Goal: Information Seeking & Learning: Understand process/instructions

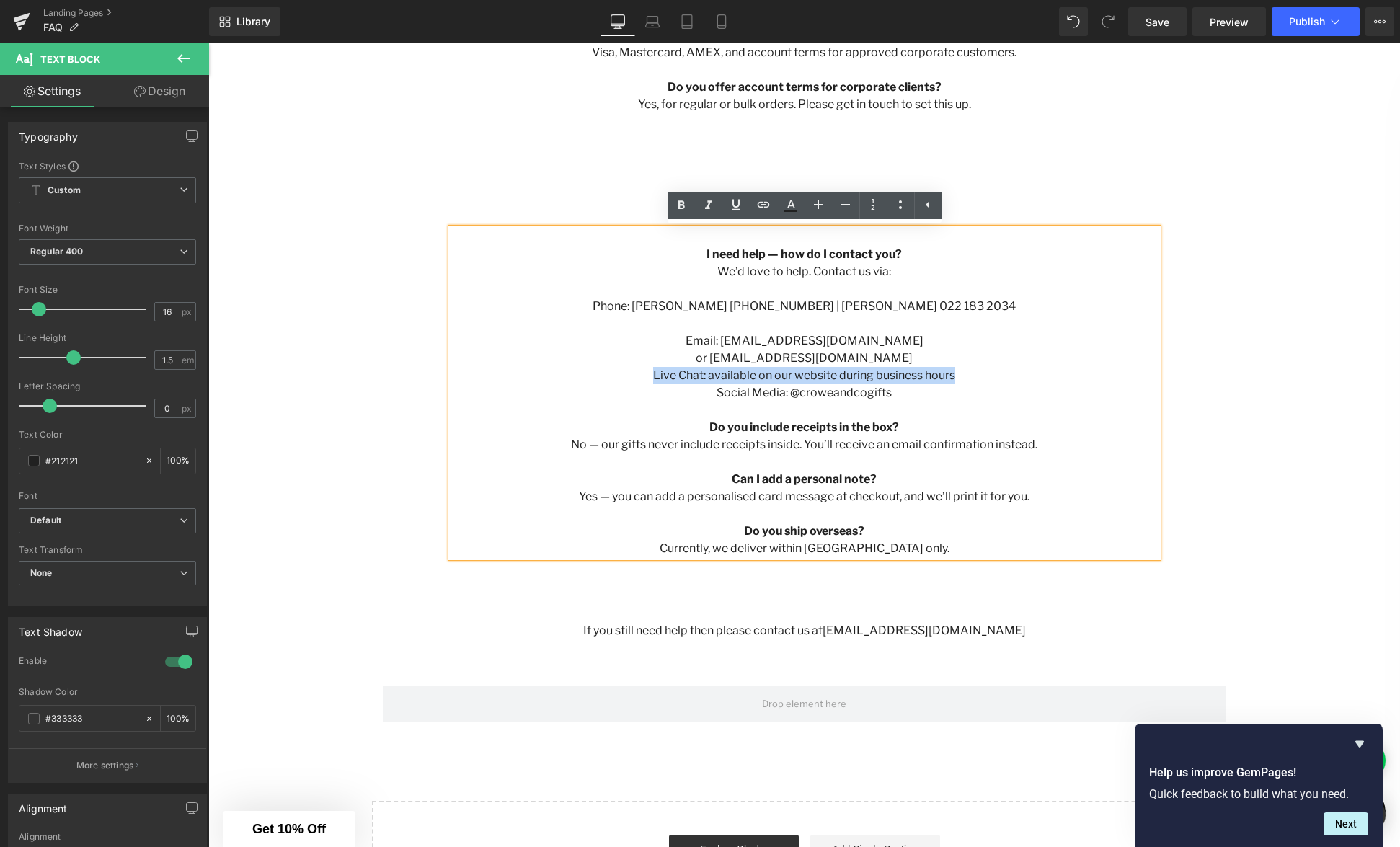
drag, startPoint x: 869, startPoint y: 377, endPoint x: 647, endPoint y: 378, distance: 222.0
click at [649, 379] on p "Live Chat: available on our website during business hours" at bounding box center [805, 376] width 707 height 17
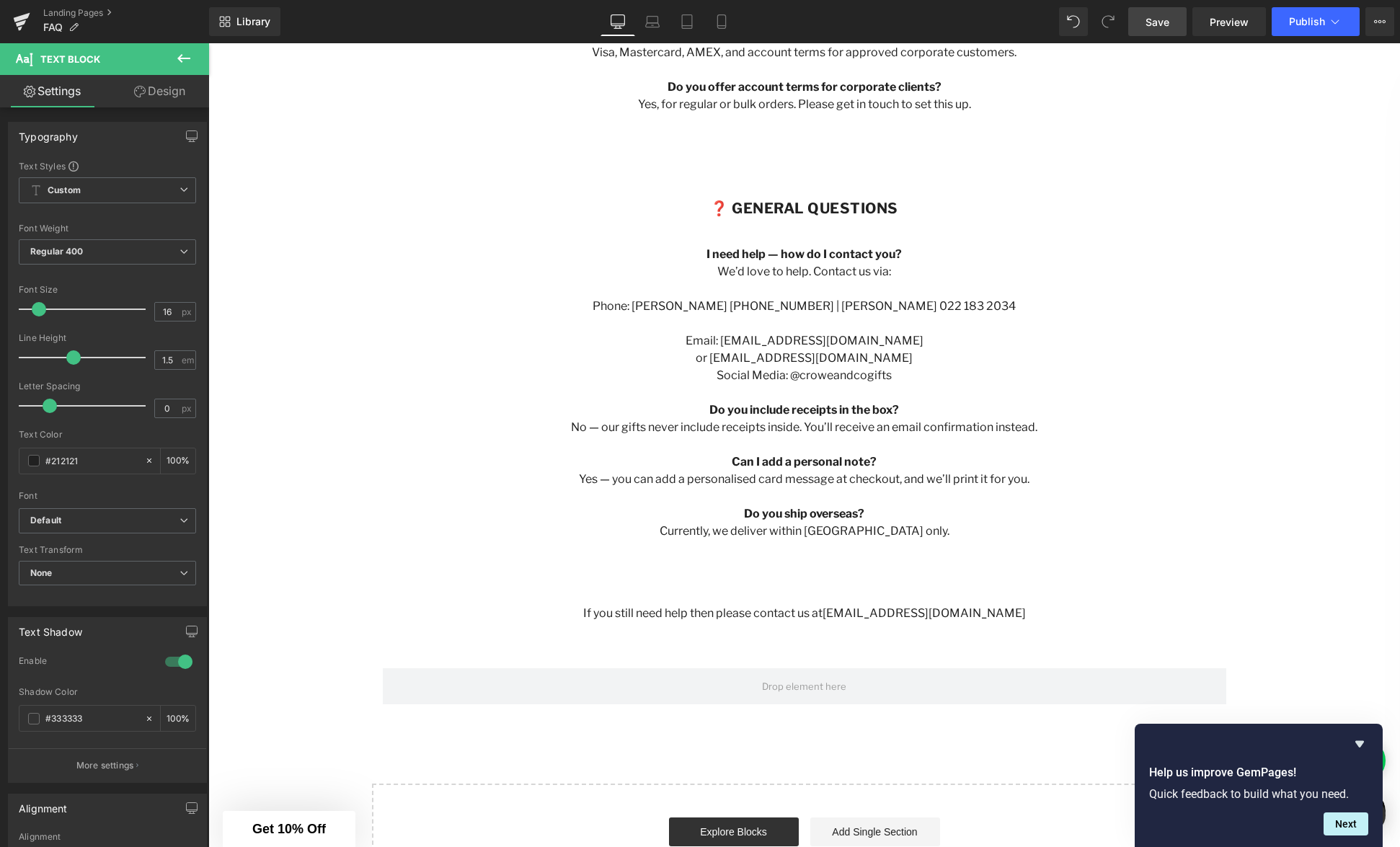
click at [1148, 23] on span "Save" at bounding box center [1157, 22] width 24 height 15
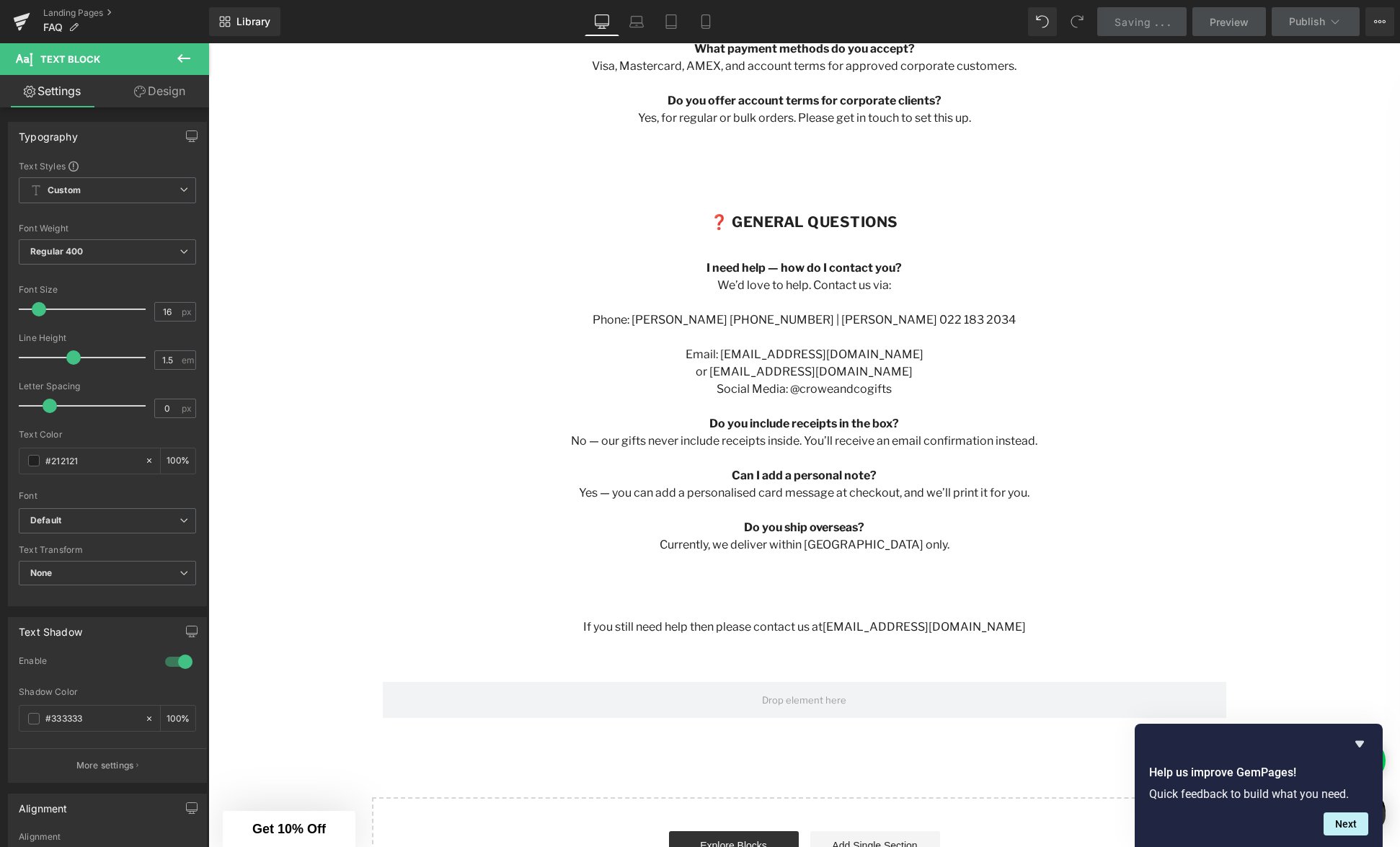
scroll to position [1684, 0]
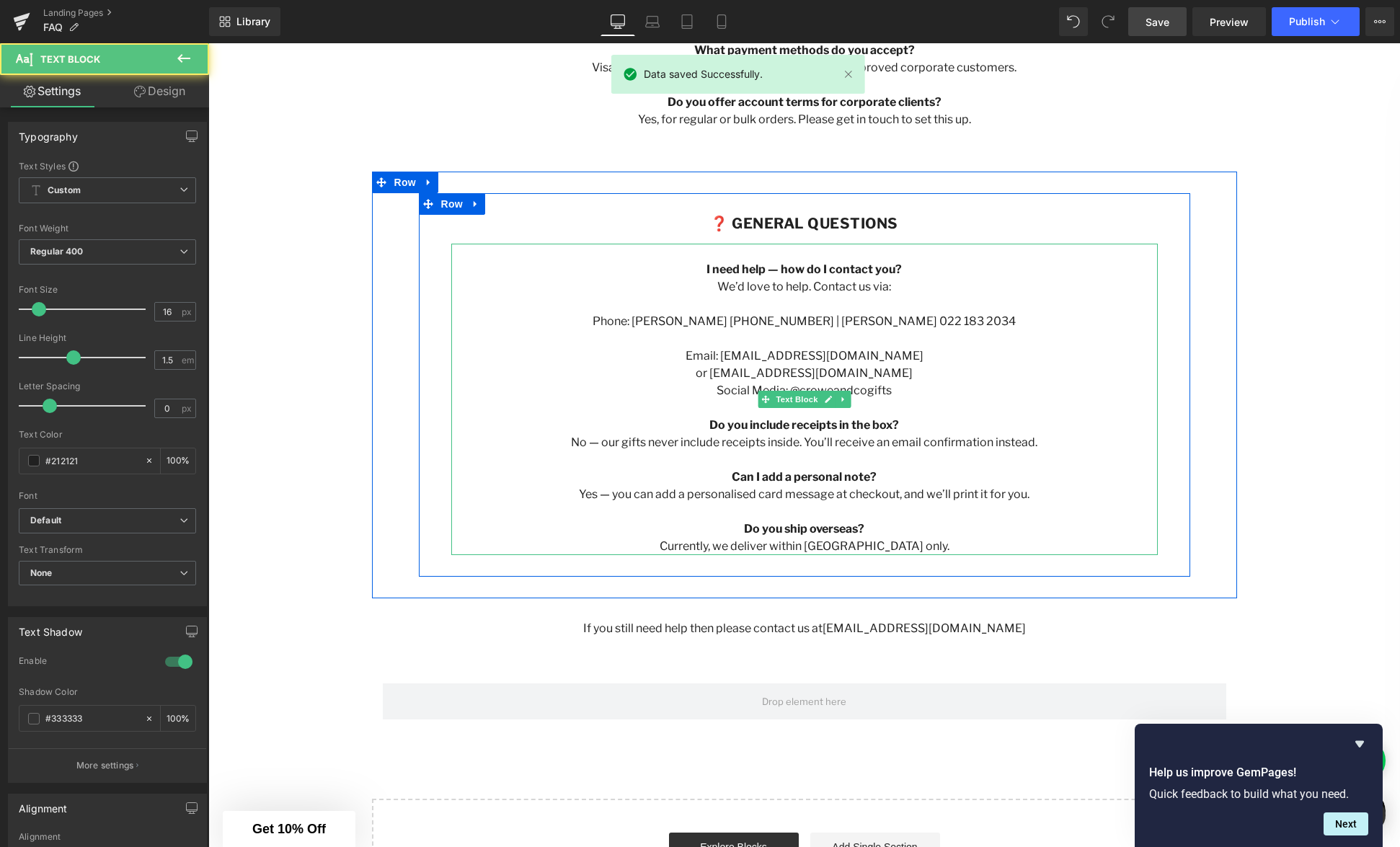
click at [1010, 447] on p "No — our gifts never include receipts inside. You’ll receive an email confirmat…" at bounding box center [805, 443] width 707 height 17
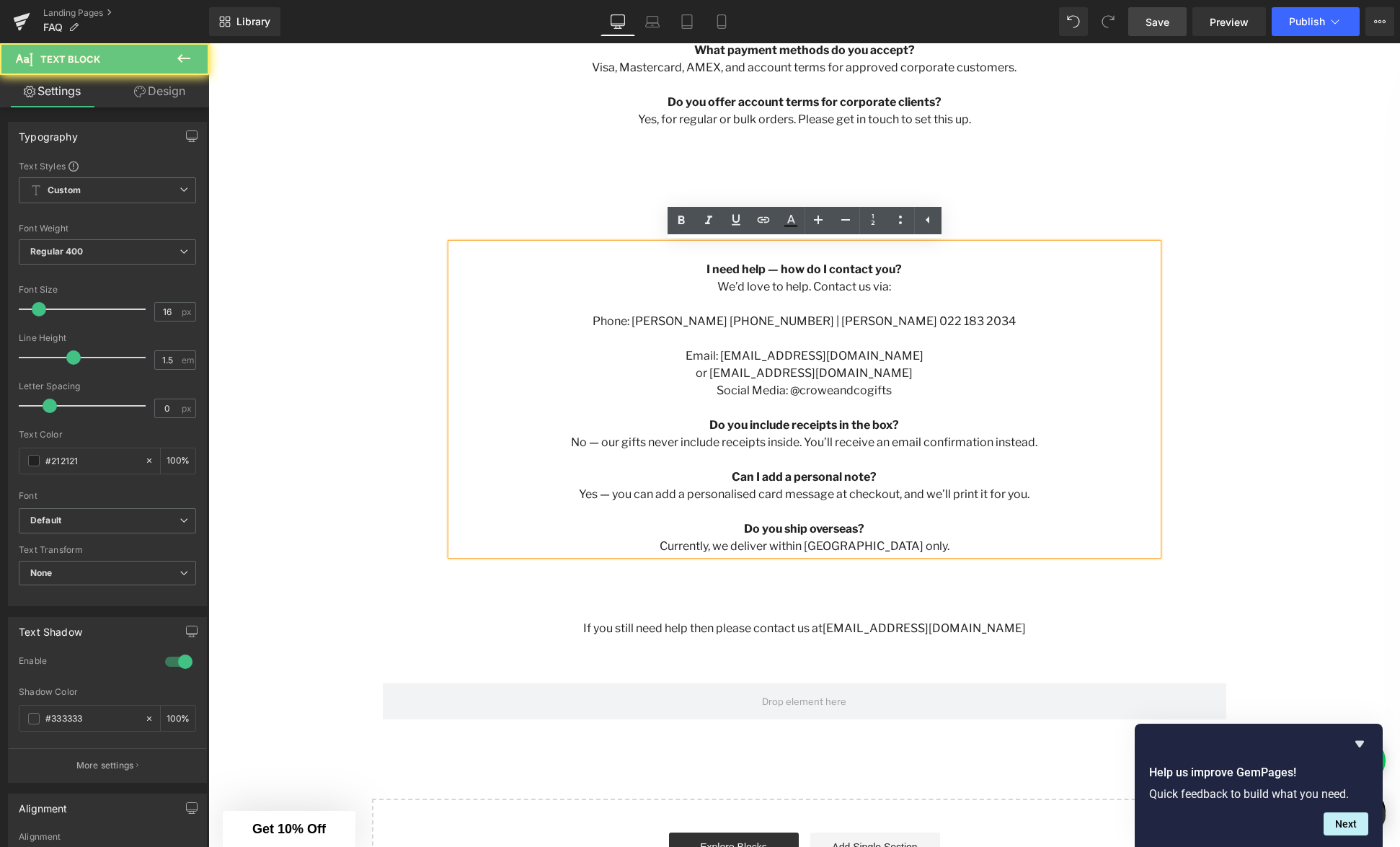
click at [1036, 443] on p "No — our gifts never include receipts inside. You’ll receive an email confirmat…" at bounding box center [805, 443] width 707 height 17
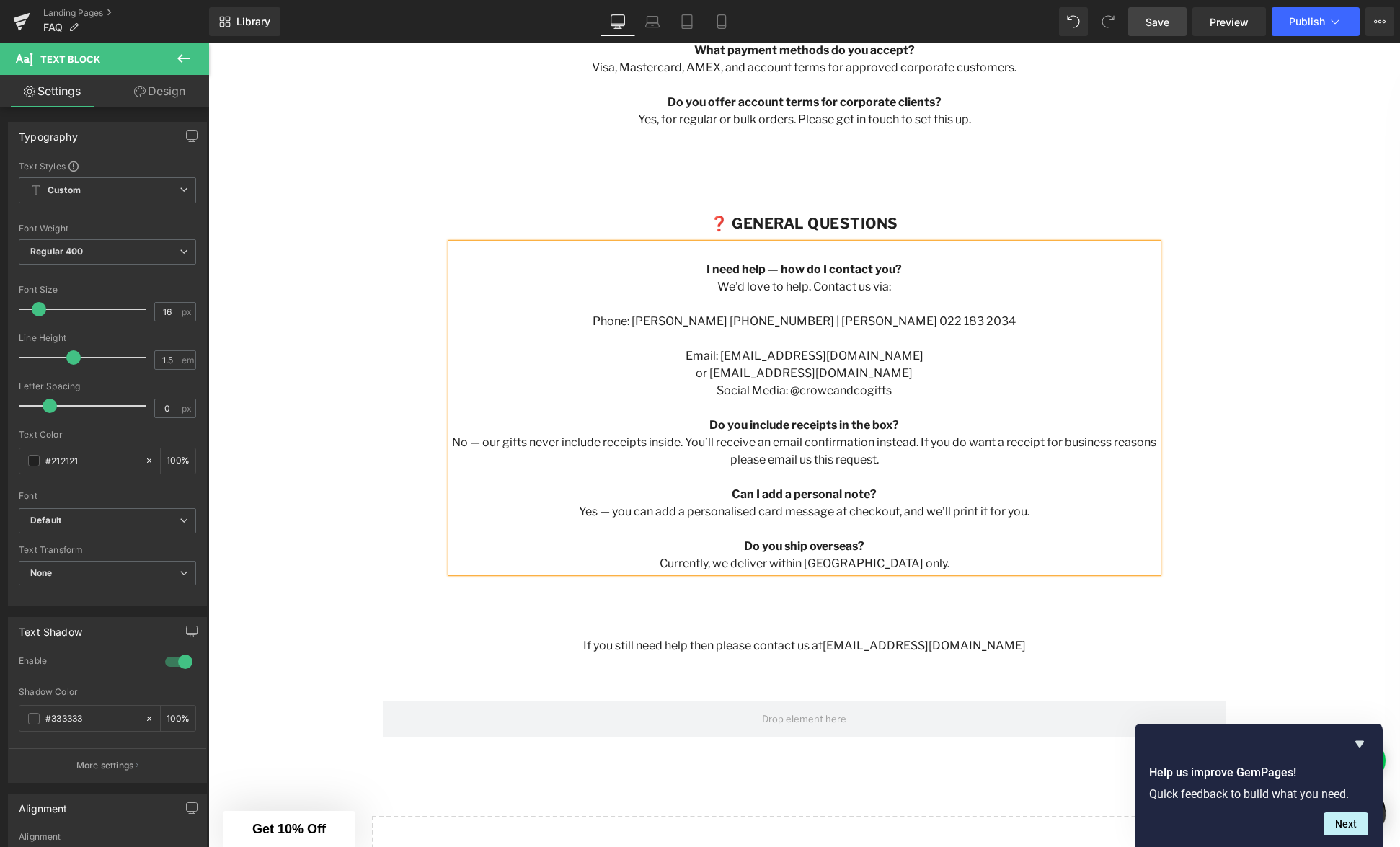
click at [1033, 515] on p "Yes — you can add a personalised card message at checkout, and we’ll print it f…" at bounding box center [805, 512] width 707 height 17
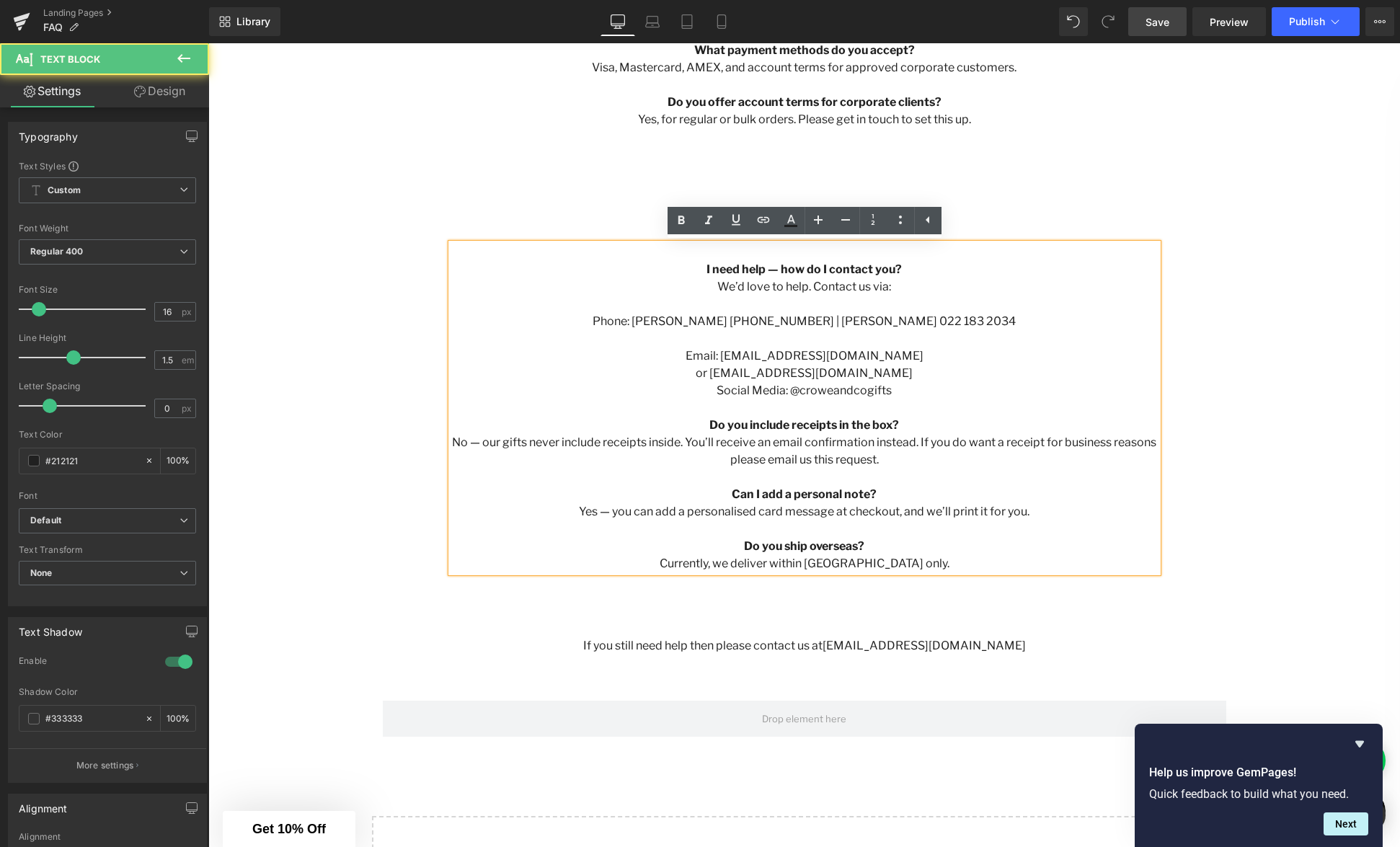
click at [936, 562] on p "Currently, we deliver within [GEOGRAPHIC_DATA] only." at bounding box center [805, 563] width 707 height 17
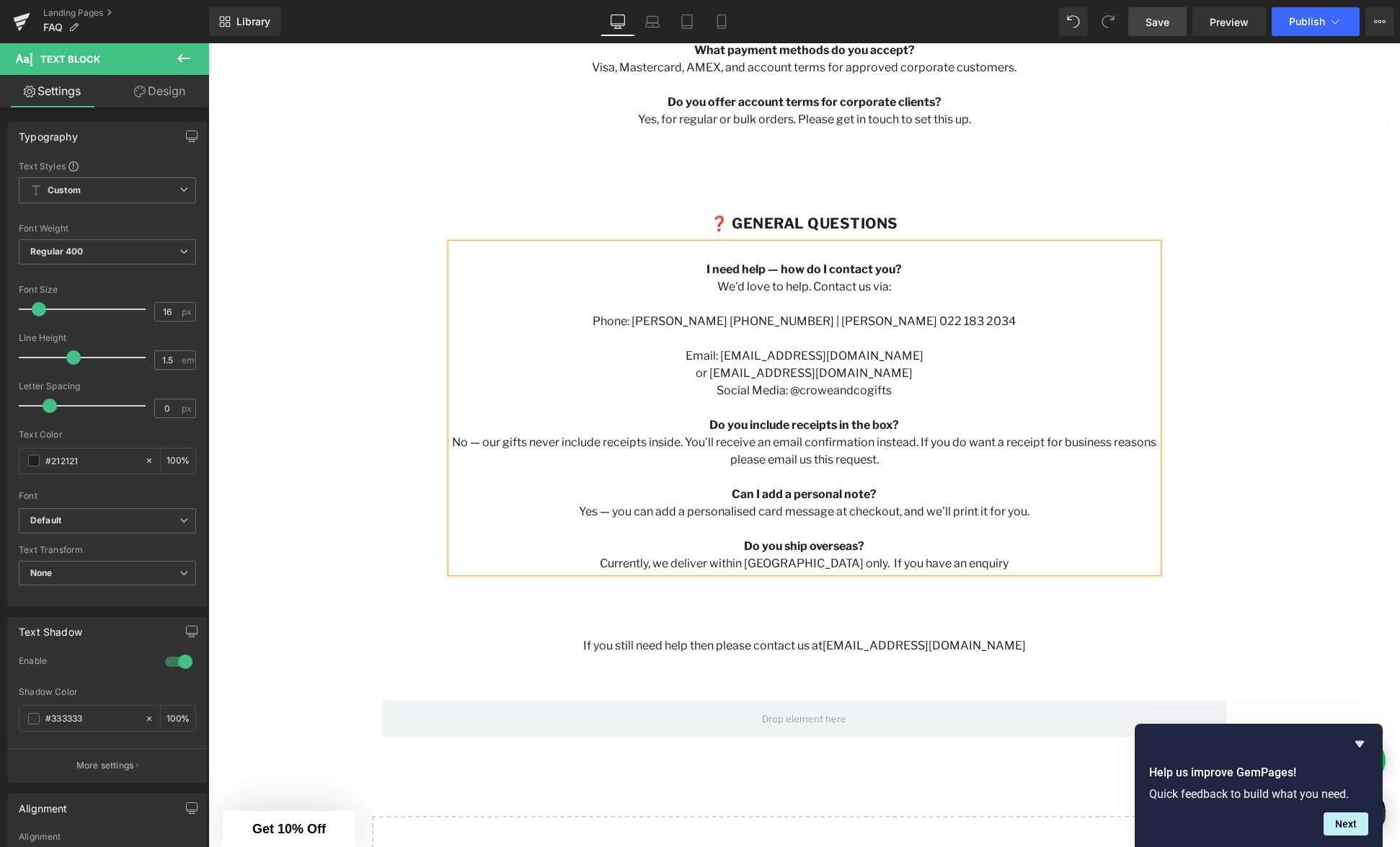
click at [942, 561] on p "Currently, we deliver within [GEOGRAPHIC_DATA] only. If you have an enquiry" at bounding box center [805, 563] width 707 height 17
click at [1028, 563] on p "Currently, we deliver within [GEOGRAPHIC_DATA] only. If you have an overseas en…" at bounding box center [805, 563] width 707 height 17
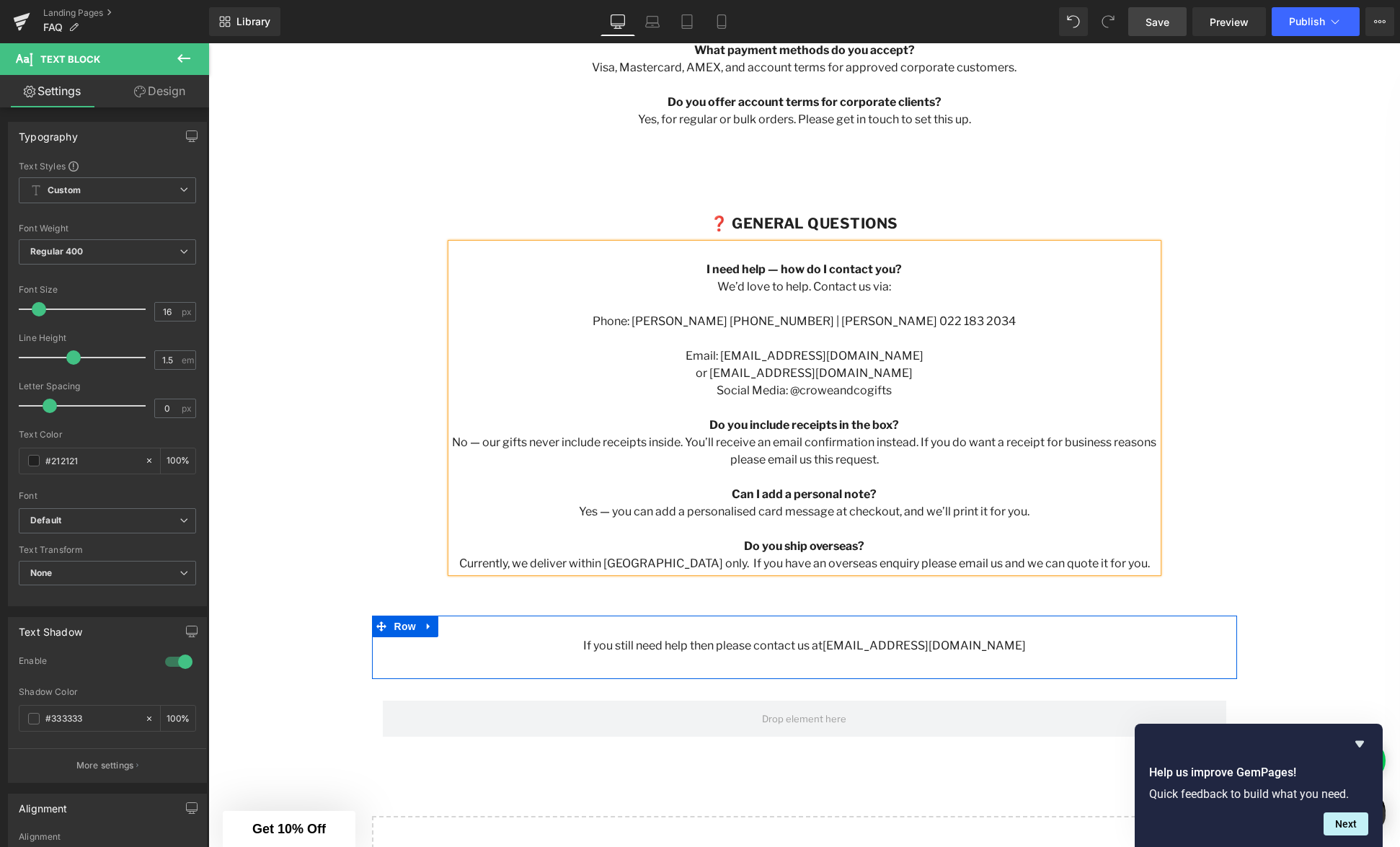
click at [815, 626] on div "If you still need help then please contact us at [EMAIL_ADDRESS][DOMAIN_NAME] T…" at bounding box center [805, 647] width 865 height 63
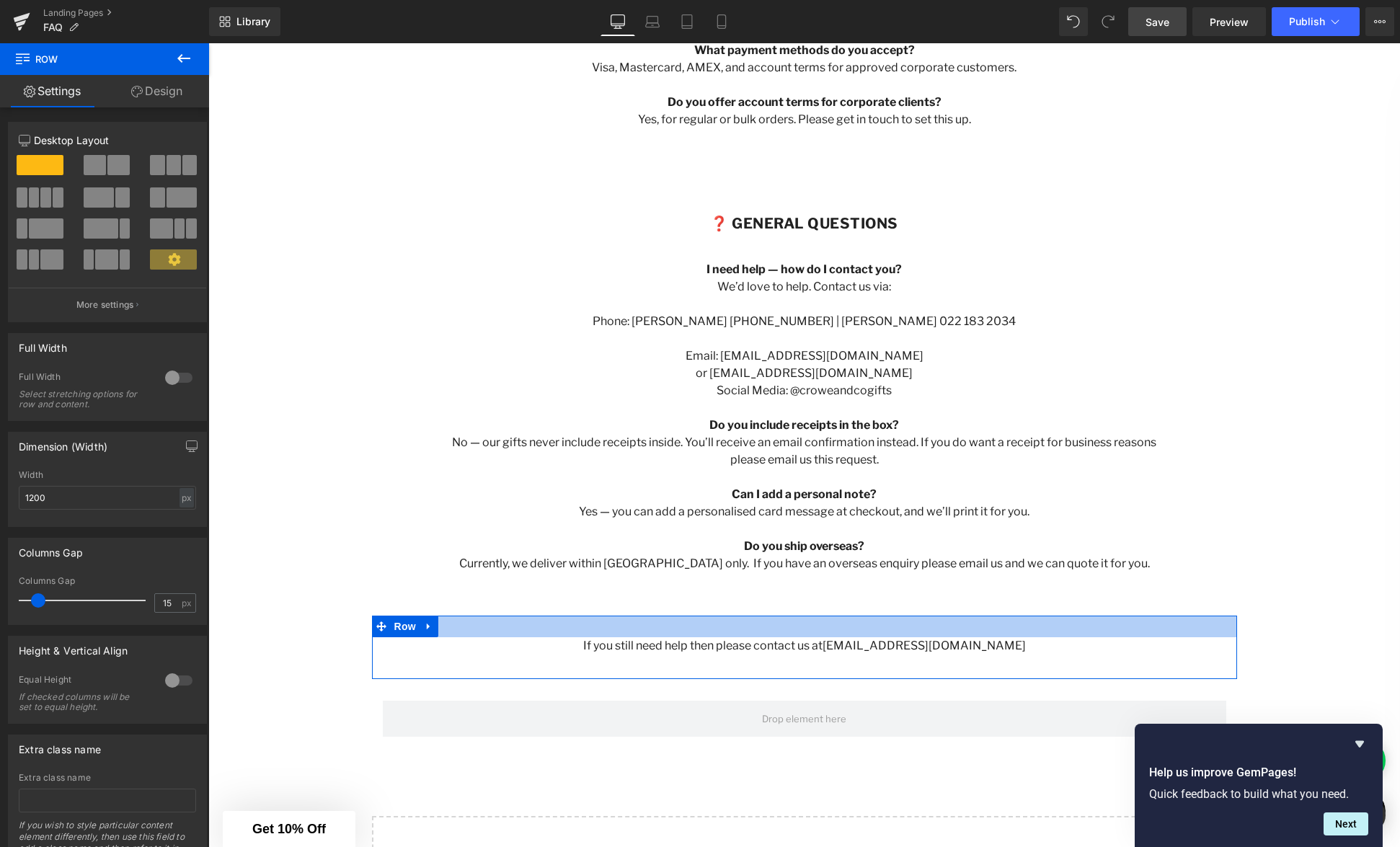
click at [740, 629] on div at bounding box center [805, 627] width 865 height 22
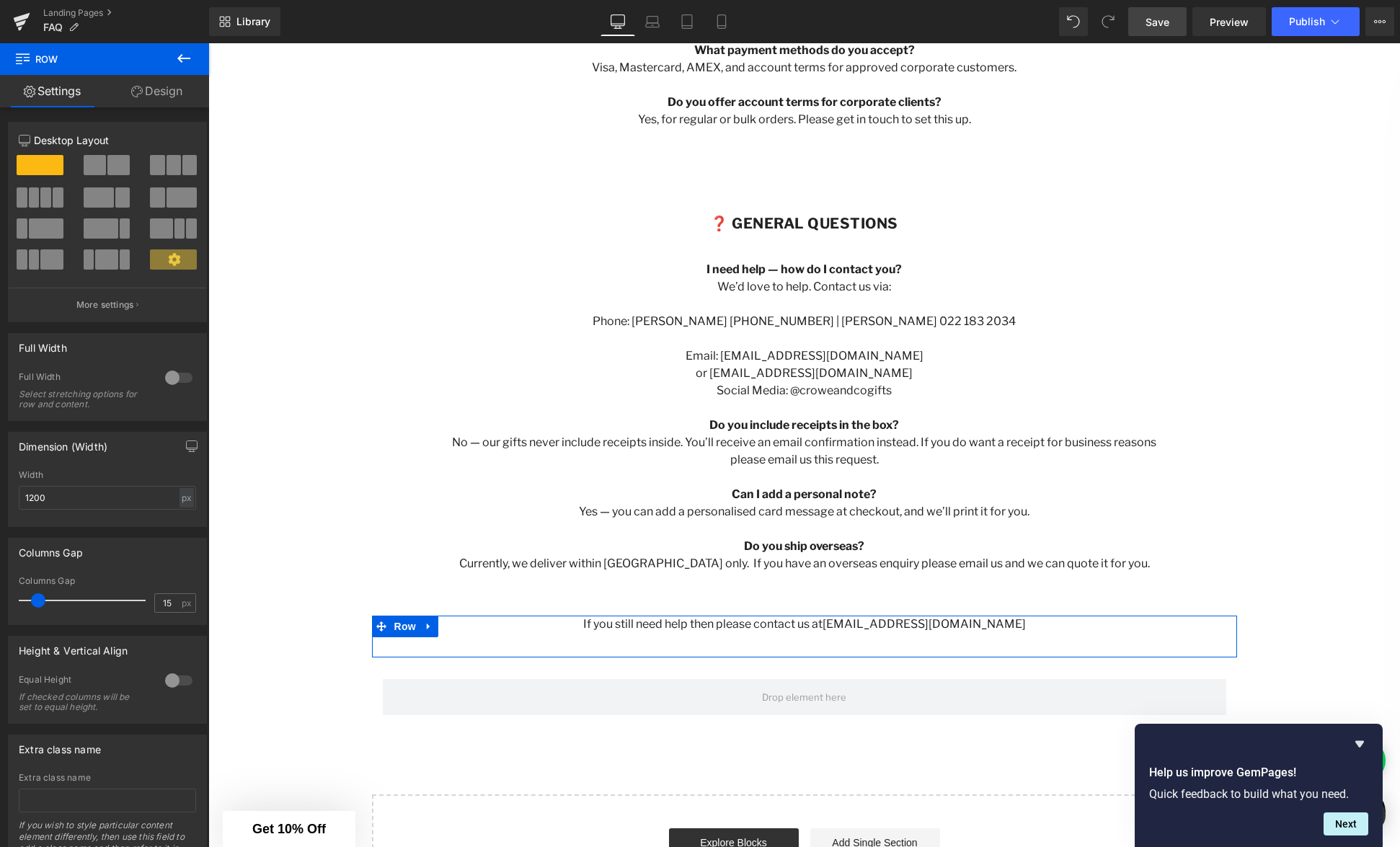
drag, startPoint x: 753, startPoint y: 633, endPoint x: 780, endPoint y: 590, distance: 50.8
click at [780, 590] on div "❓ General Questions Heading I need help — how do I contact you? We’d love to he…" at bounding box center [804, 393] width 772 height 401
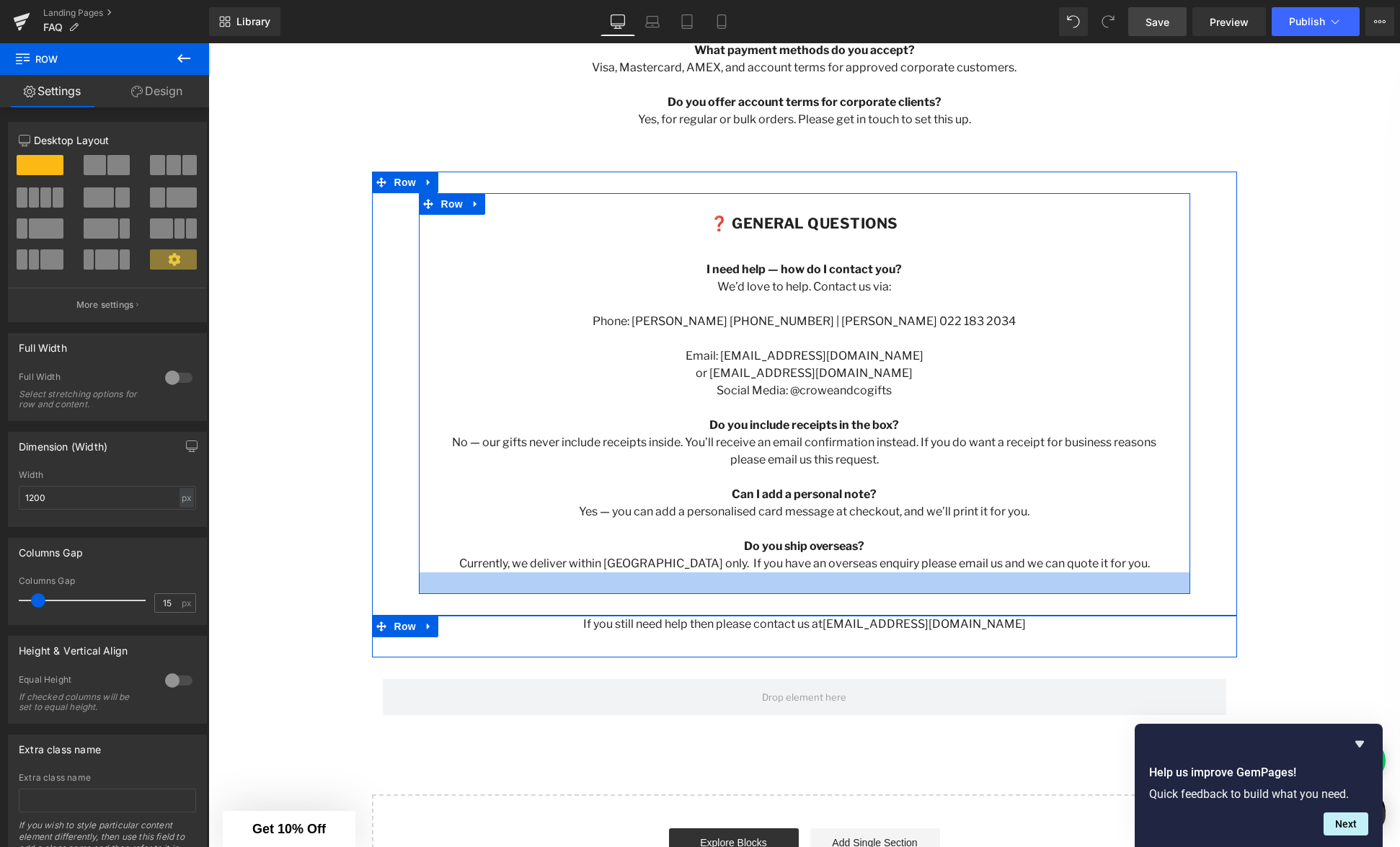
click at [828, 585] on div at bounding box center [804, 583] width 772 height 22
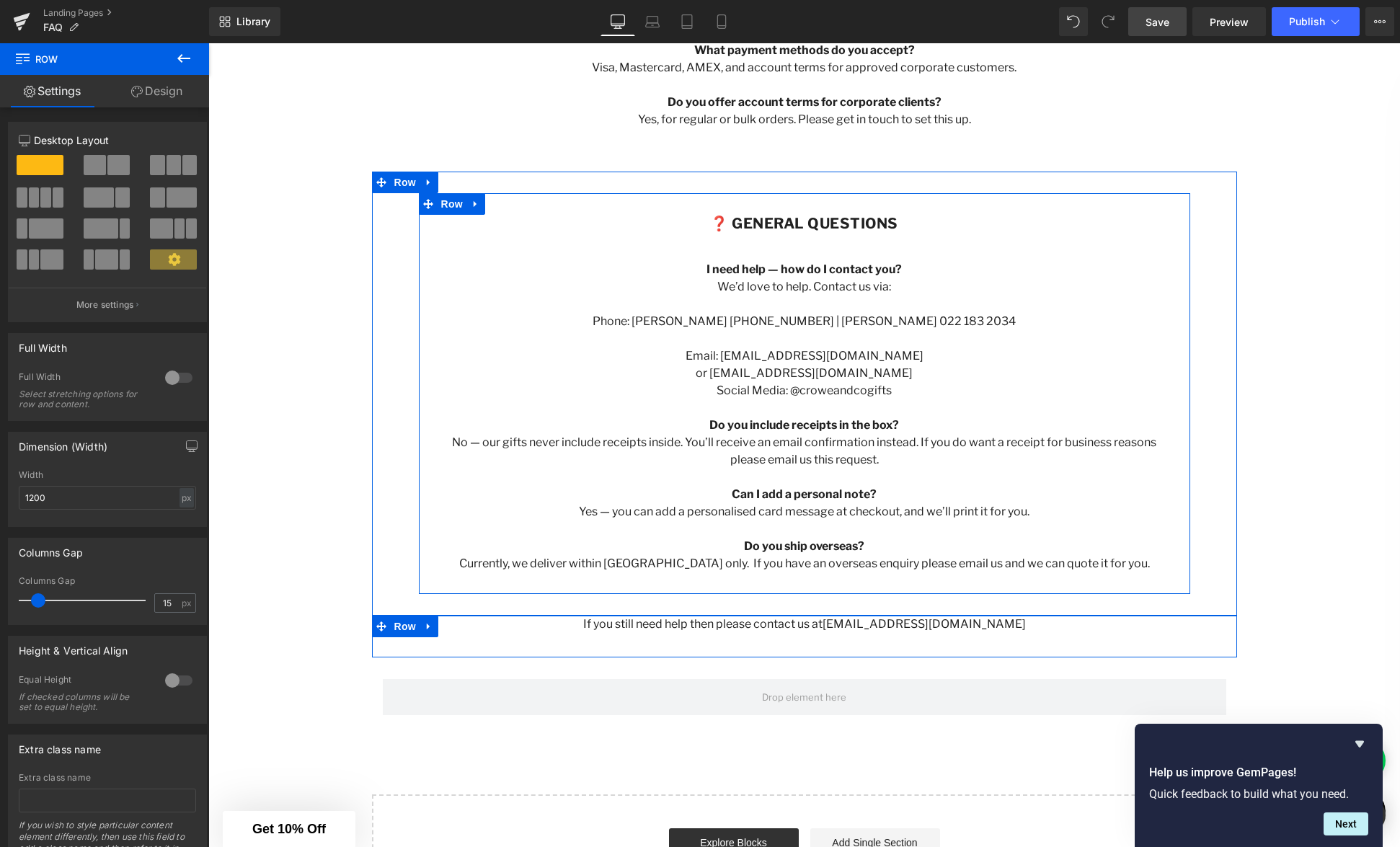
click at [828, 585] on div at bounding box center [804, 583] width 772 height 22
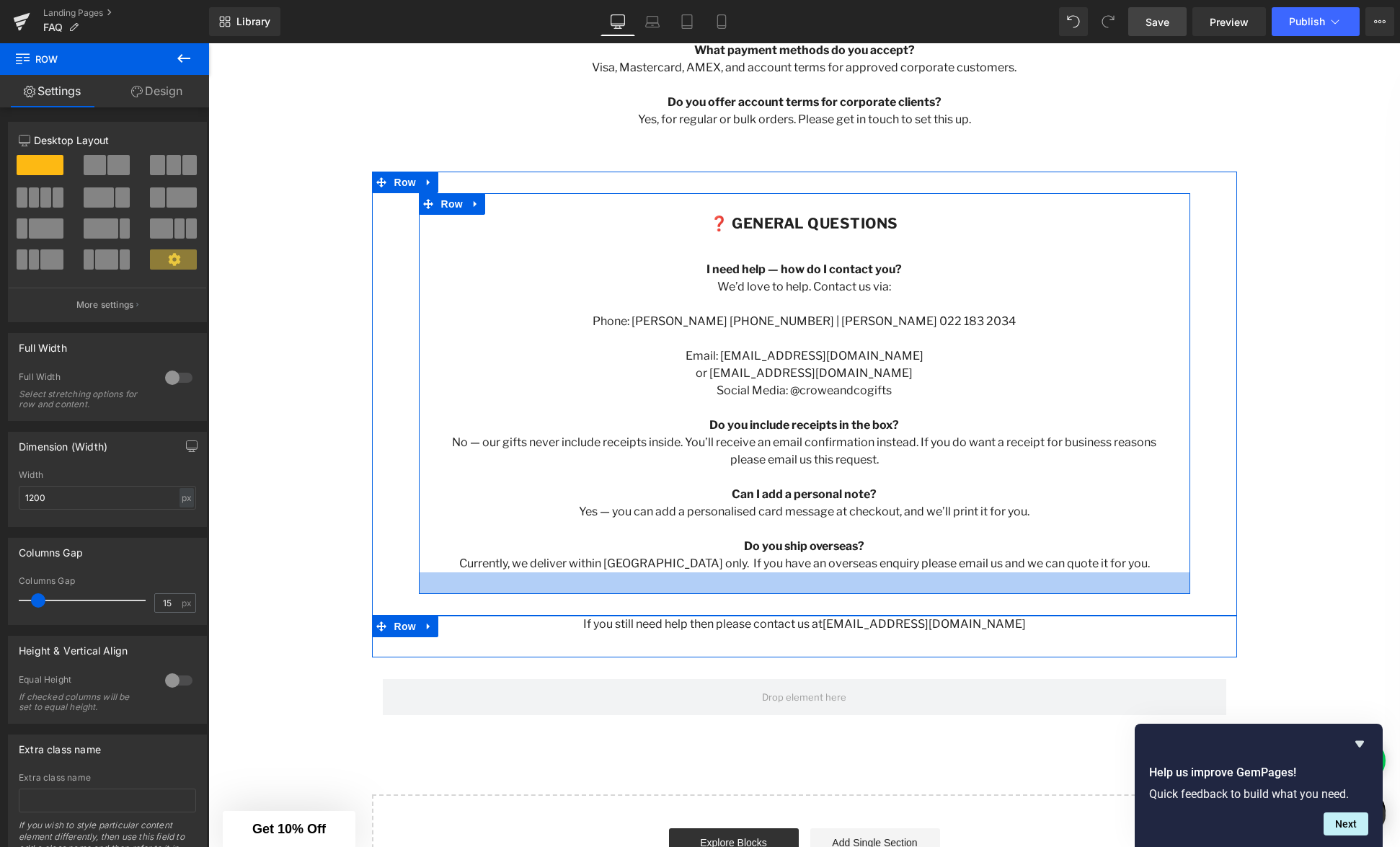
click at [827, 585] on div at bounding box center [804, 583] width 772 height 22
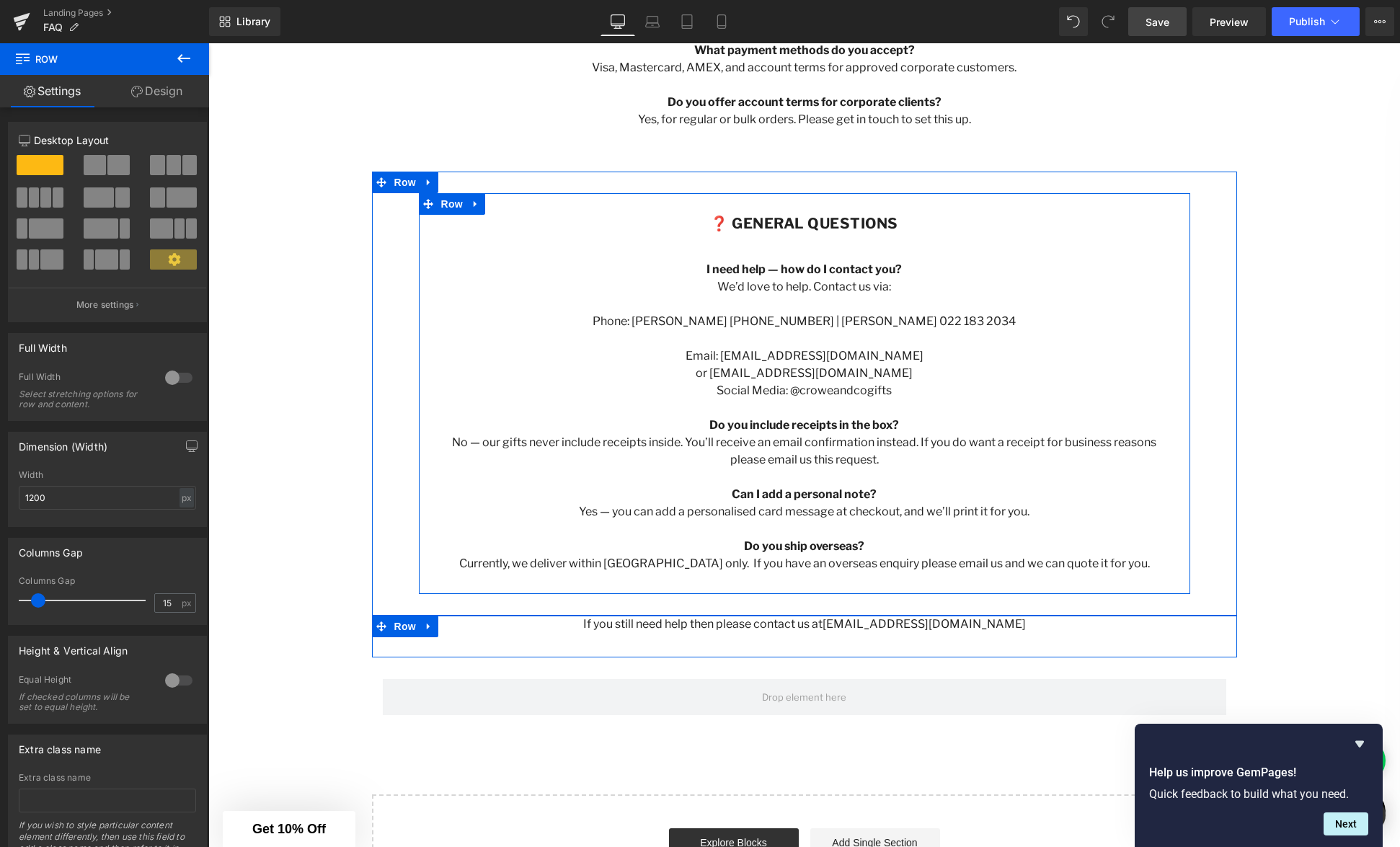
click at [820, 585] on div at bounding box center [804, 583] width 772 height 22
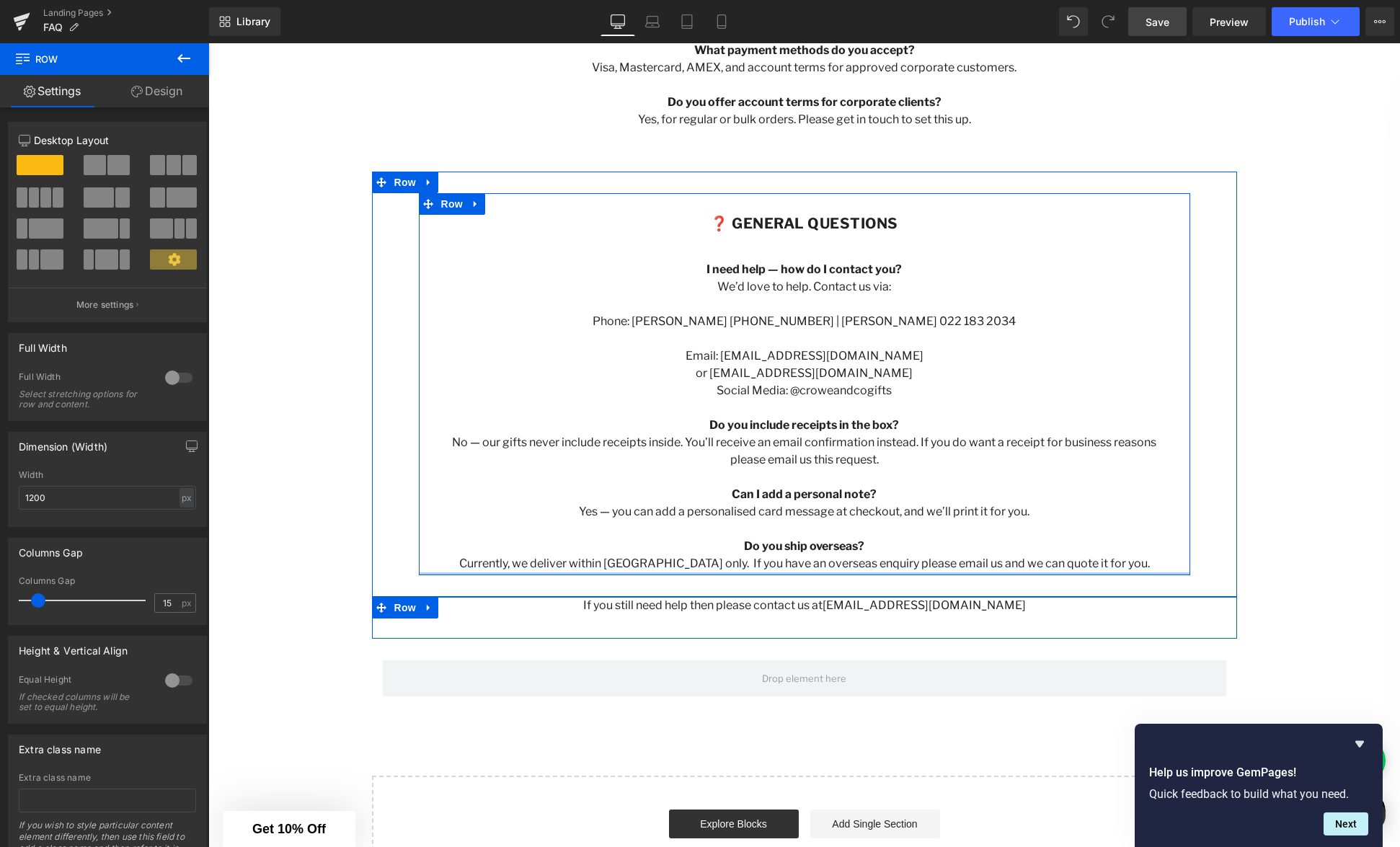
drag, startPoint x: 817, startPoint y: 585, endPoint x: 913, endPoint y: 615, distance: 100.6
click at [816, 572] on div at bounding box center [804, 574] width 772 height 3
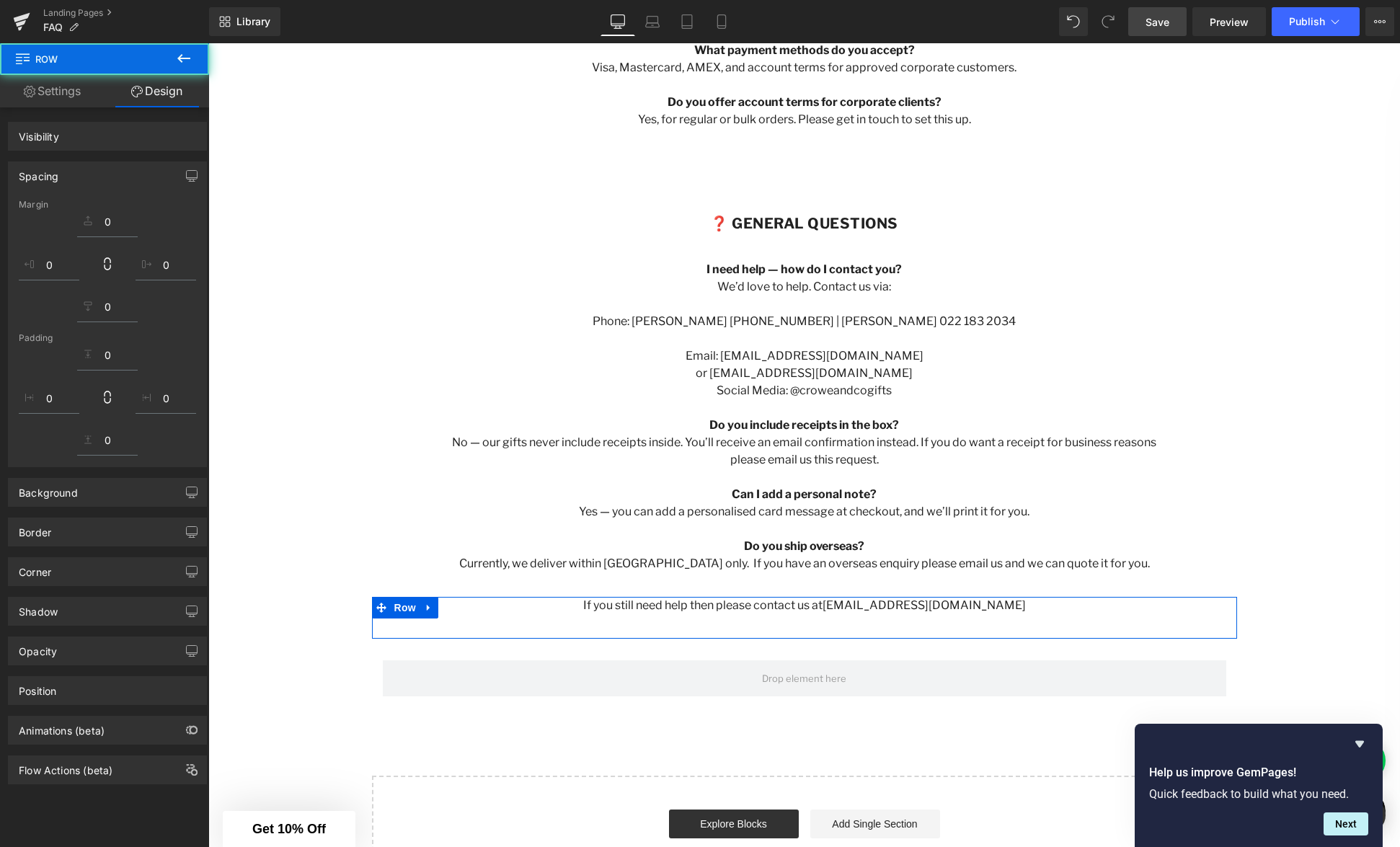
click at [883, 632] on div "If you still need help then please contact us at [EMAIL_ADDRESS][DOMAIN_NAME] T…" at bounding box center [805, 618] width 865 height 42
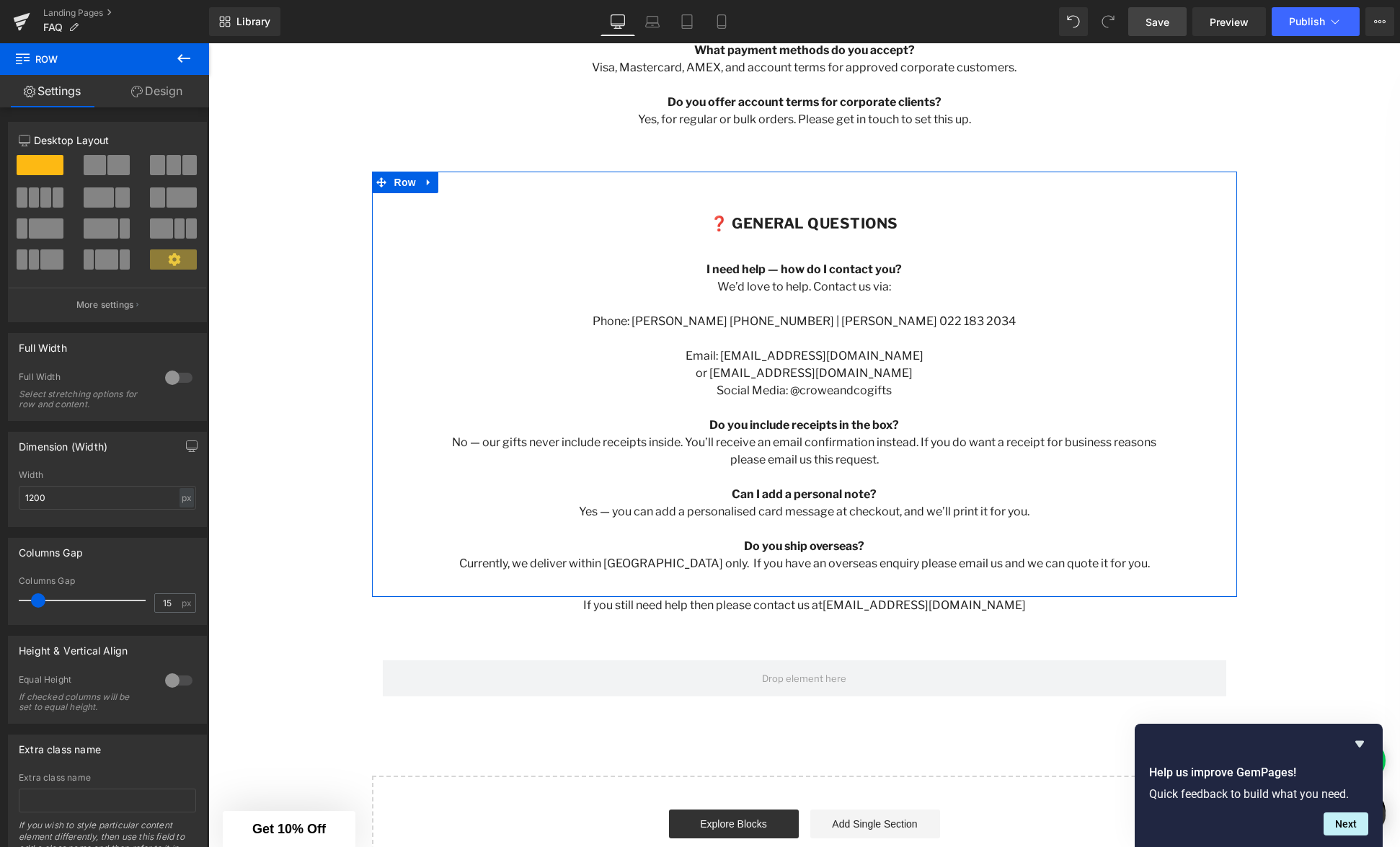
click at [822, 251] on p at bounding box center [805, 252] width 707 height 17
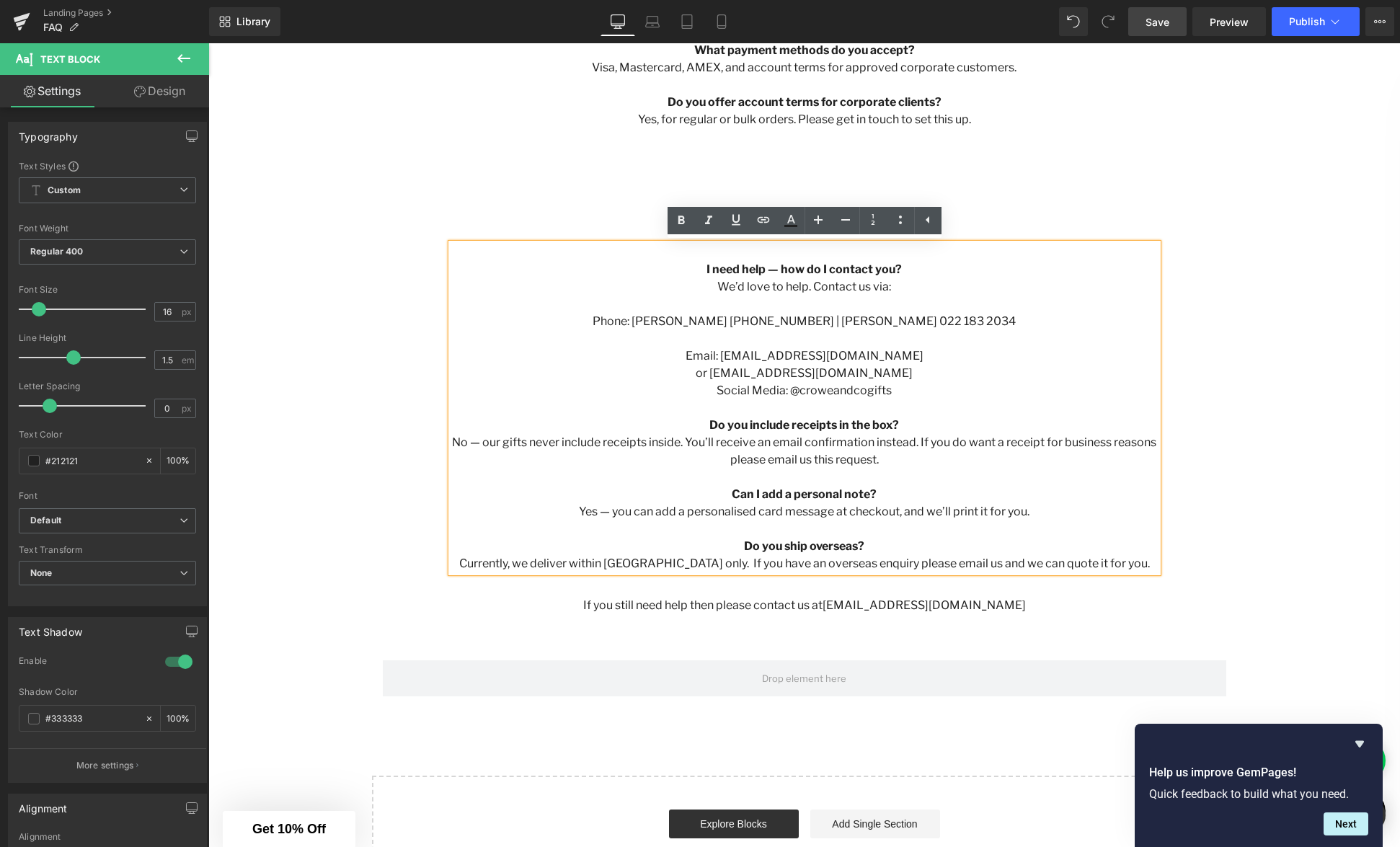
click at [817, 247] on p at bounding box center [805, 252] width 707 height 17
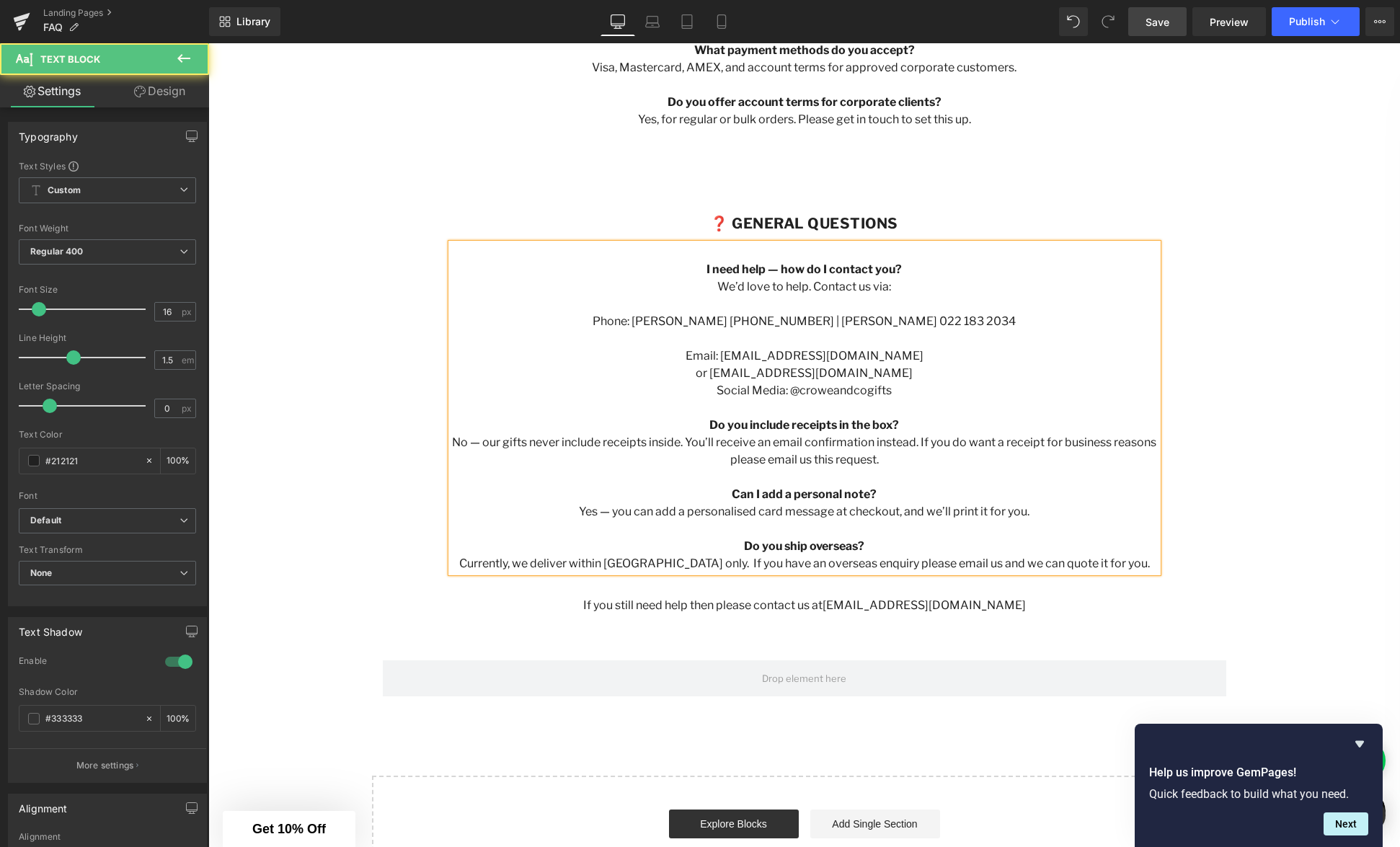
click at [937, 254] on p at bounding box center [805, 252] width 707 height 17
click at [1119, 276] on p "I need help — how do I contact you?" at bounding box center [805, 270] width 707 height 17
click at [1231, 206] on div "❓ General Questions Heading I need help — how do I contact you? We’d love to he…" at bounding box center [805, 384] width 865 height 425
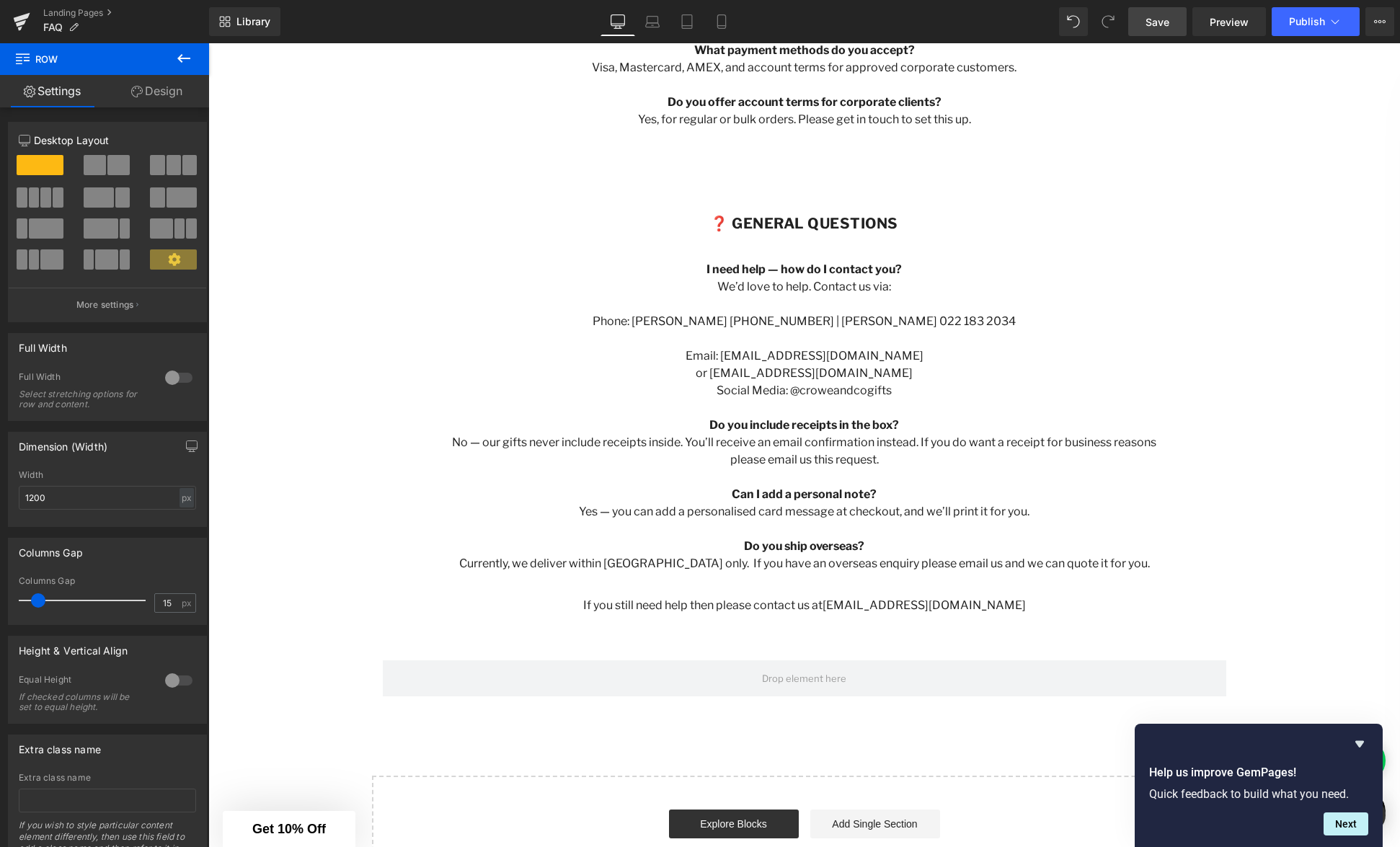
click at [1143, 22] on link "Save" at bounding box center [1158, 22] width 58 height 29
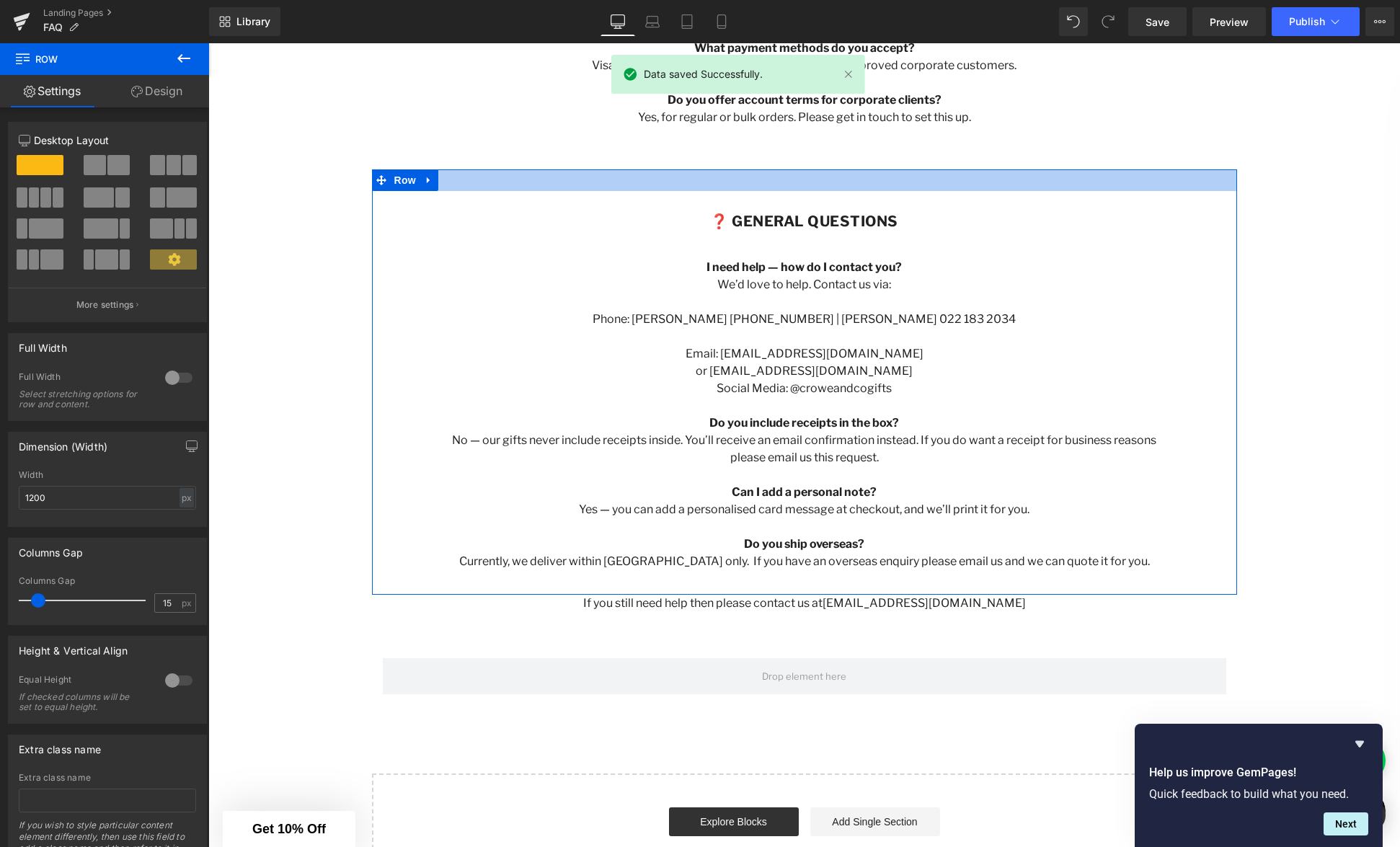
click at [855, 180] on div at bounding box center [805, 180] width 865 height 22
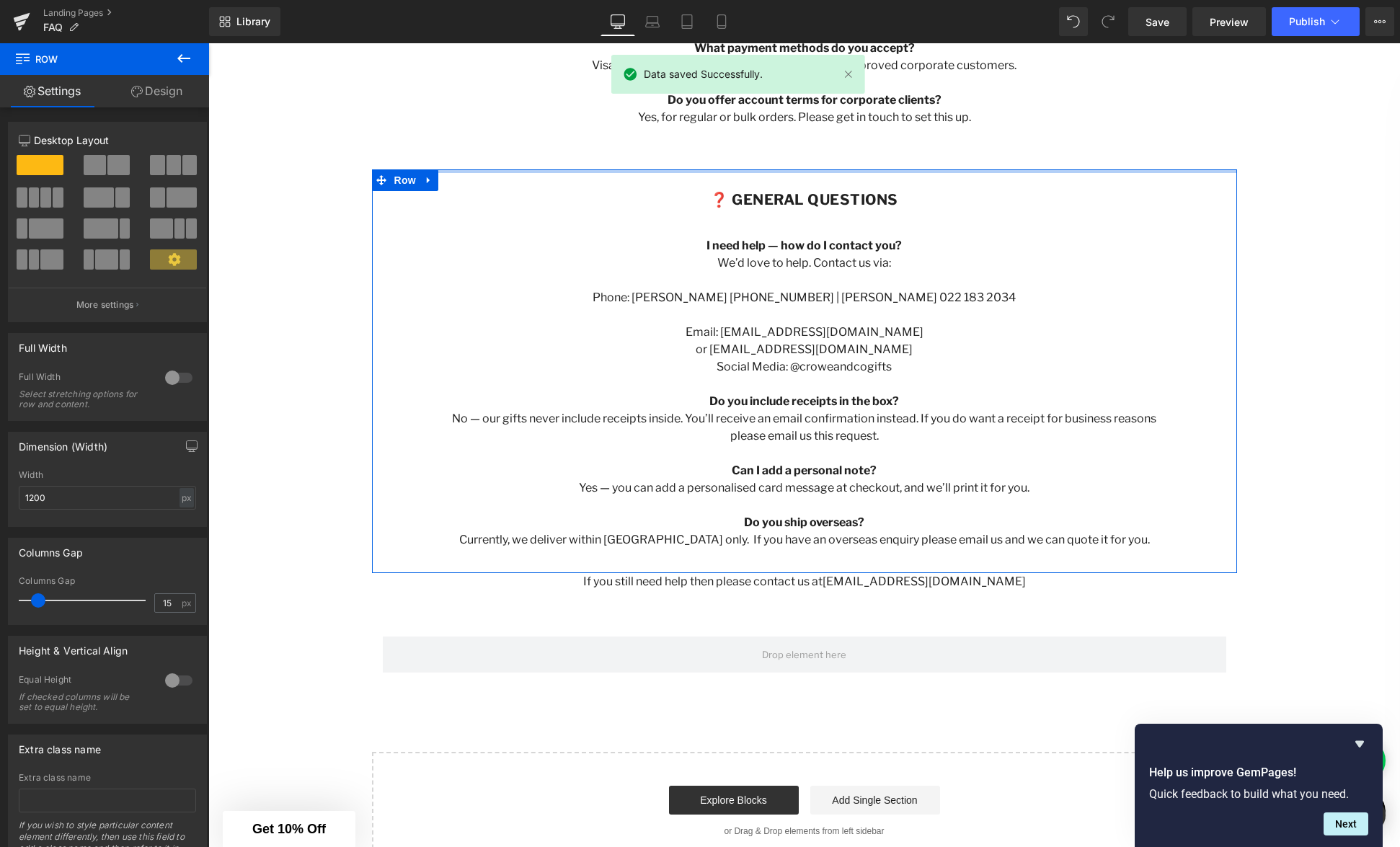
drag, startPoint x: 840, startPoint y: 182, endPoint x: 857, endPoint y: 151, distance: 35.4
click at [841, 140] on div "💳 Payments & Accounts Heading What payment methods do you accept? Visa, Masterc…" at bounding box center [804, 60] width 772 height 176
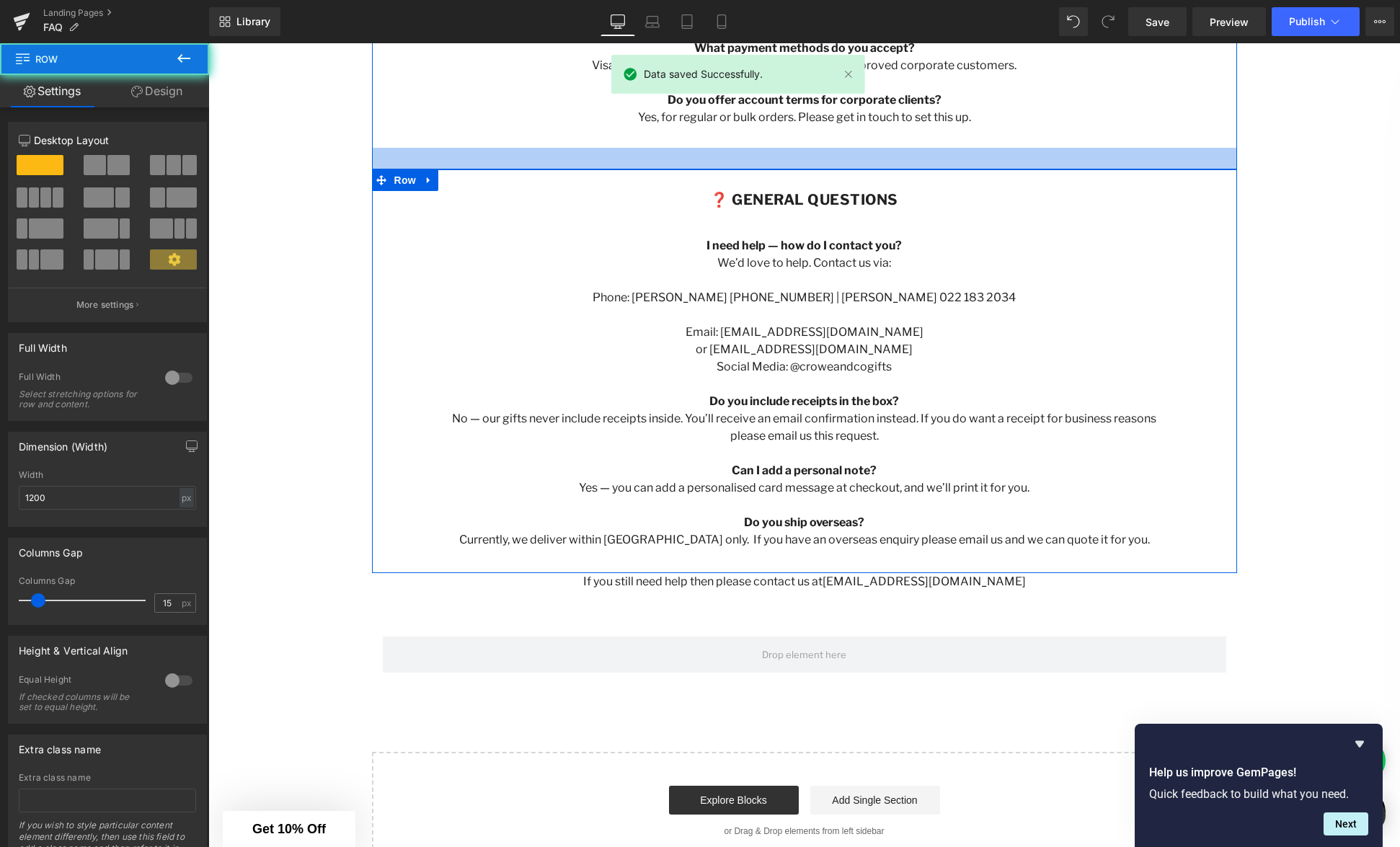
click at [861, 153] on div at bounding box center [805, 158] width 865 height 22
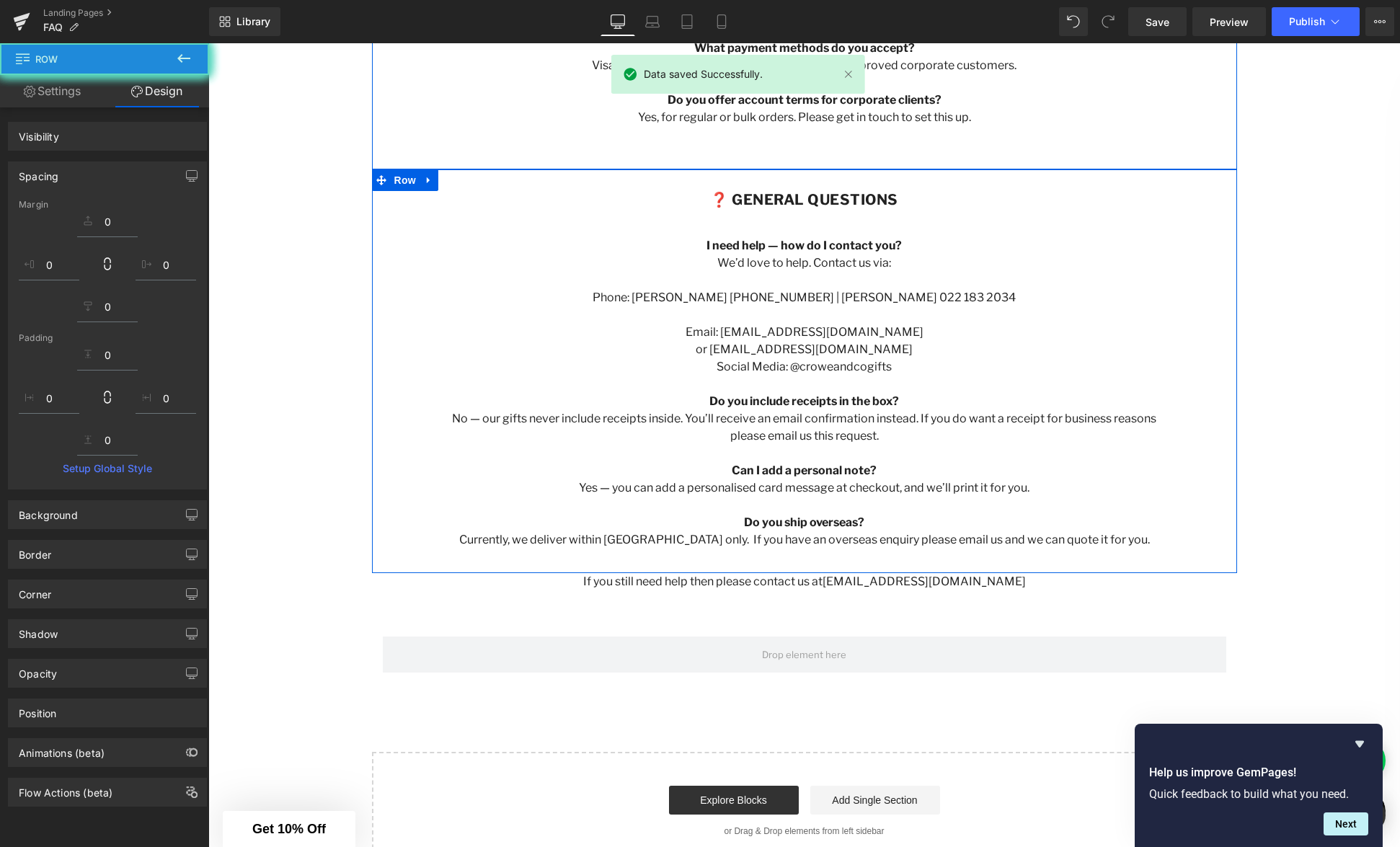
click at [851, 55] on strong "What payment methods do you accept?" at bounding box center [804, 48] width 220 height 14
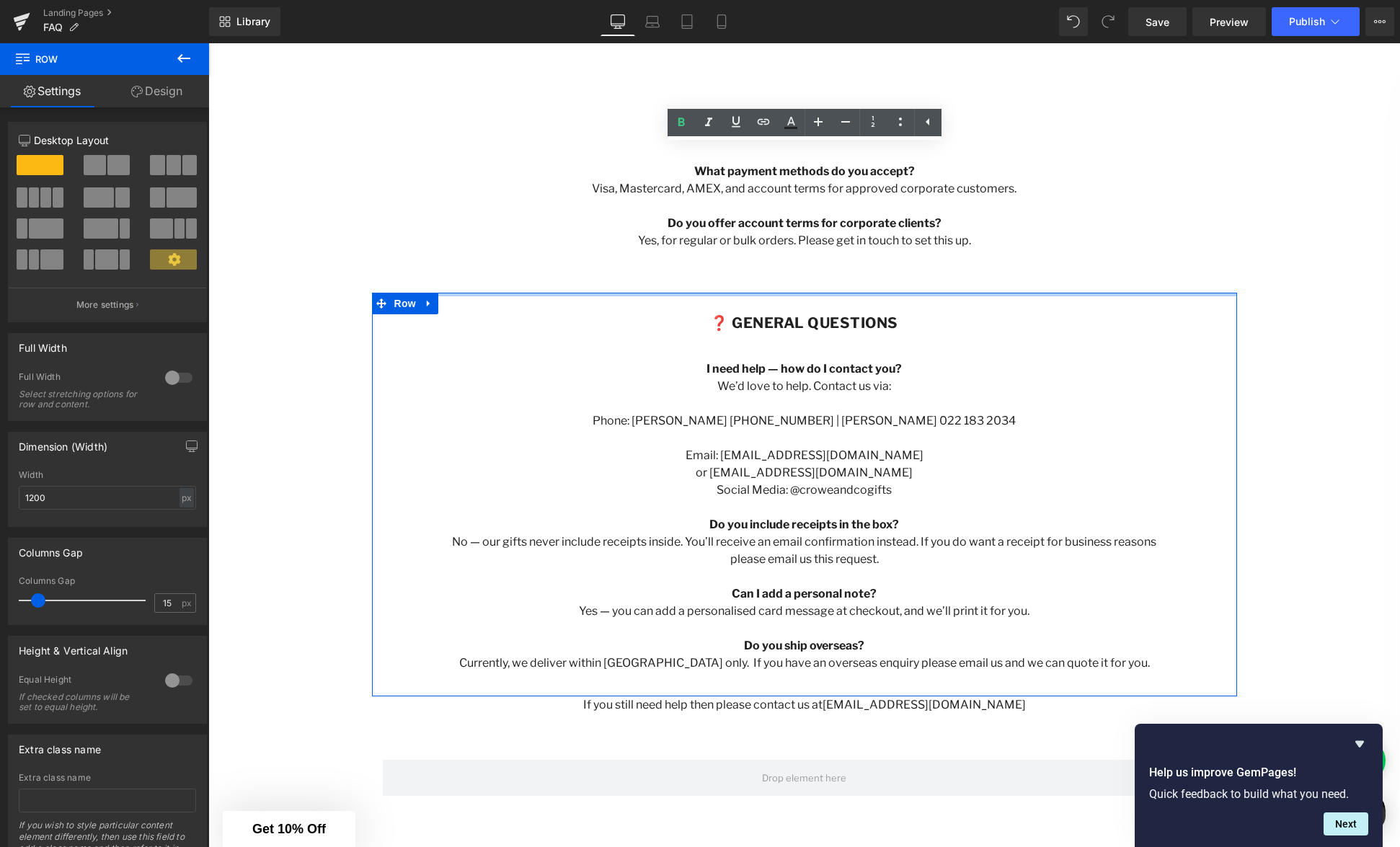
drag, startPoint x: 809, startPoint y: 275, endPoint x: 809, endPoint y: 292, distance: 17.0
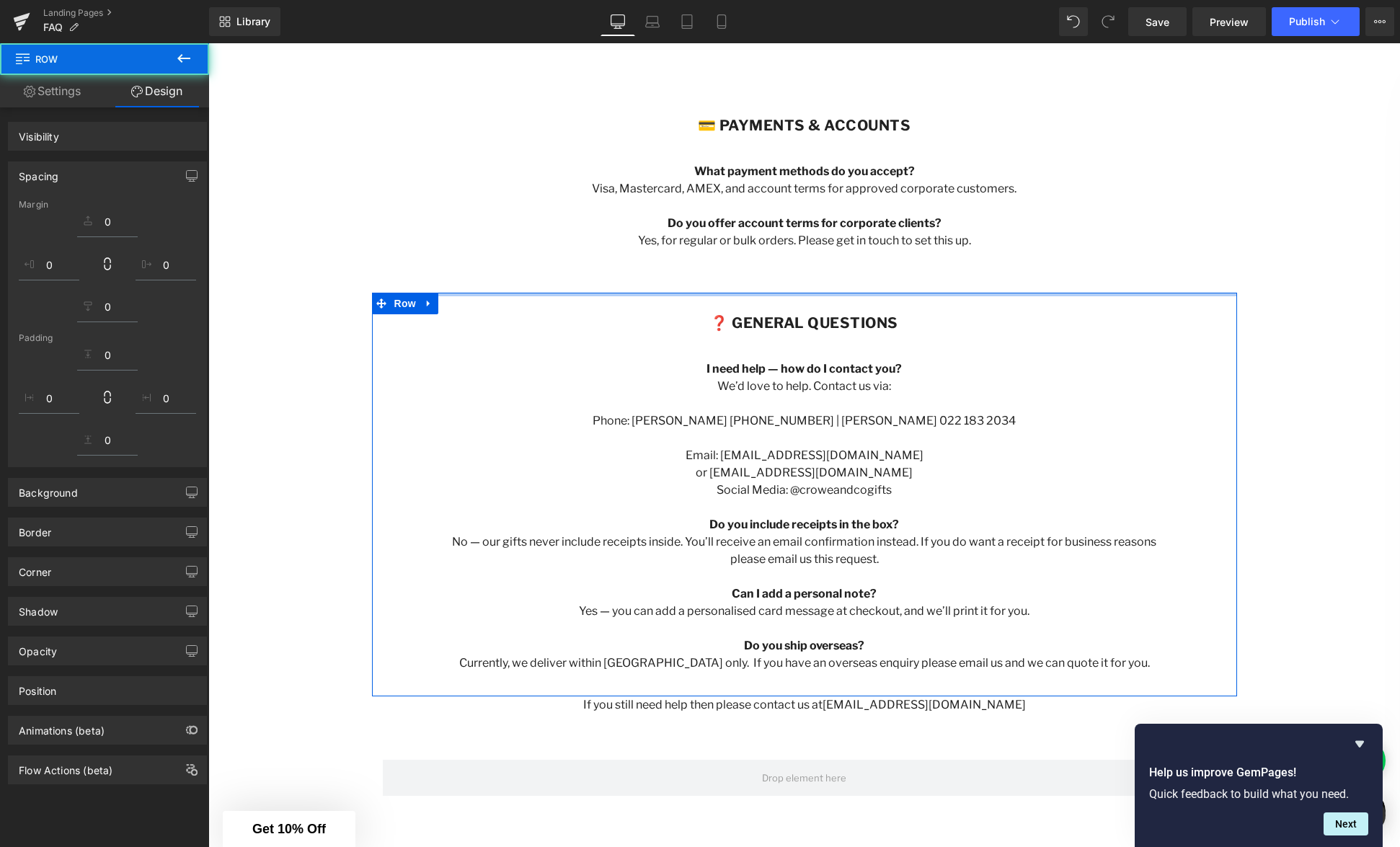
click at [814, 263] on div "💳 Payments & Accounts Heading What payment methods do you accept? Visa, Masterc…" at bounding box center [805, 182] width 865 height 219
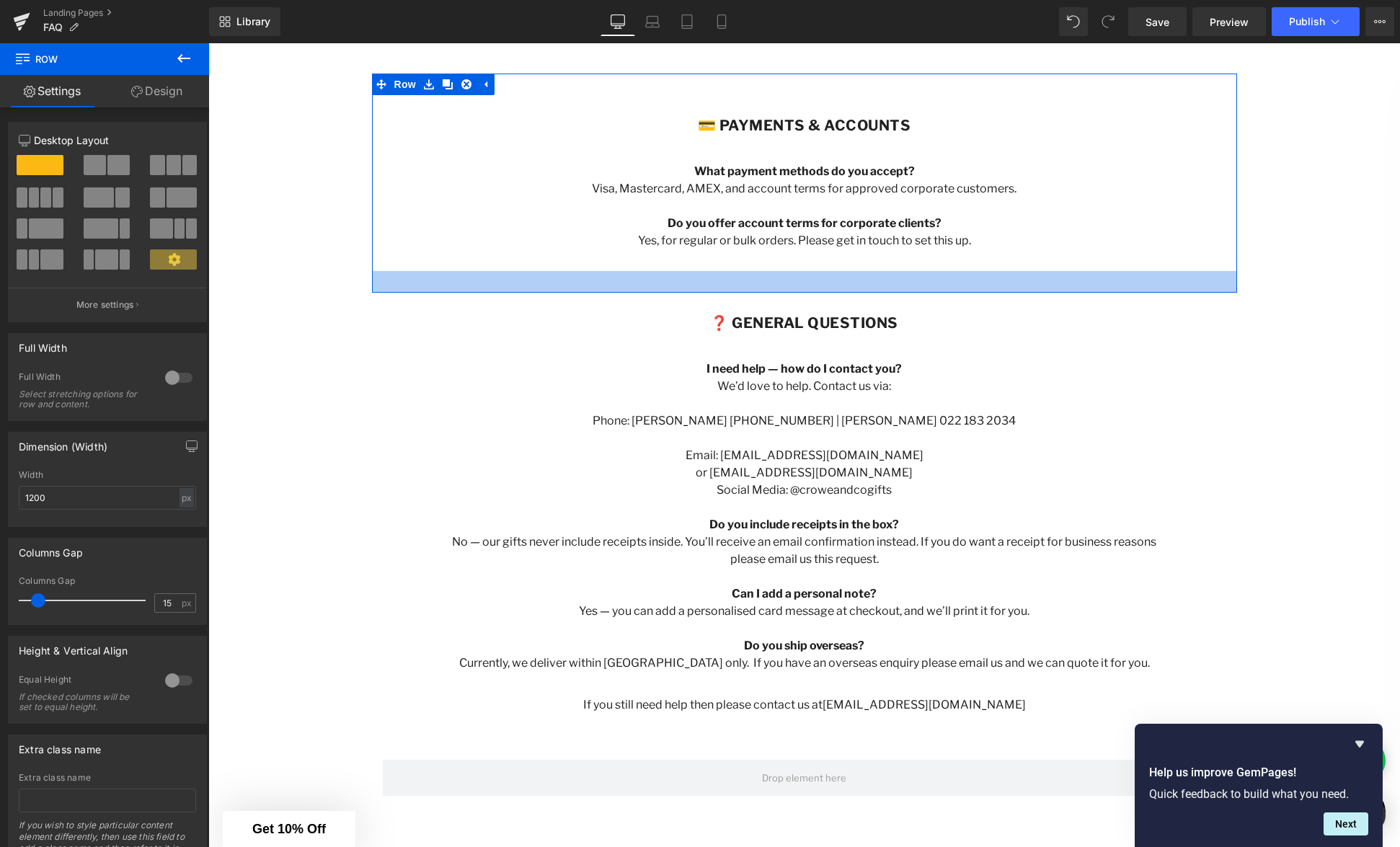
click at [819, 290] on div at bounding box center [805, 282] width 865 height 22
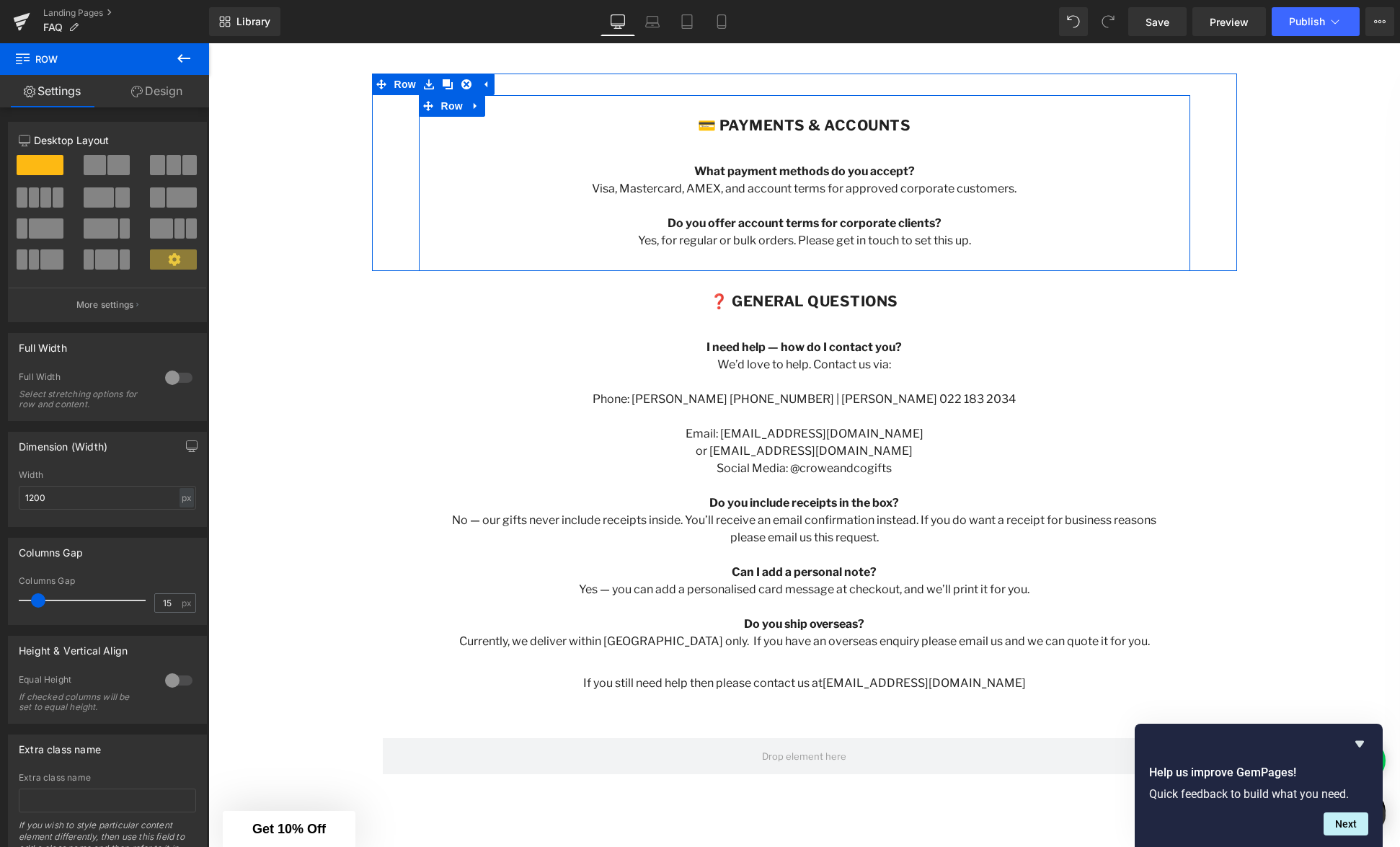
drag, startPoint x: 823, startPoint y: 279, endPoint x: 830, endPoint y: 254, distance: 26.0
click at [823, 259] on div "💳 Payments & Accounts Heading What payment methods do you accept? Visa, Masterc…" at bounding box center [805, 172] width 865 height 198
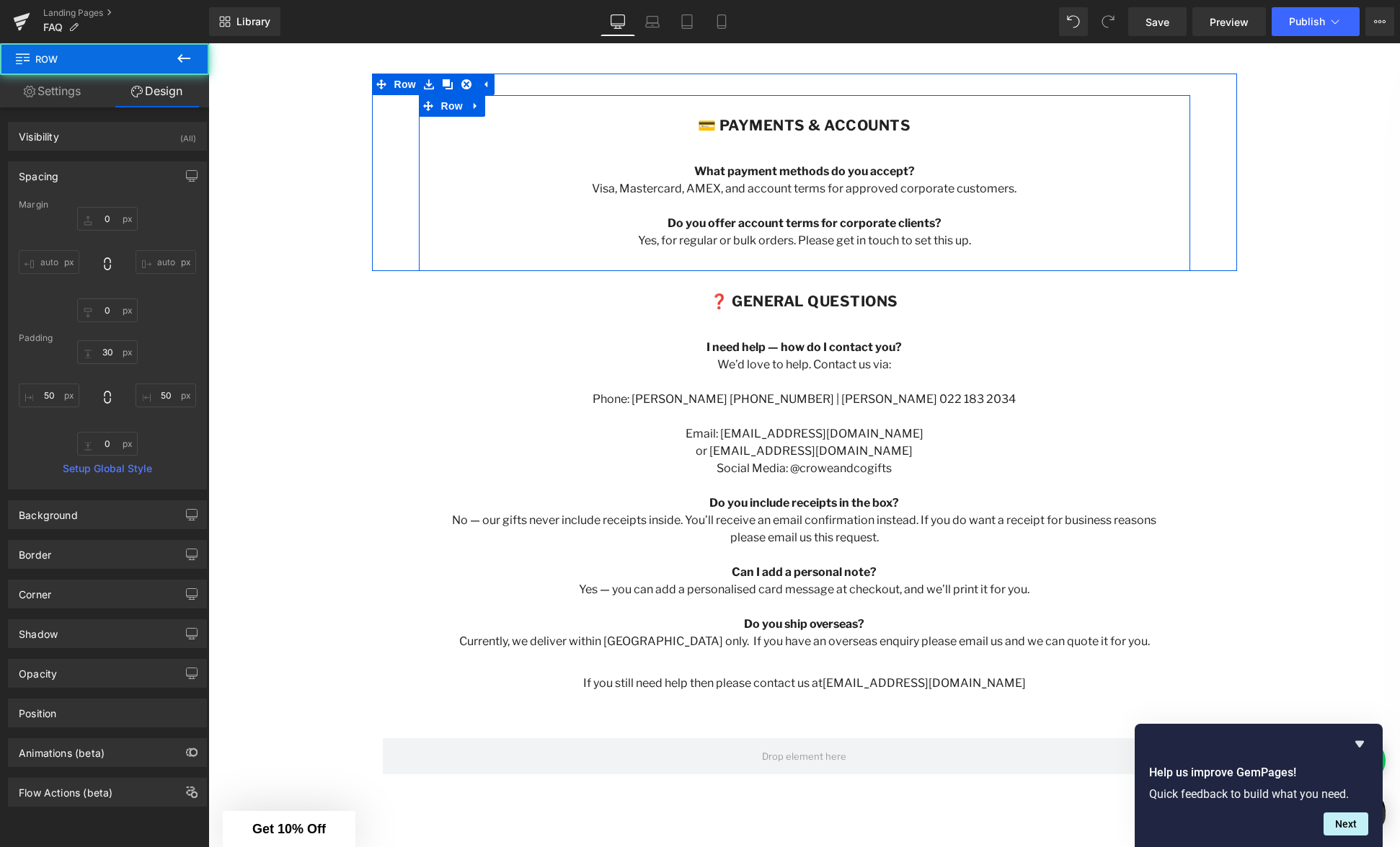
scroll to position [1467, 0]
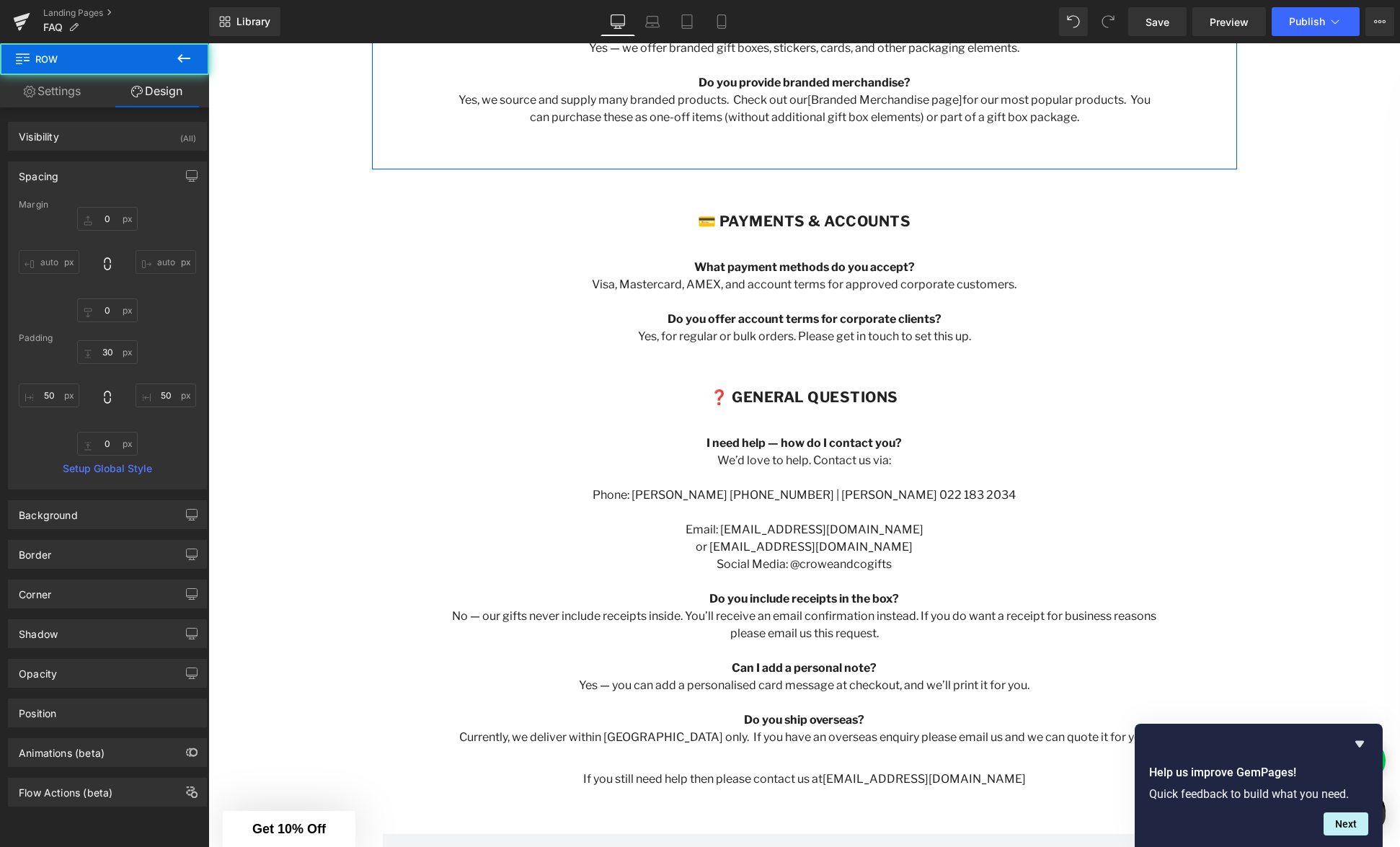
drag, startPoint x: 817, startPoint y: 145, endPoint x: 826, endPoint y: 164, distance: 21.0
click at [817, 145] on div "🎁 Customisation & Branding Heading Can I add my logo or colours to the gifts? Y…" at bounding box center [805, 62] width 865 height 214
click at [826, 166] on div at bounding box center [805, 158] width 865 height 22
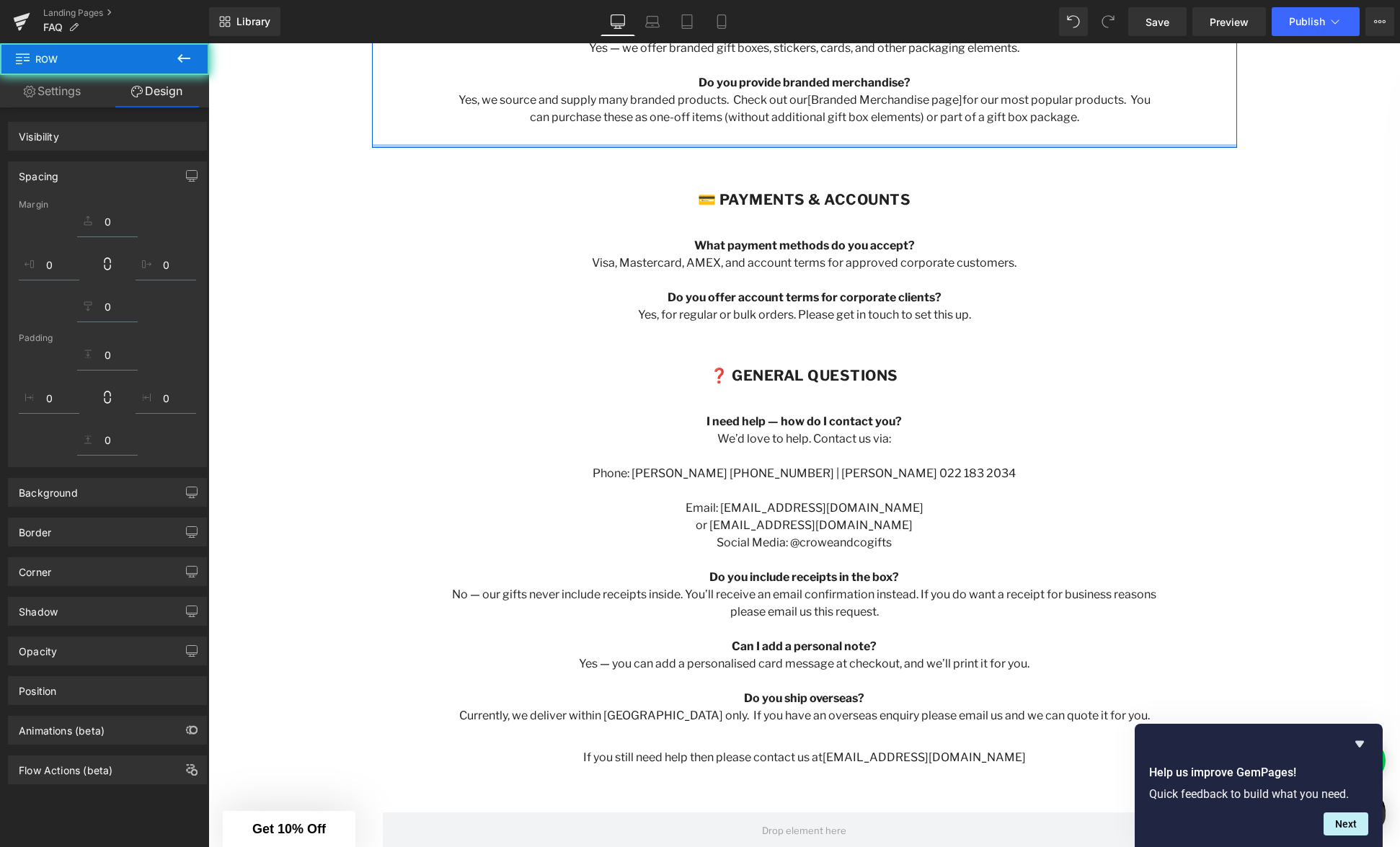
drag, startPoint x: 827, startPoint y: 166, endPoint x: 821, endPoint y: 182, distance: 17.1
click at [827, 130] on div "🎁 Customisation & Branding Heading Can I add my logo or colours to the gifts? Y…" at bounding box center [805, 52] width 865 height 193
click at [818, 168] on div "💳 Payments & Accounts Heading What payment methods do you accept? Visa, Masterc…" at bounding box center [805, 246] width 865 height 198
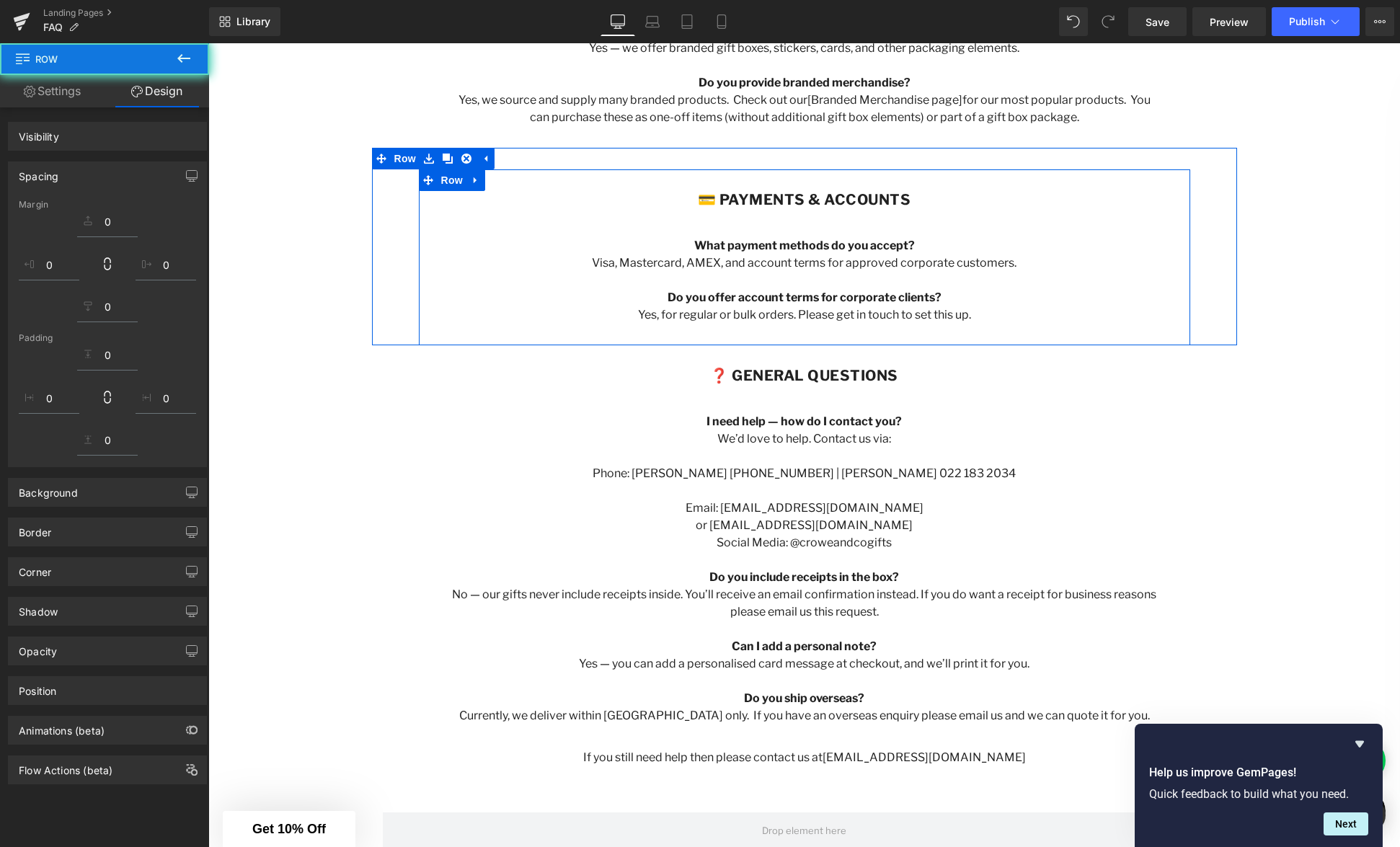
click at [821, 182] on div "💳 Payments & Accounts Heading What payment methods do you accept? Visa, Masterc…" at bounding box center [804, 257] width 772 height 176
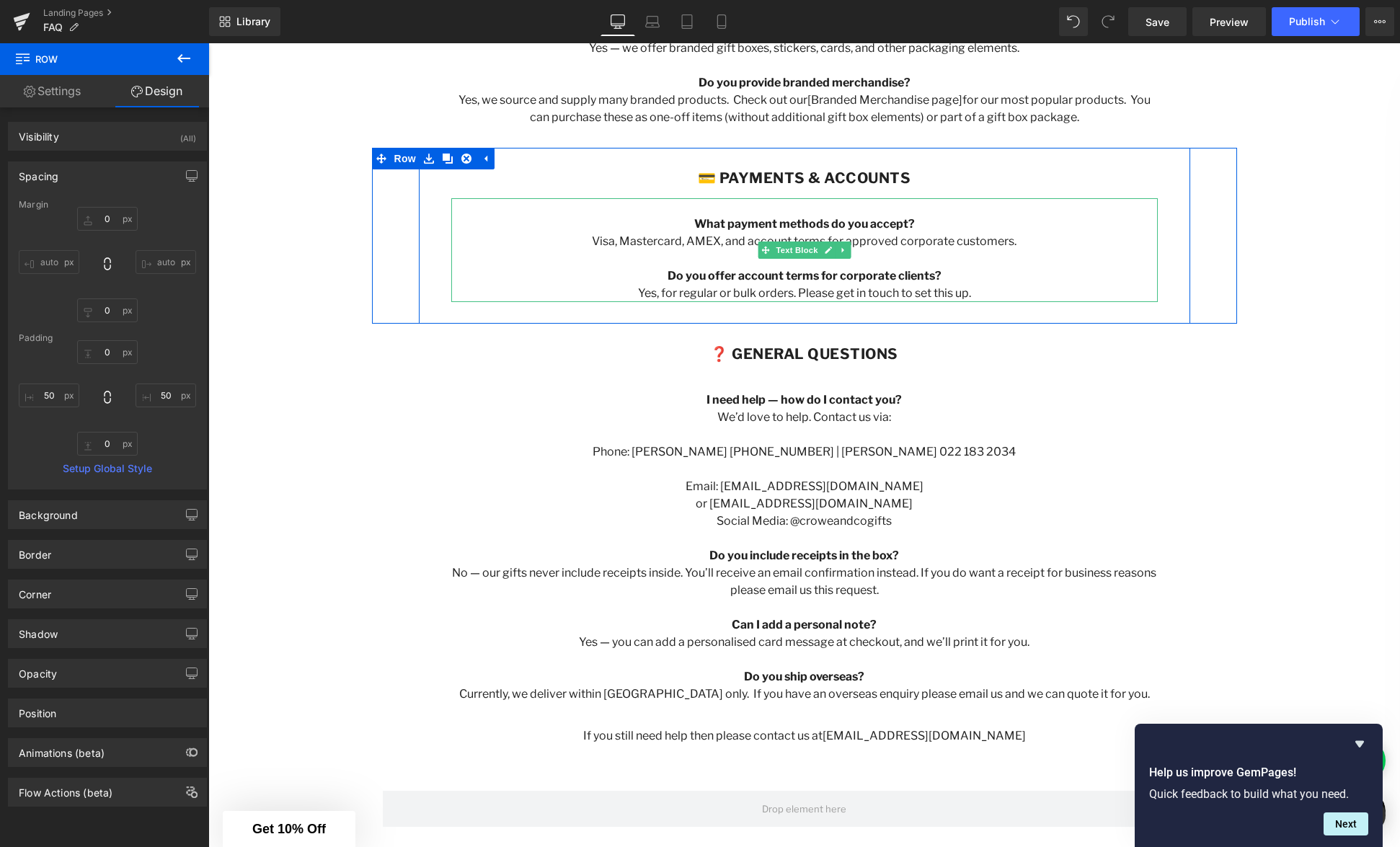
click at [798, 198] on p at bounding box center [805, 207] width 707 height 17
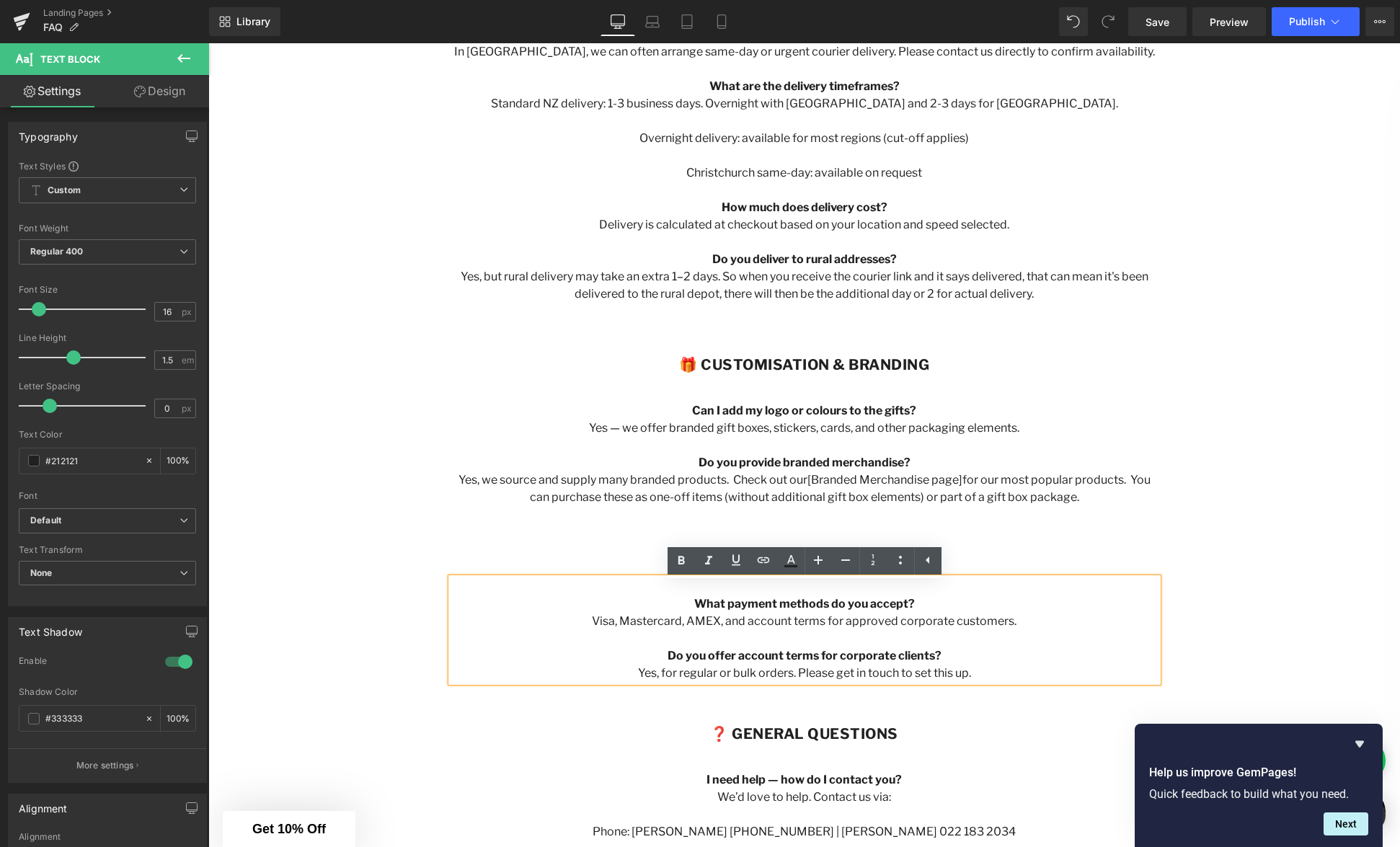
click at [847, 188] on div "Where do you deliver? We deliver [GEOGRAPHIC_DATA]-wide. Simply enter your addr…" at bounding box center [805, 130] width 707 height 346
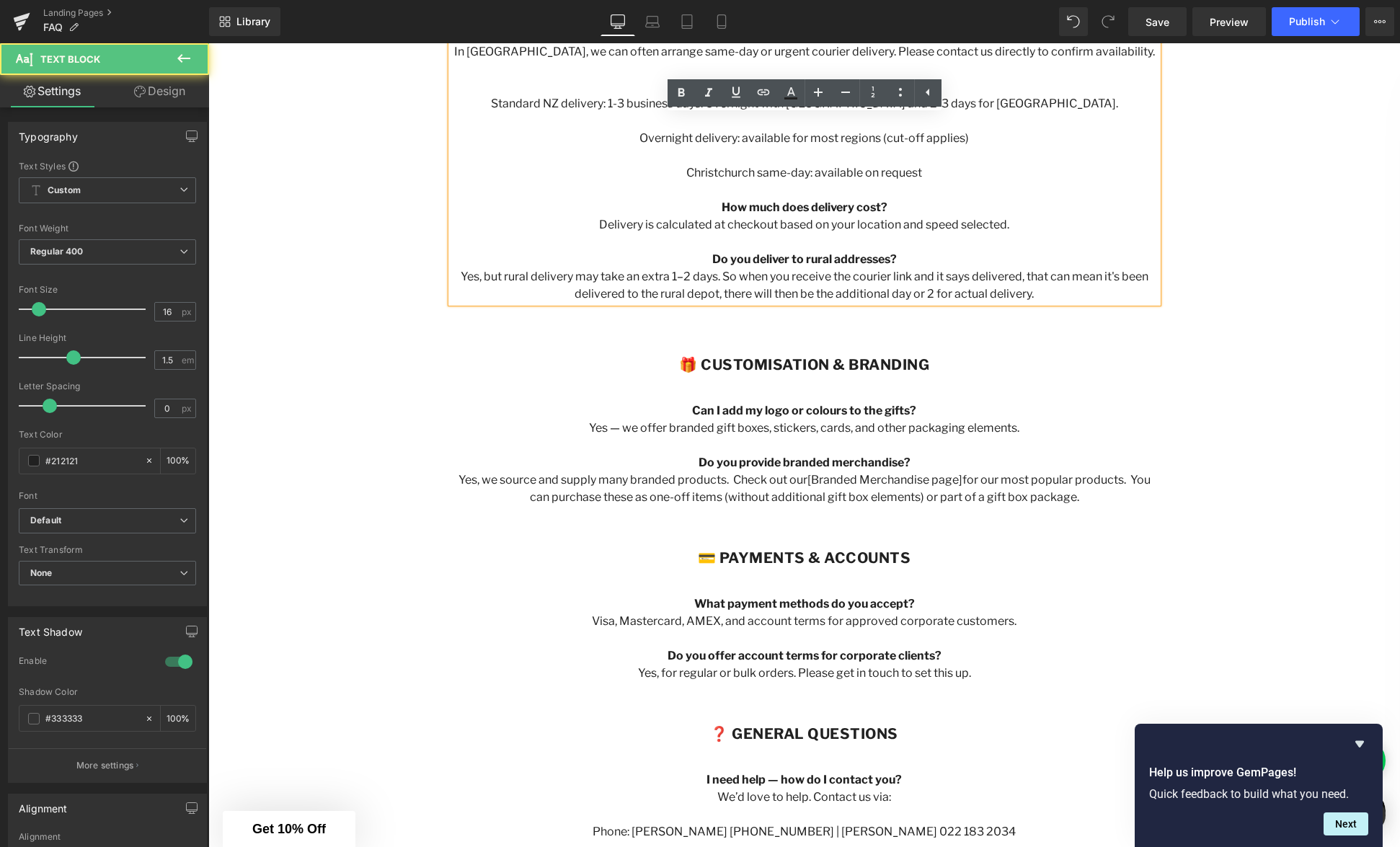
click at [823, 293] on p "Yes, but rural delivery may take an extra 1–2 days. So when you receive the cou…" at bounding box center [805, 286] width 707 height 35
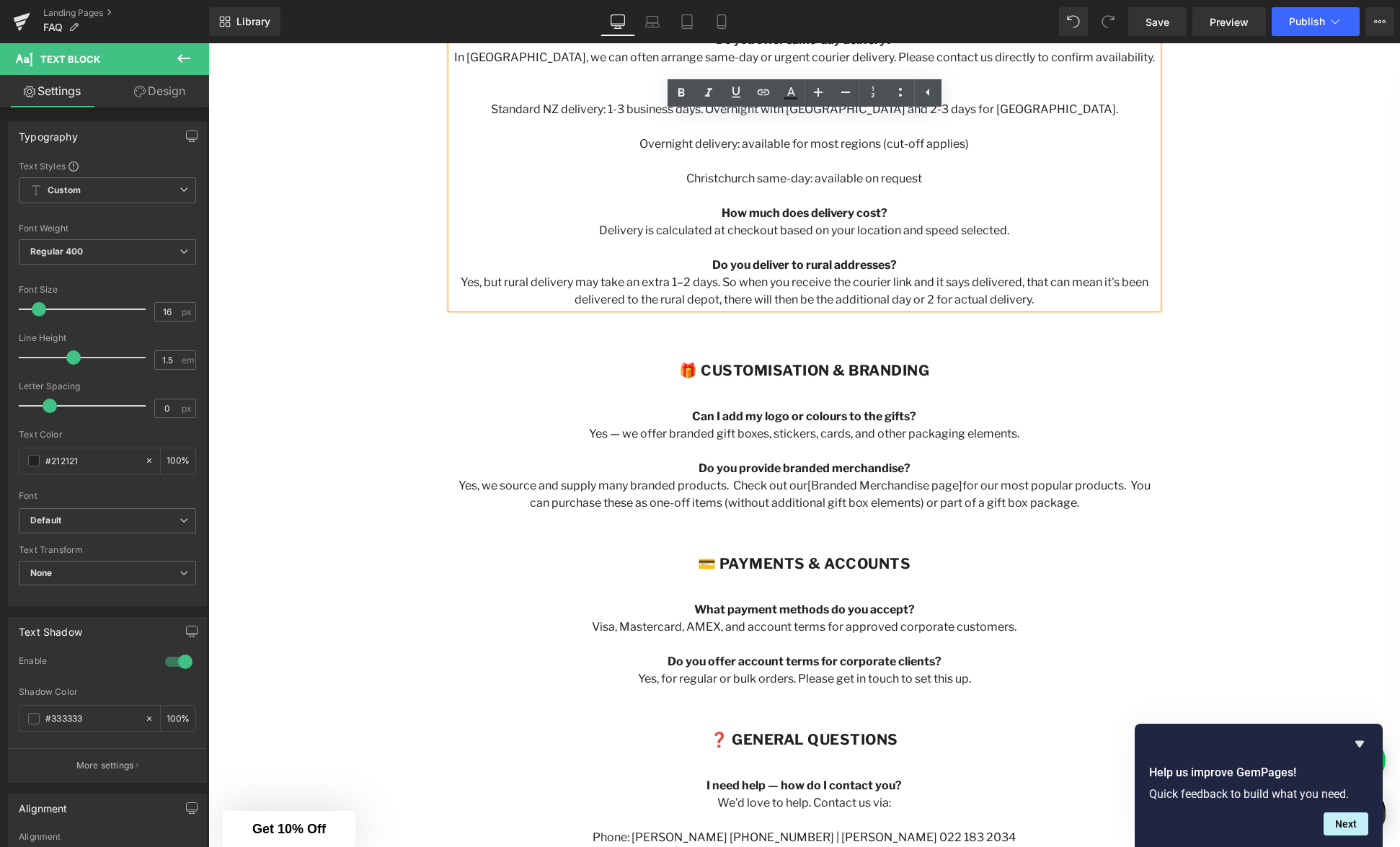
drag, startPoint x: 828, startPoint y: 342, endPoint x: 841, endPoint y: 342, distance: 13.0
click at [828, 342] on div "🎁 Customisation & Branding Heading Can I add my logo or colours to the gifts? Y…" at bounding box center [805, 437] width 865 height 193
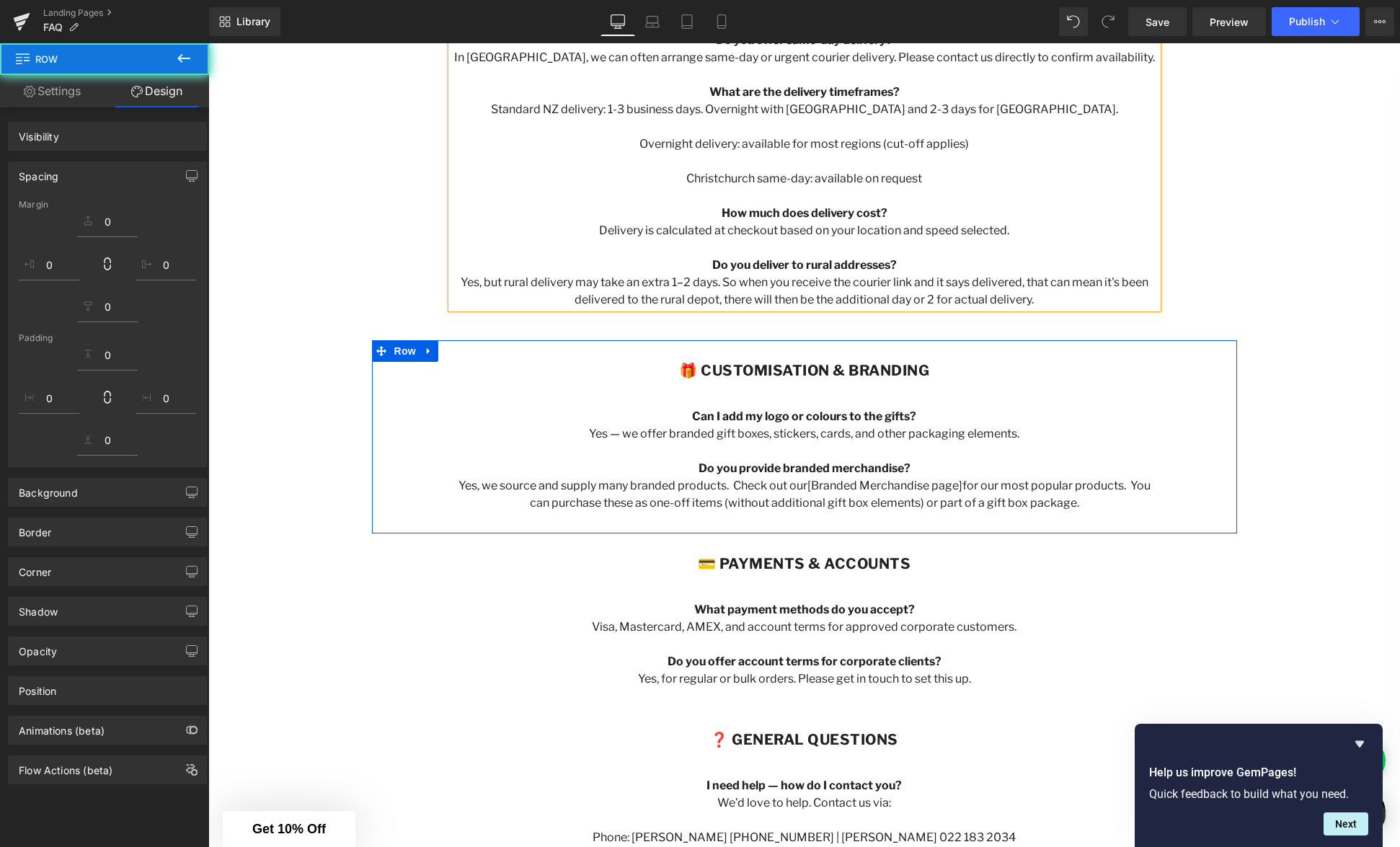
click at [856, 339] on div "frequently asked questions Heading Row Hero Banner Row 🛍 Ordering Heading Do yo…" at bounding box center [804, 268] width 1192 height 2284
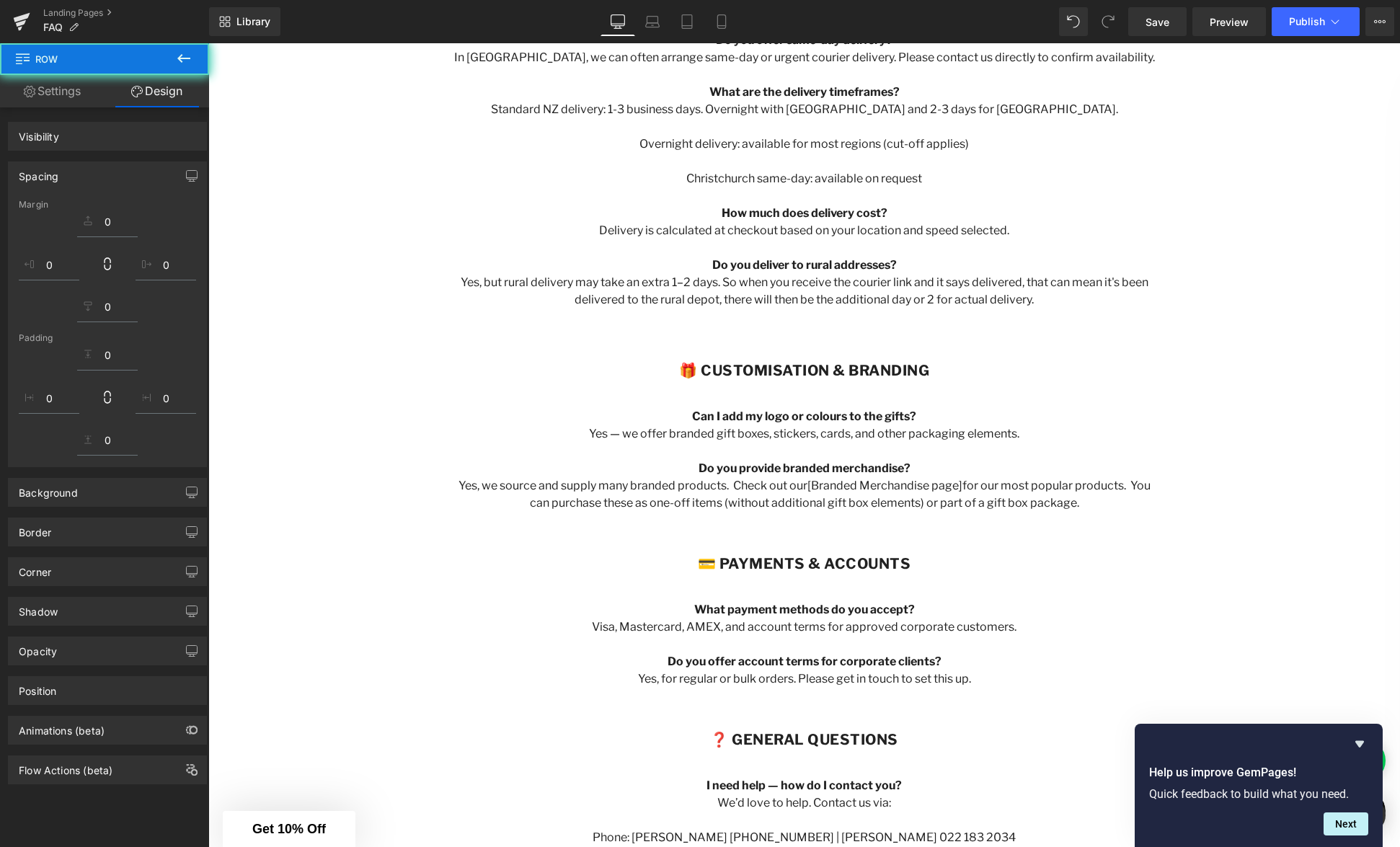
drag, startPoint x: 827, startPoint y: 357, endPoint x: 801, endPoint y: 339, distance: 31.6
click at [827, 357] on div "🎁 Customisation & Branding Heading Can I add my logo or colours to the gifts? Y…" at bounding box center [804, 437] width 772 height 193
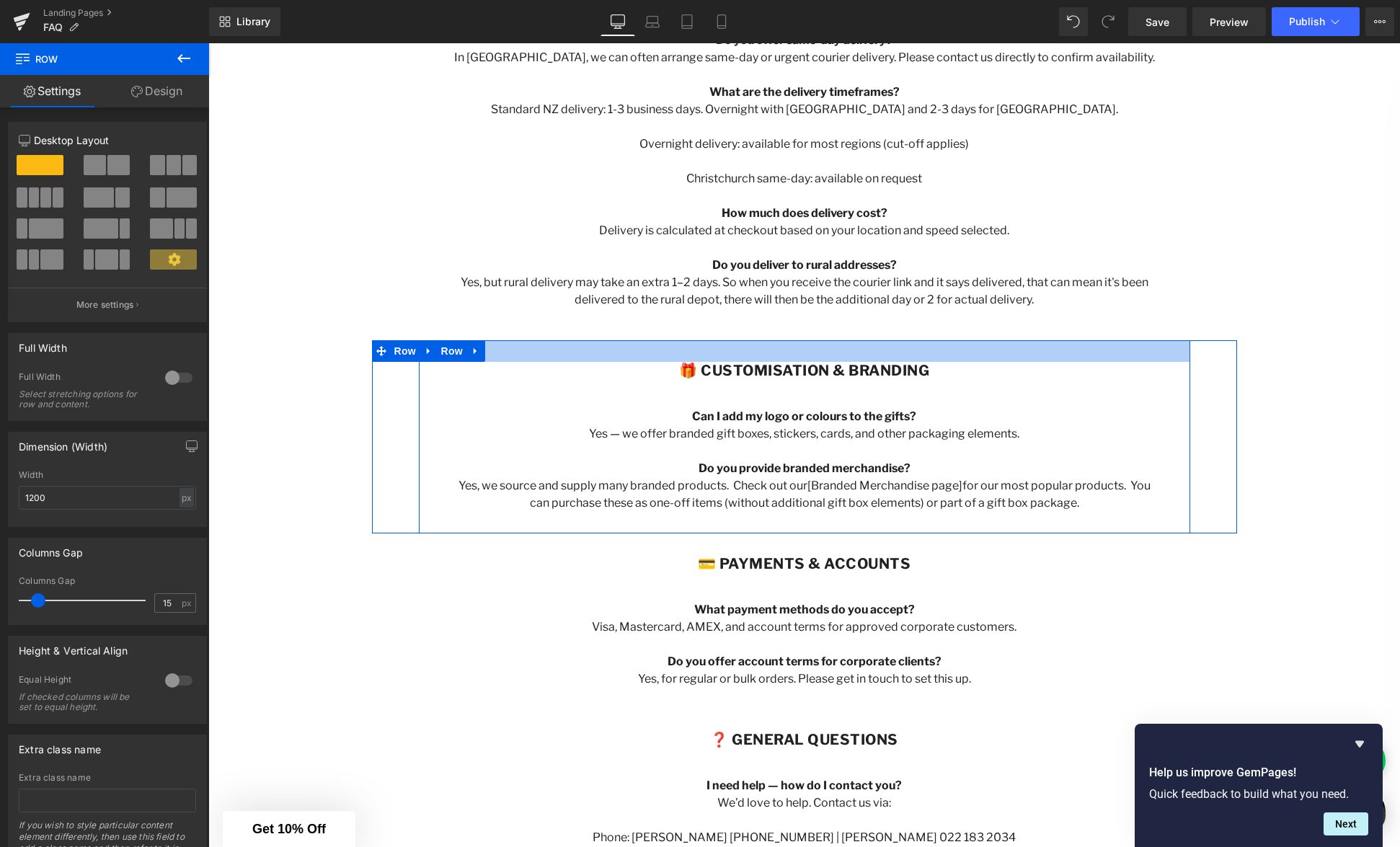
click at [806, 340] on div at bounding box center [804, 351] width 772 height 22
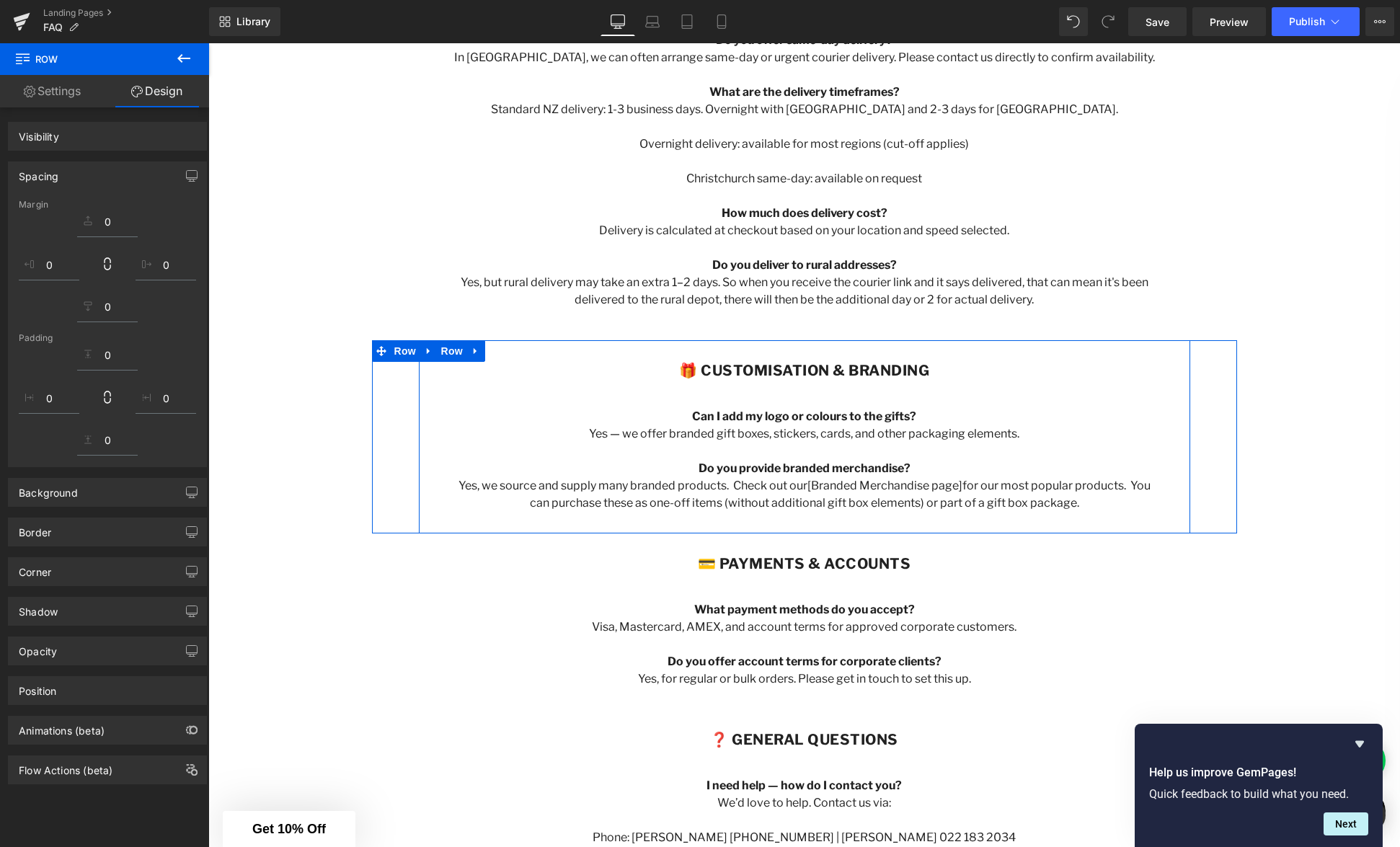
click at [809, 324] on div "frequently asked questions Heading Row Hero Banner Row 🛍 Ordering Heading Do yo…" at bounding box center [804, 268] width 1192 height 2284
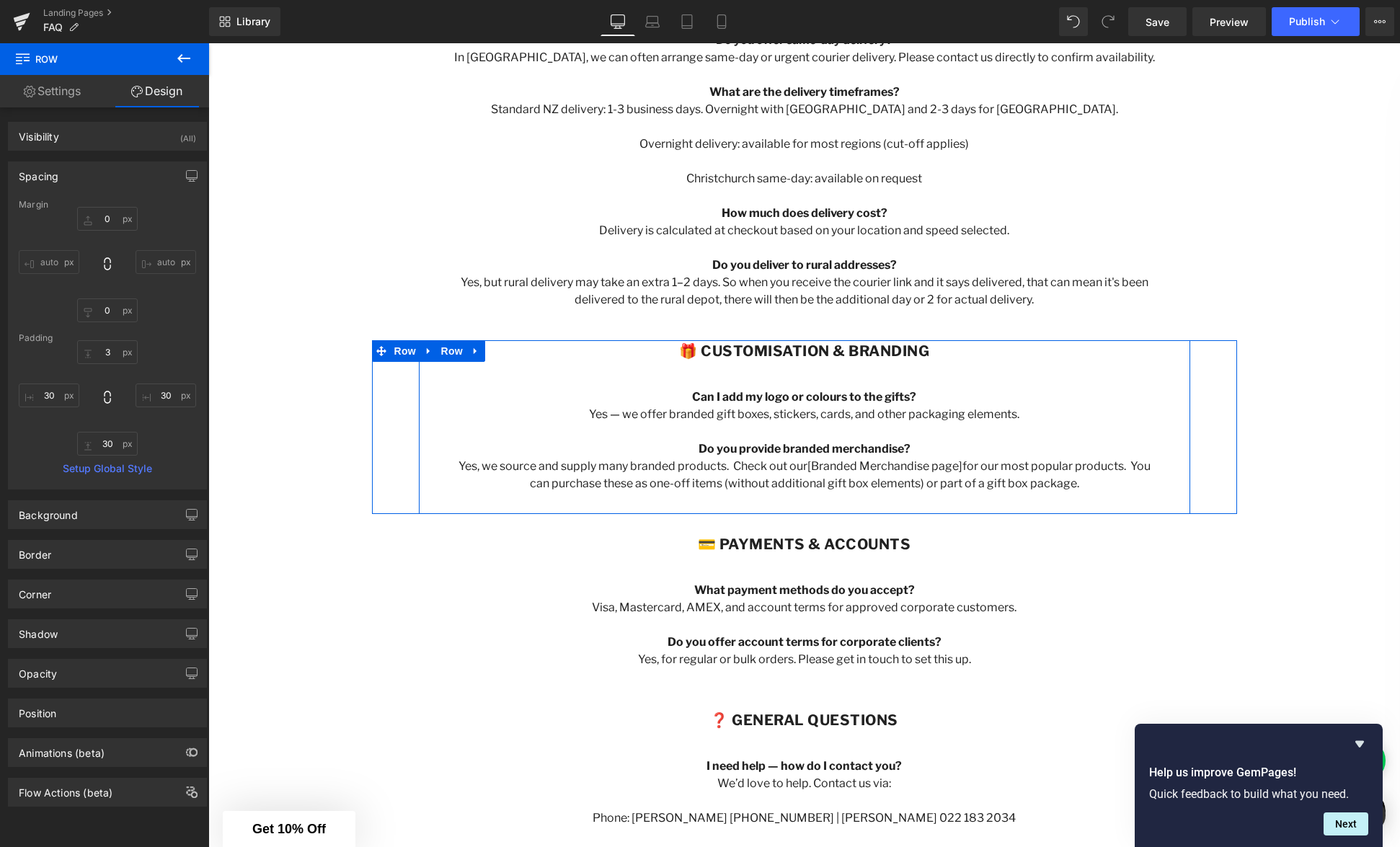
click at [828, 313] on div "🚚 Delivery & Shipping Heading Where do you deliver? We deliver [GEOGRAPHIC_DATA…" at bounding box center [804, 115] width 772 height 406
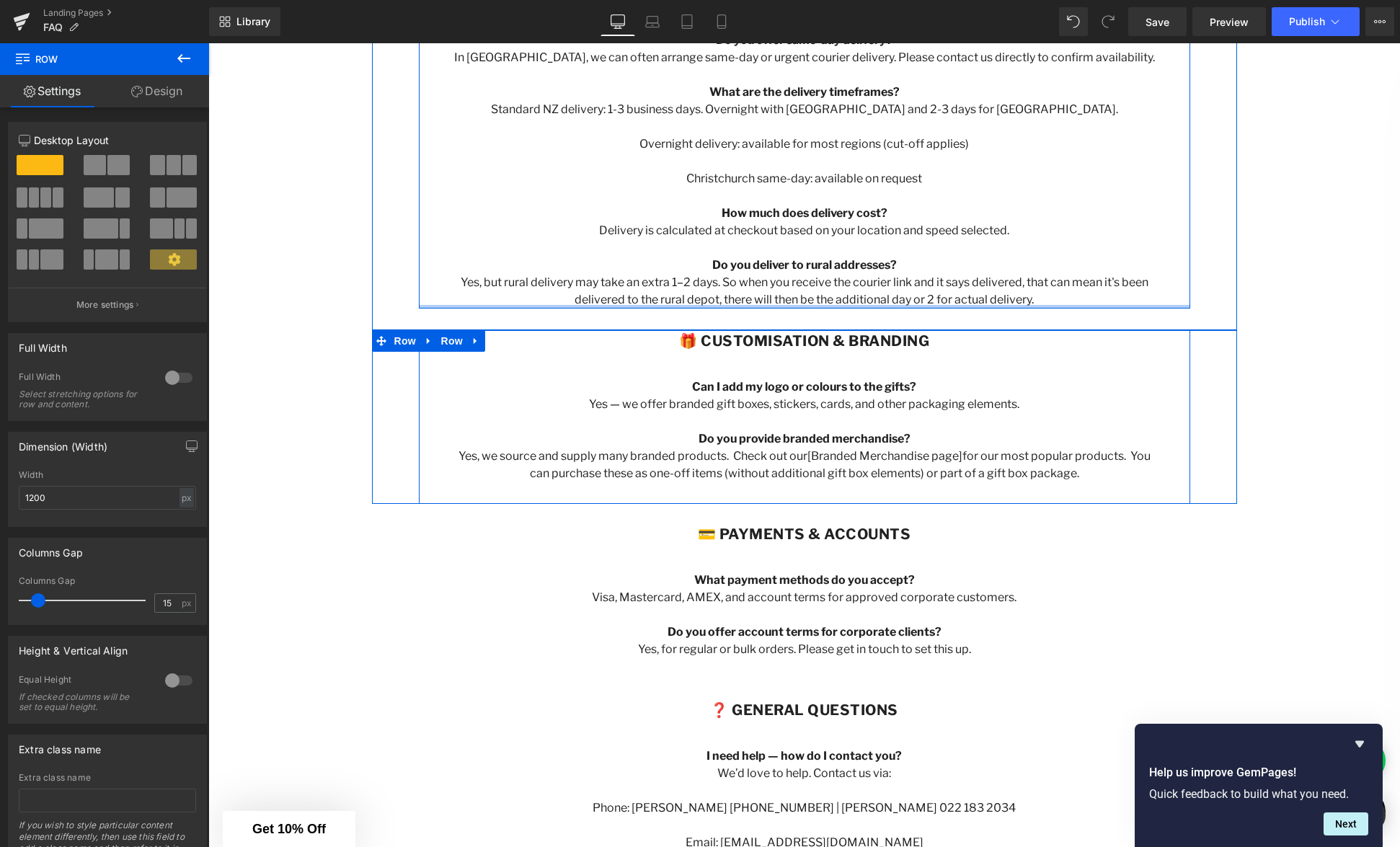
drag, startPoint x: 837, startPoint y: 314, endPoint x: 854, endPoint y: 327, distance: 21.4
click at [838, 301] on div "🚚 Delivery & Shipping Heading Where do you deliver? We deliver [GEOGRAPHIC_DATA…" at bounding box center [804, 110] width 772 height 396
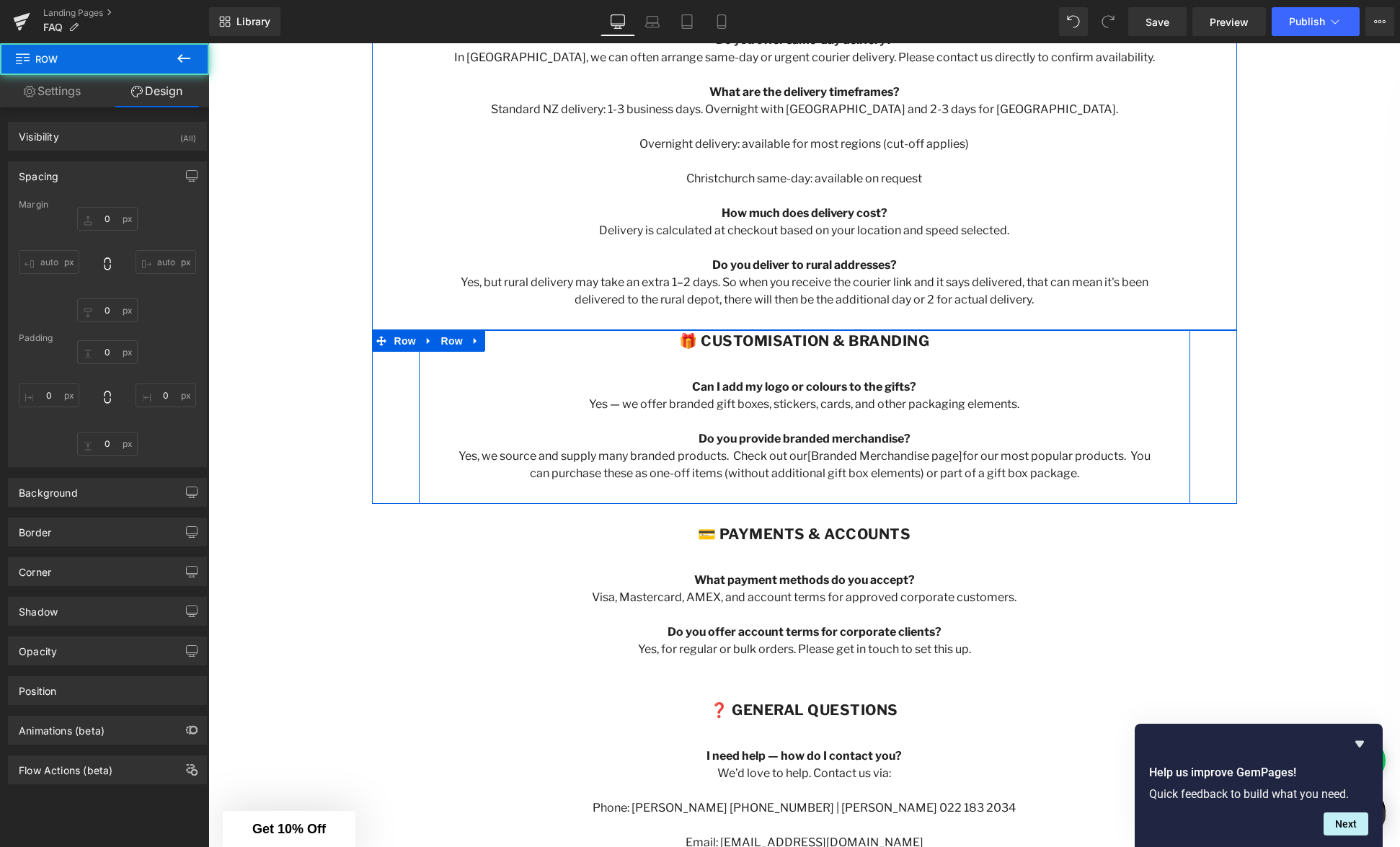
type input "0"
type input "30"
type input "0"
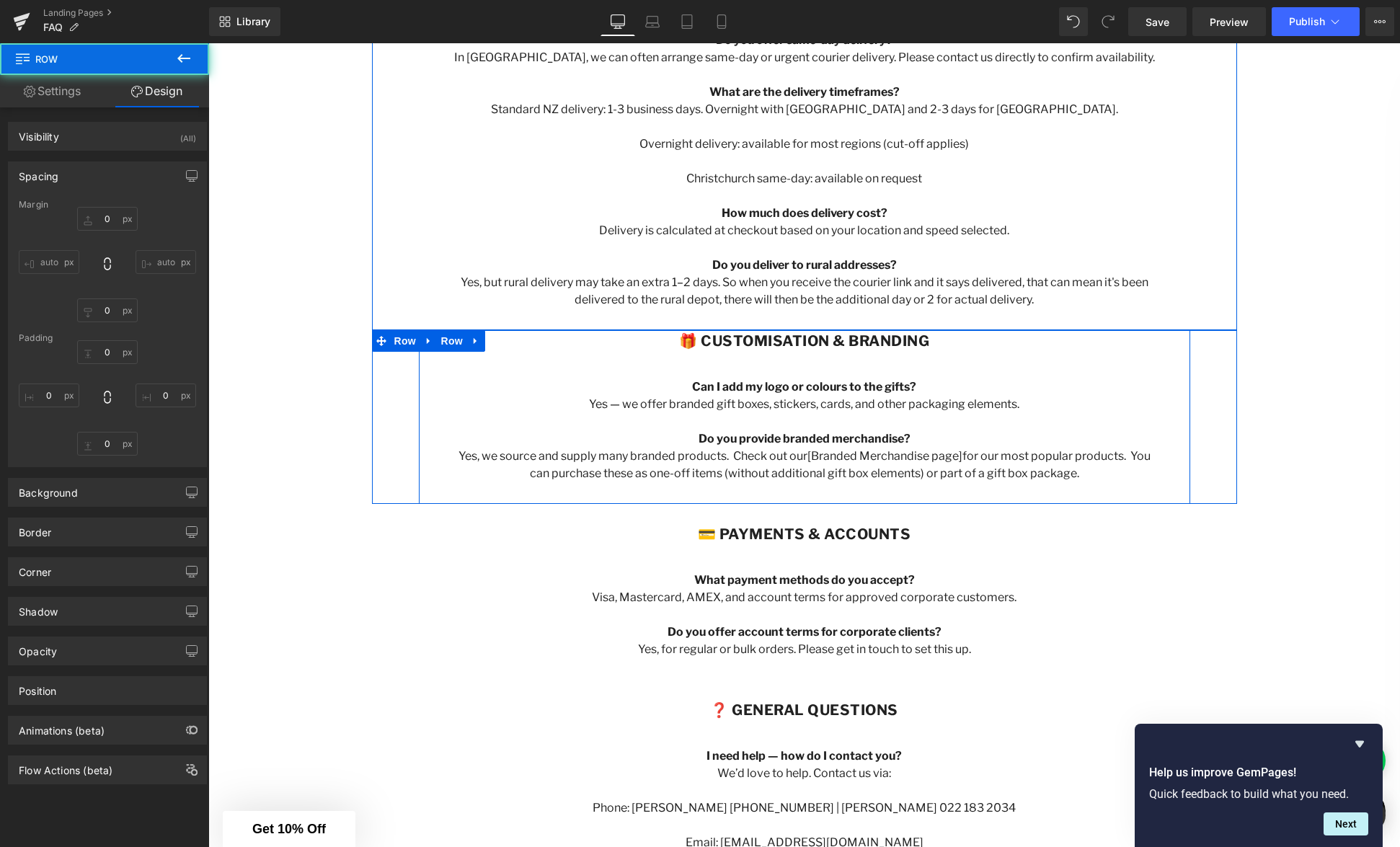
type input "30"
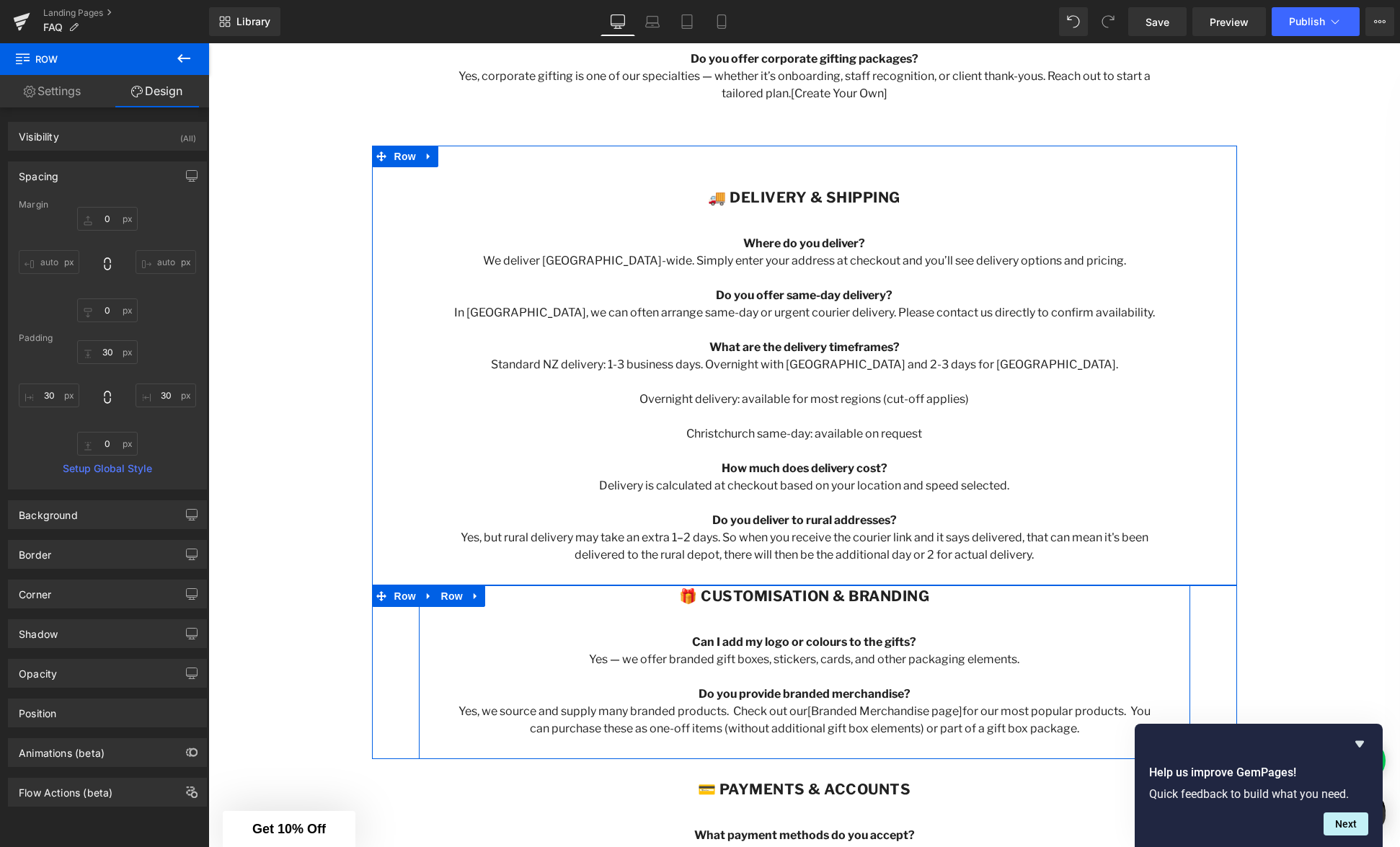
scroll to position [822, 0]
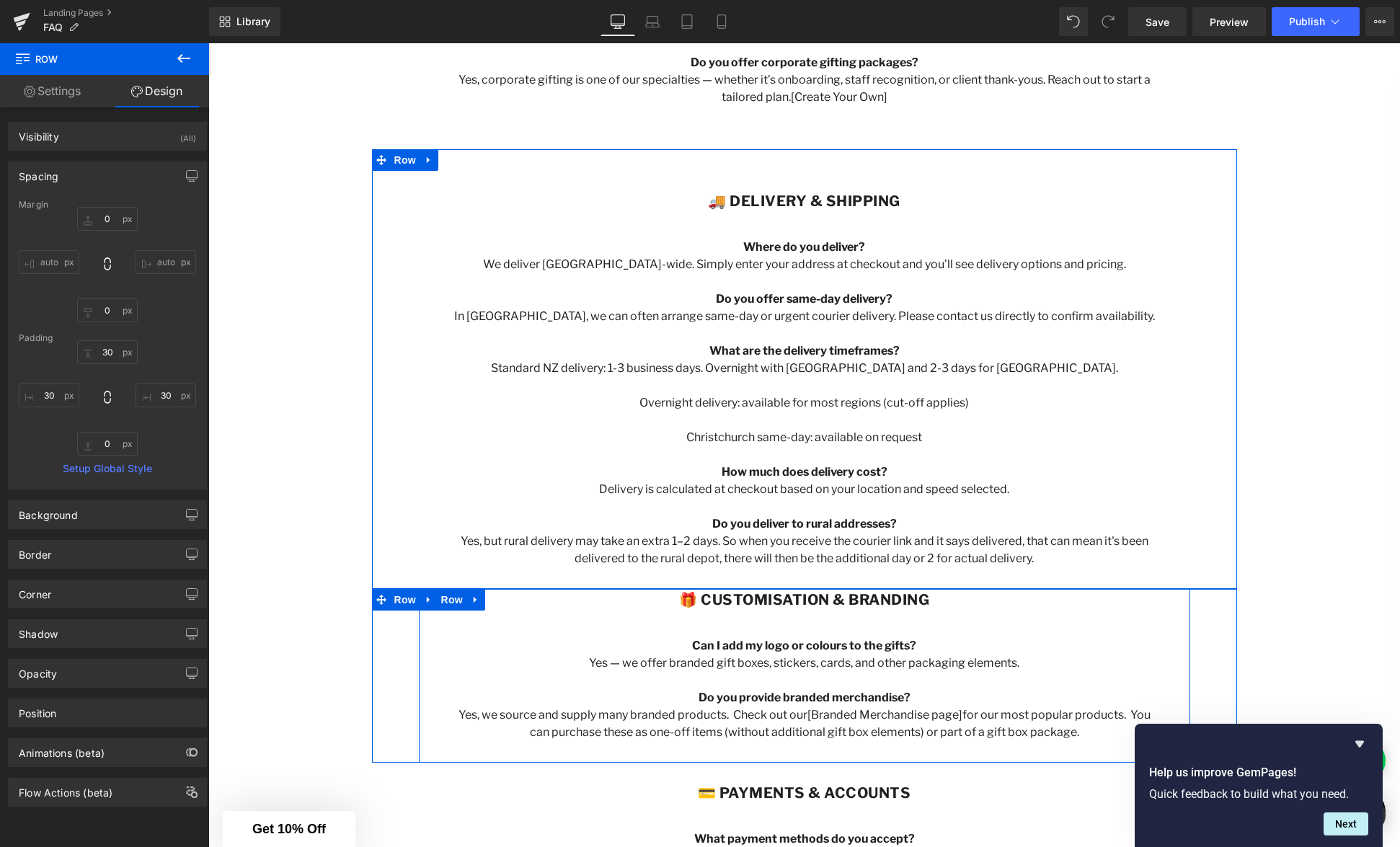
click at [799, 228] on p at bounding box center [805, 230] width 707 height 17
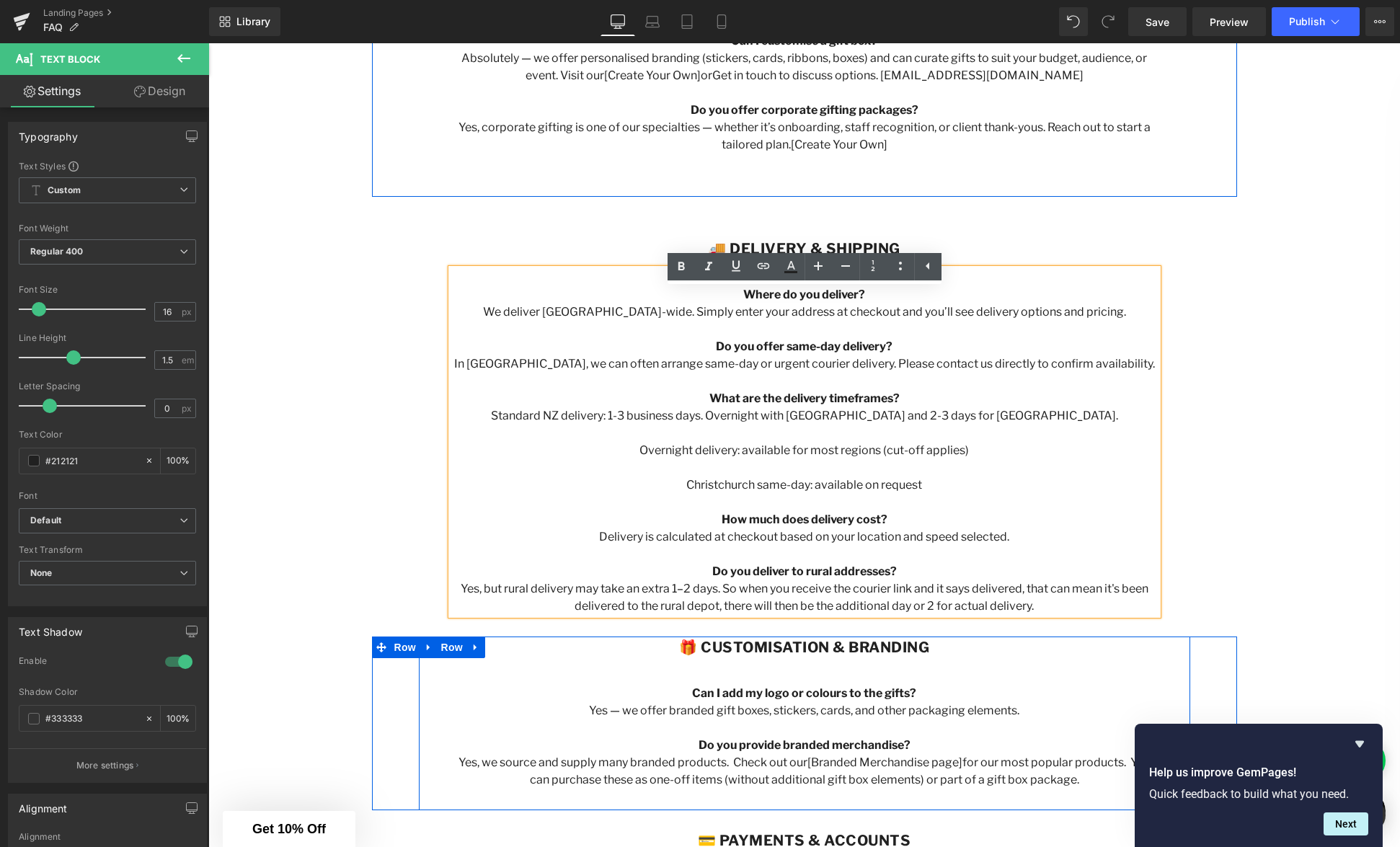
scroll to position [754, 0]
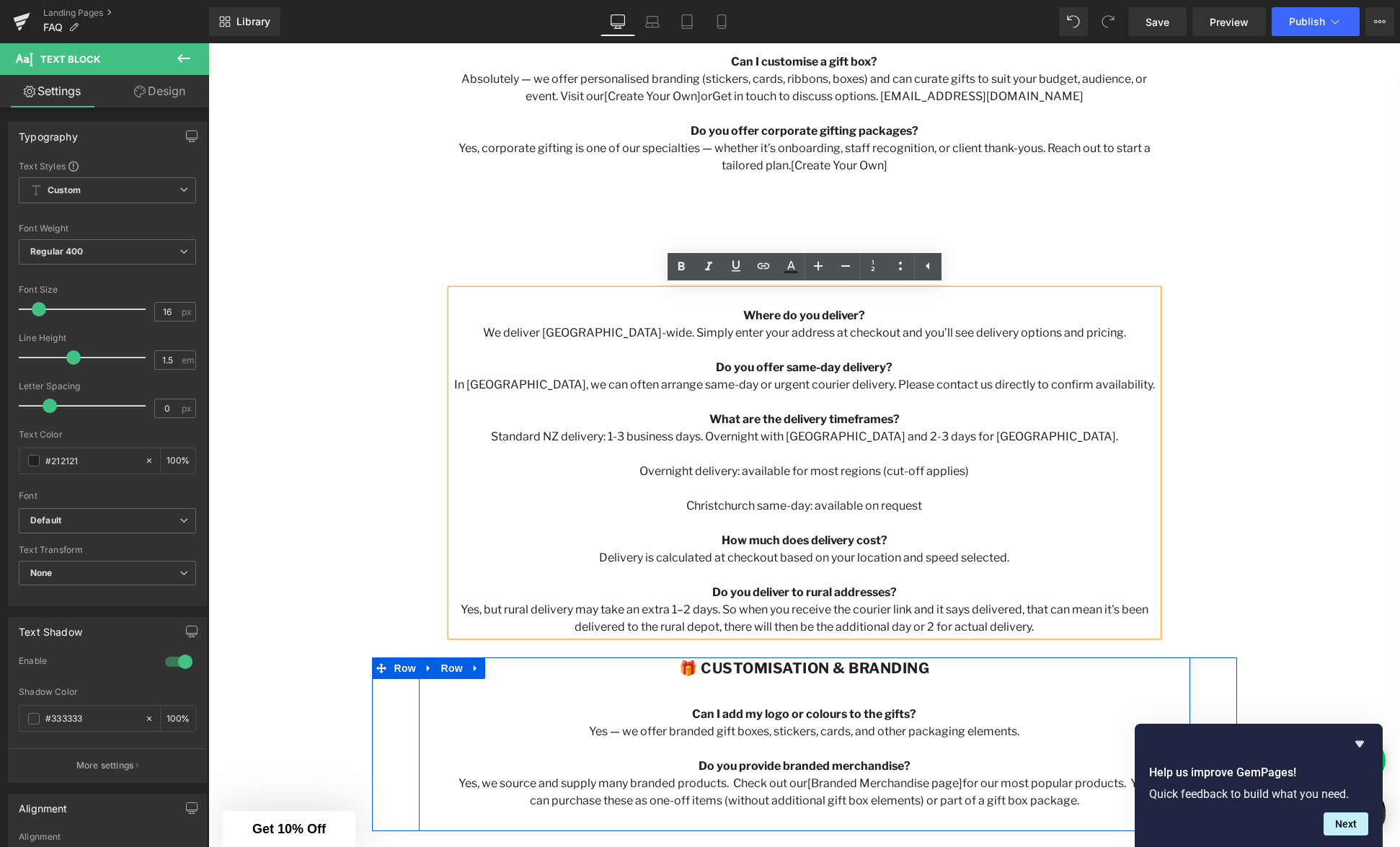
click at [209, 43] on div at bounding box center [209, 43] width 0 height 0
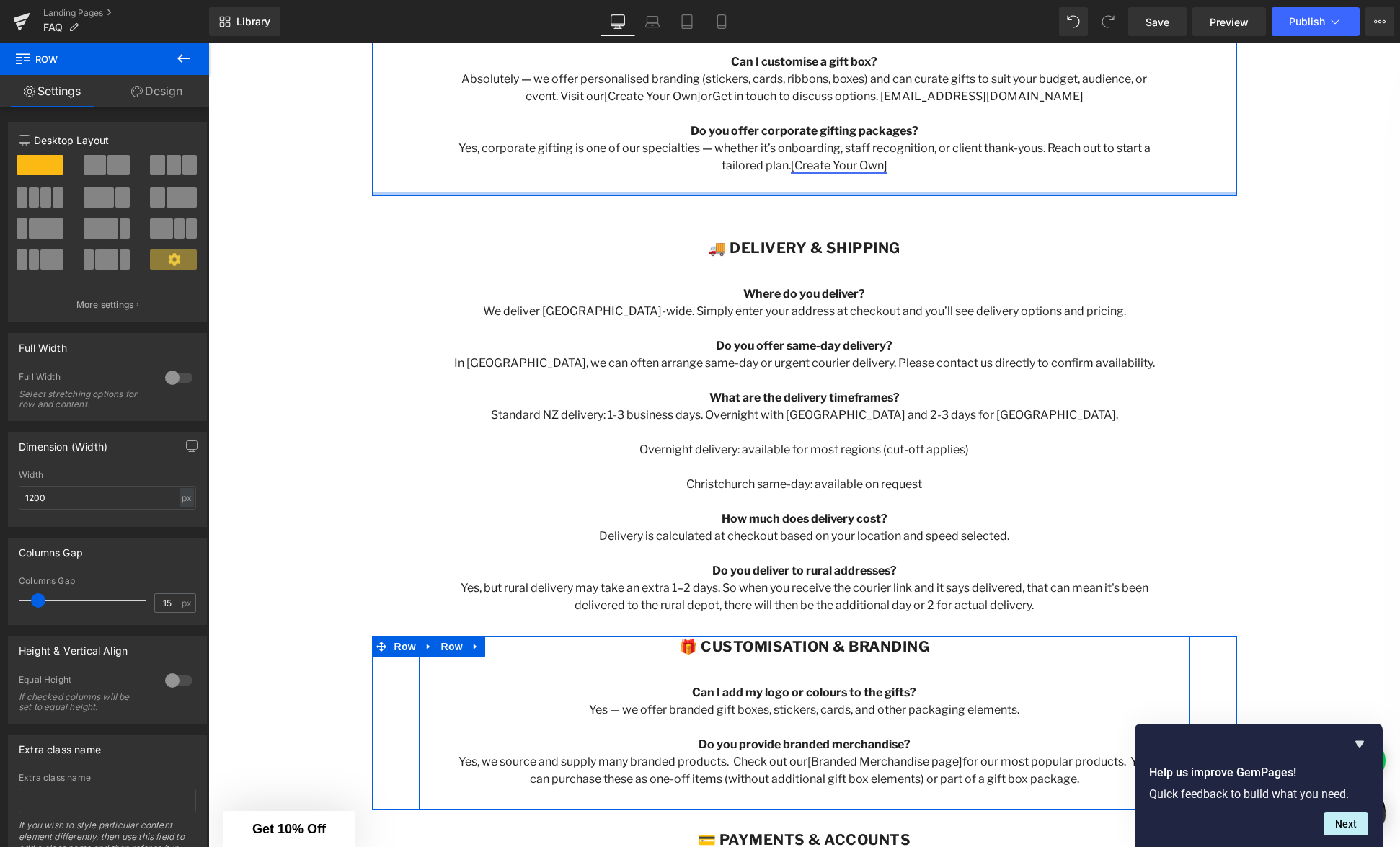
scroll to position [732, 0]
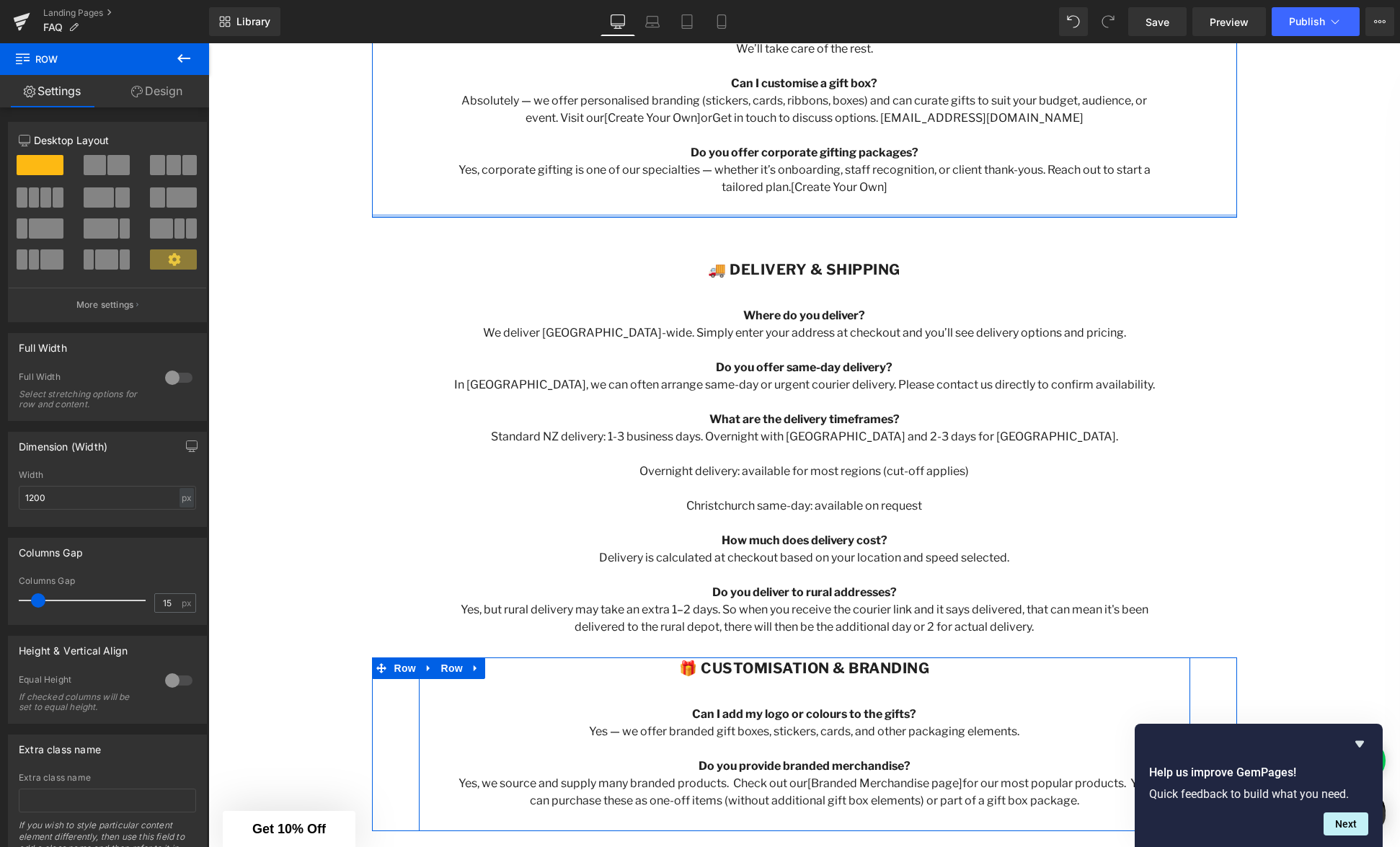
drag, startPoint x: 806, startPoint y: 214, endPoint x: 804, endPoint y: 244, distance: 30.1
click at [807, 180] on div "🛍 Ordering Heading Do you have a physical store? We’re online only, which means…" at bounding box center [805, 33] width 865 height 371
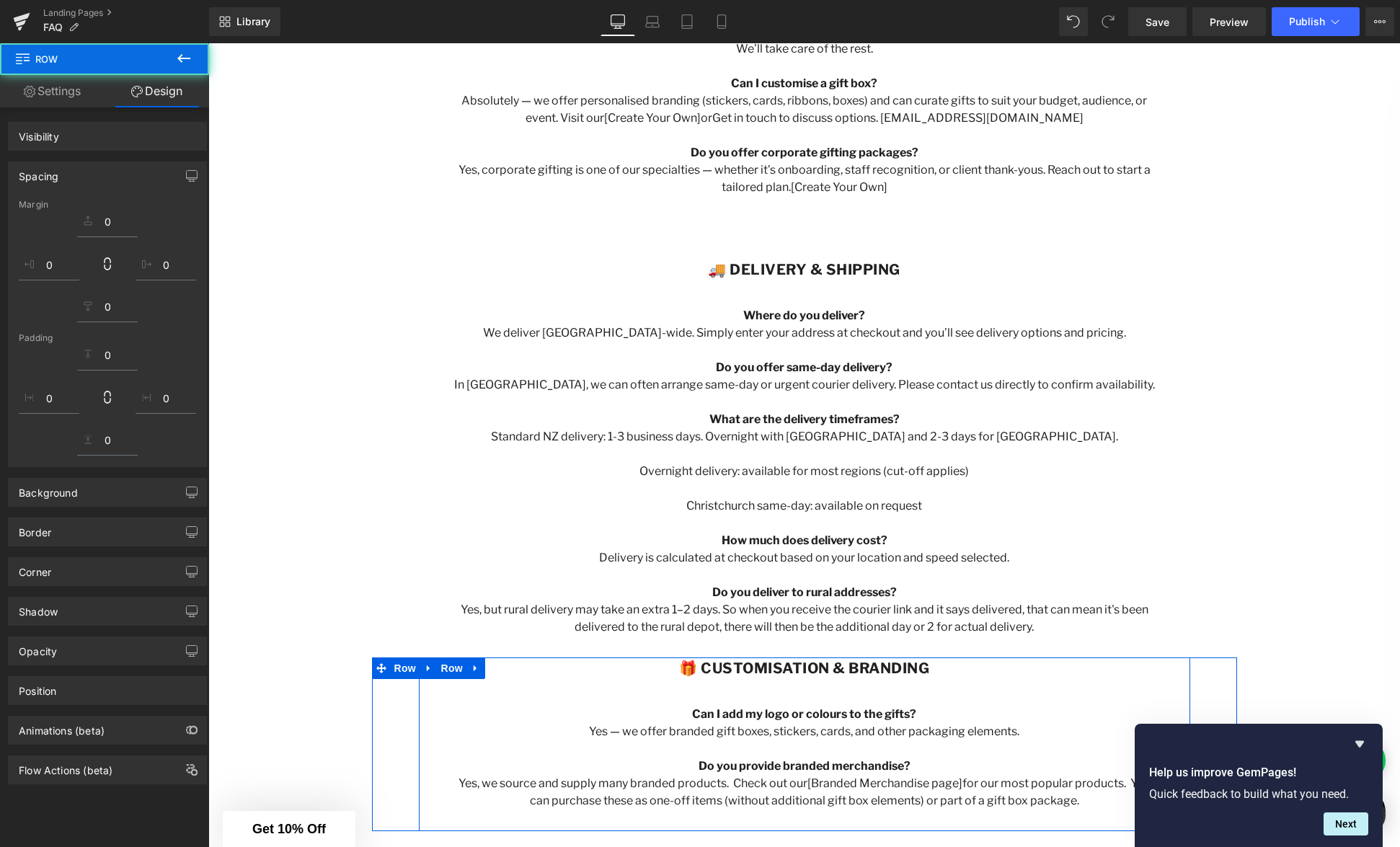
click at [804, 245] on div "🚚 Delivery & Shipping Heading Where do you deliver? We deliver [GEOGRAPHIC_DATA…" at bounding box center [804, 437] width 772 height 396
click at [802, 252] on div "🚚 Delivery & Shipping Heading Where do you deliver? We deliver [GEOGRAPHIC_DATA…" at bounding box center [804, 437] width 772 height 396
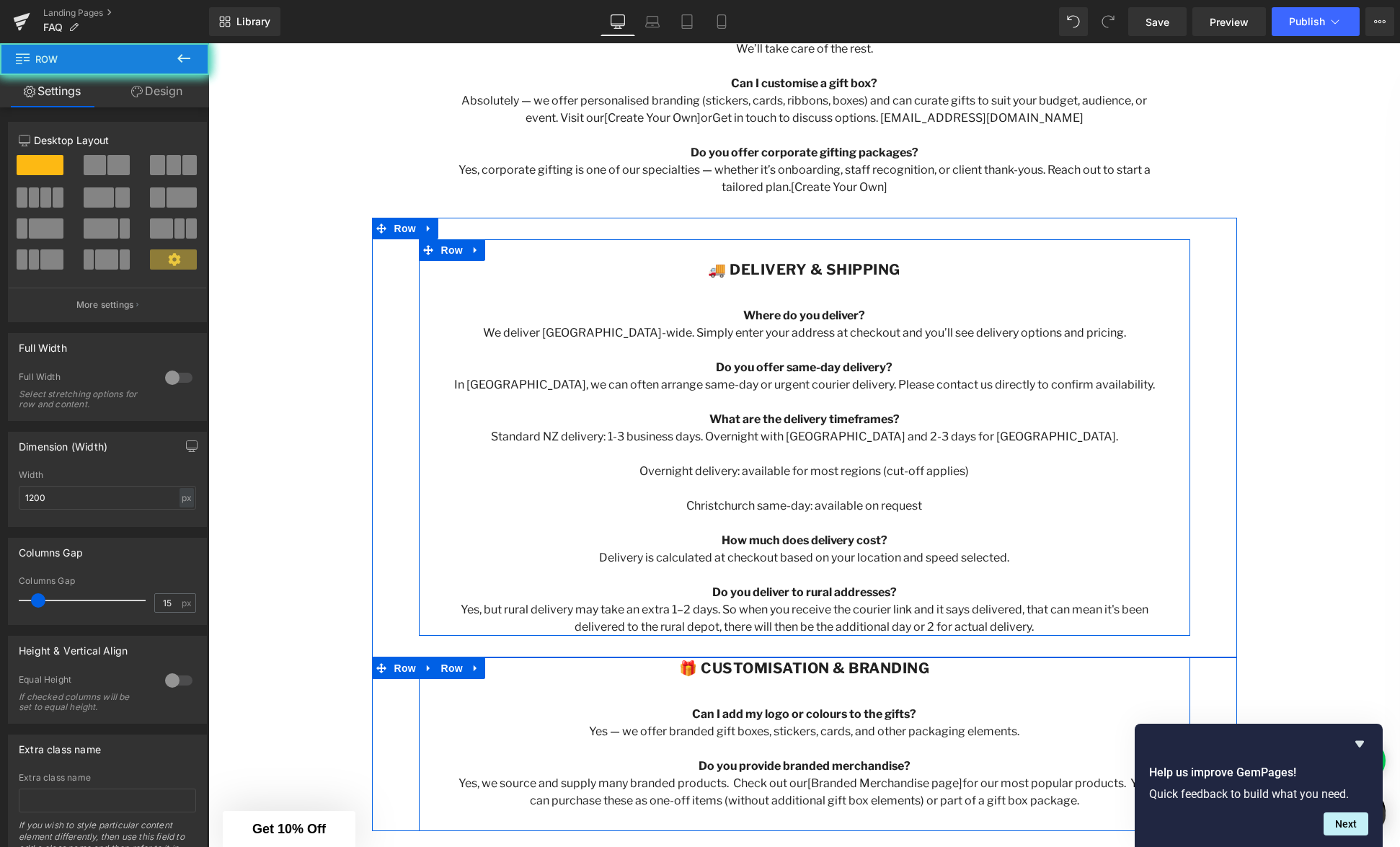
click at [895, 313] on p "Where do you deliver?" at bounding box center [805, 316] width 707 height 17
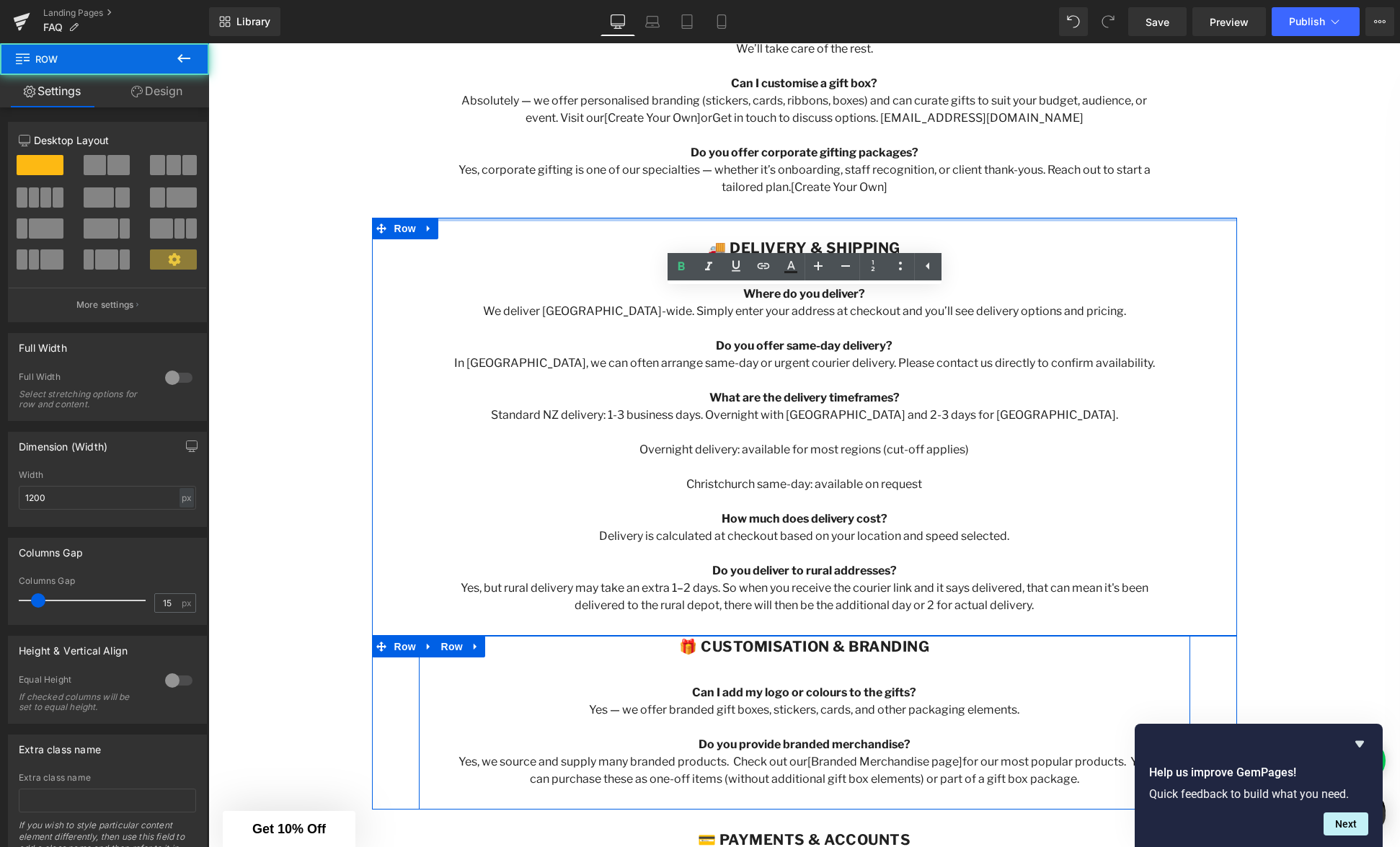
drag, startPoint x: 837, startPoint y: 226, endPoint x: 1062, endPoint y: 209, distance: 225.6
click at [836, 209] on div "frequently asked questions Heading Row Hero Banner Row 🛍 Ordering Heading Do yo…" at bounding box center [804, 580] width 1192 height 2211
click at [1062, 209] on div "🛍 Ordering Heading Do you have a physical store? We’re online only, which means…" at bounding box center [804, 44] width 772 height 349
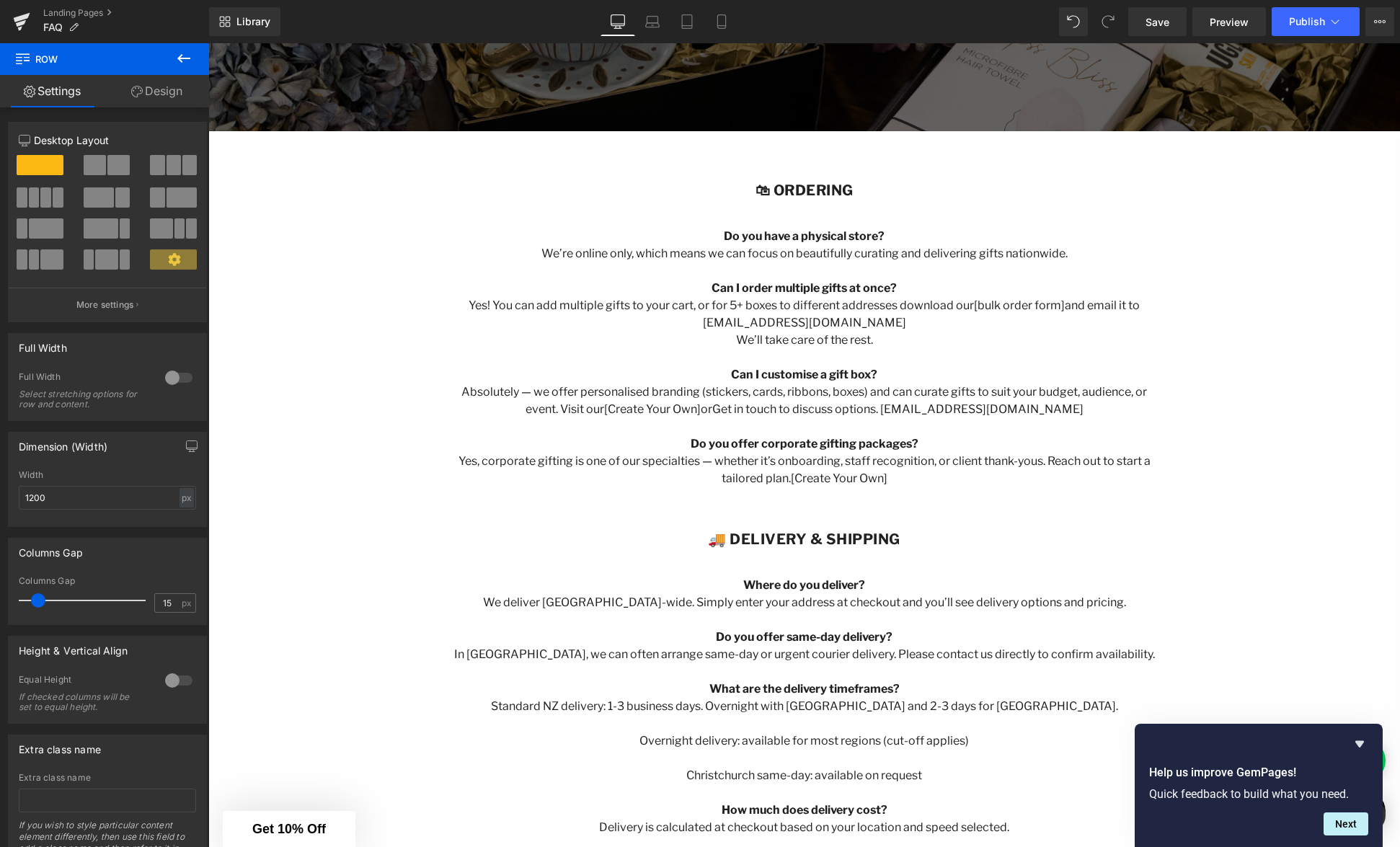
scroll to position [456, 0]
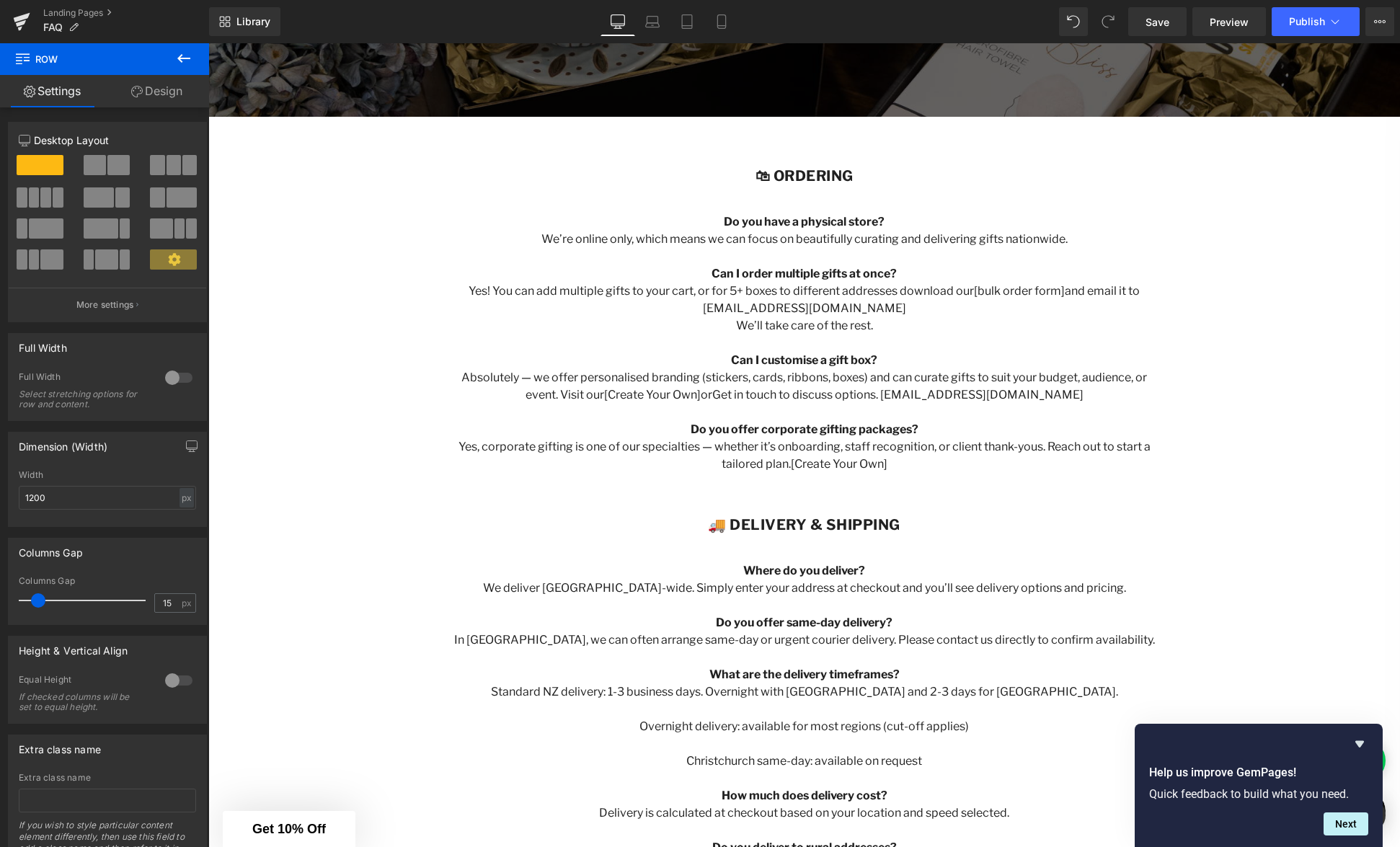
click at [804, 204] on p at bounding box center [805, 205] width 707 height 17
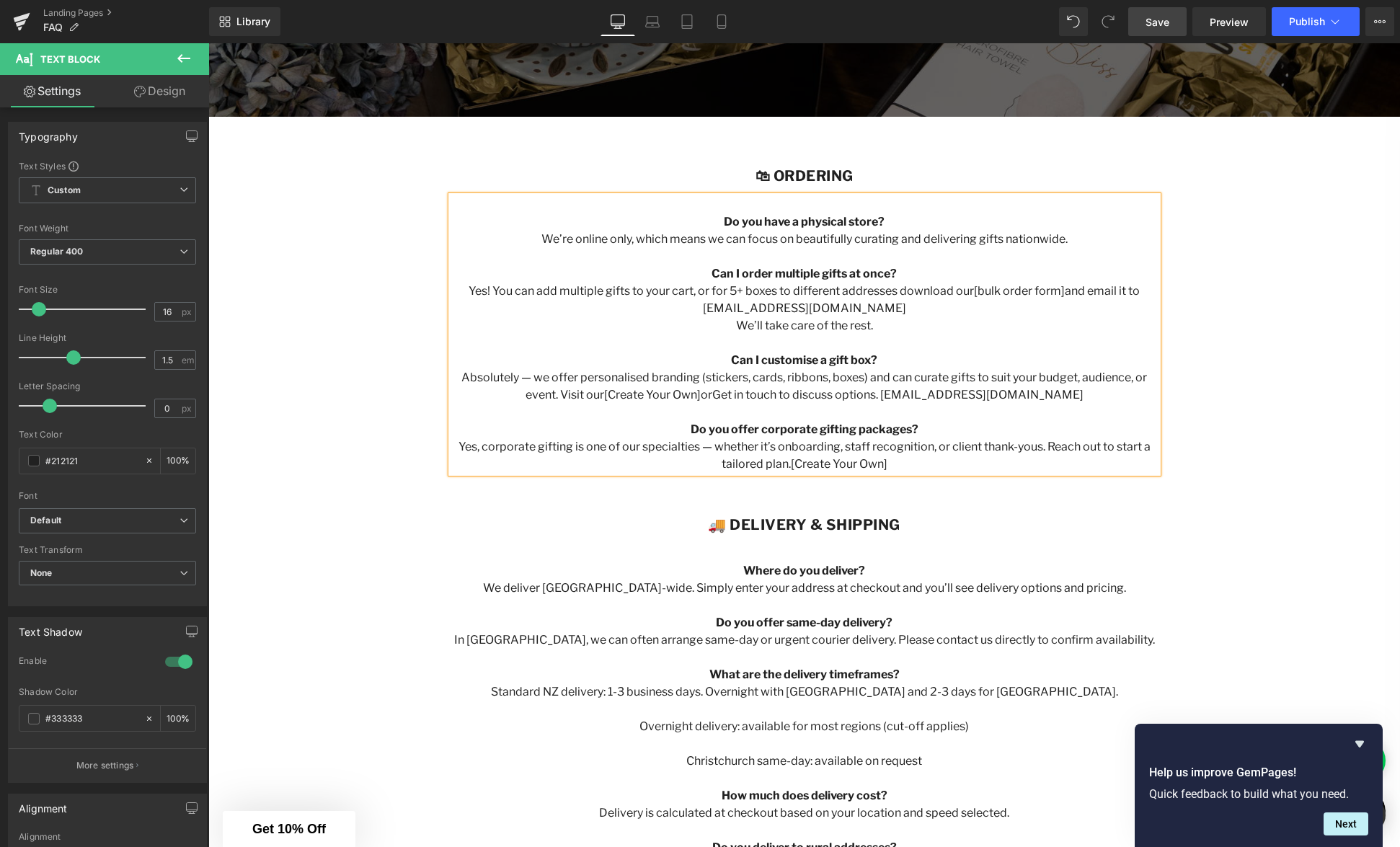
click at [1163, 31] on link "Save" at bounding box center [1158, 22] width 58 height 29
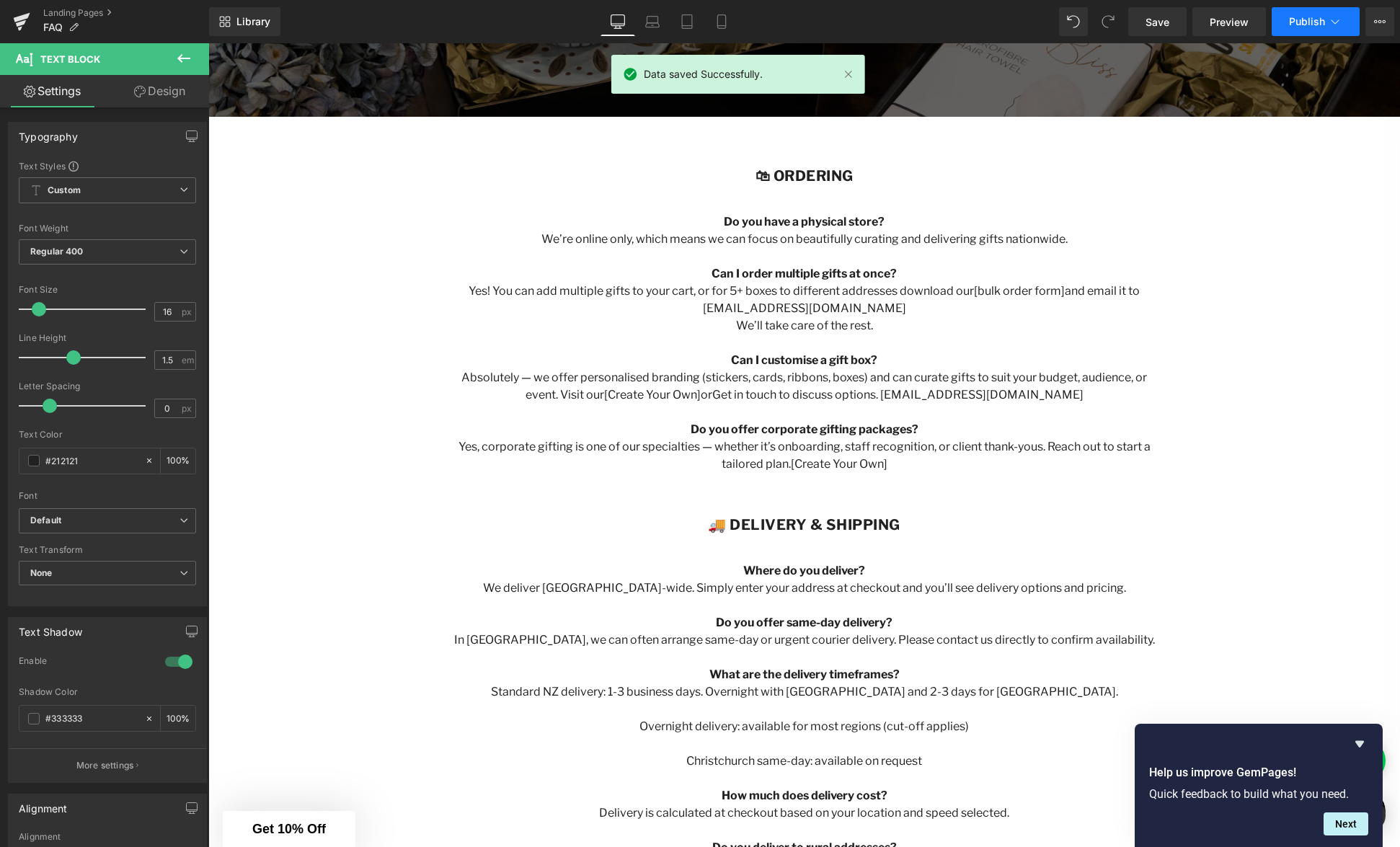
click at [1292, 23] on span "Publish" at bounding box center [1308, 22] width 36 height 12
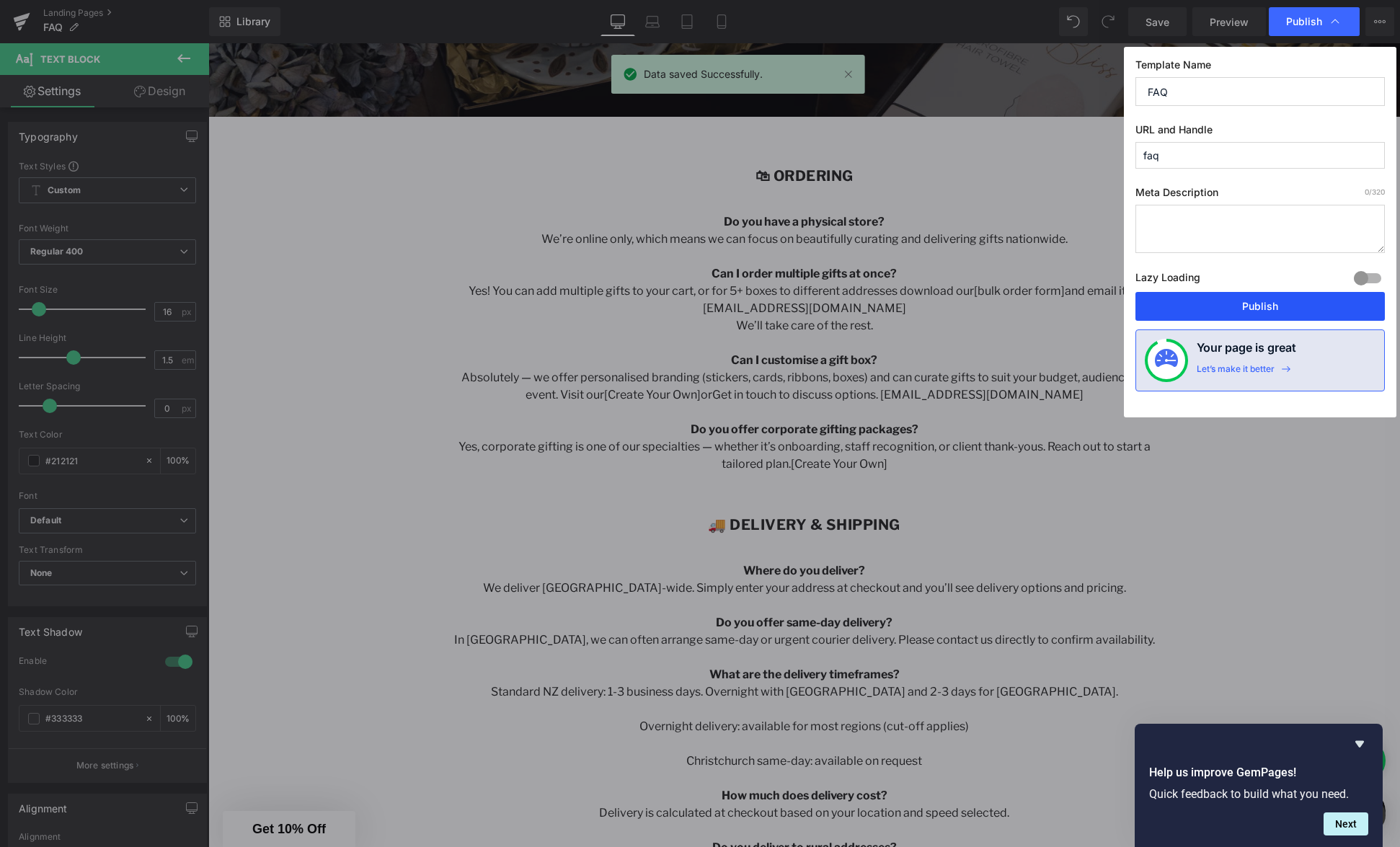
click at [1256, 306] on button "Publish" at bounding box center [1260, 307] width 249 height 29
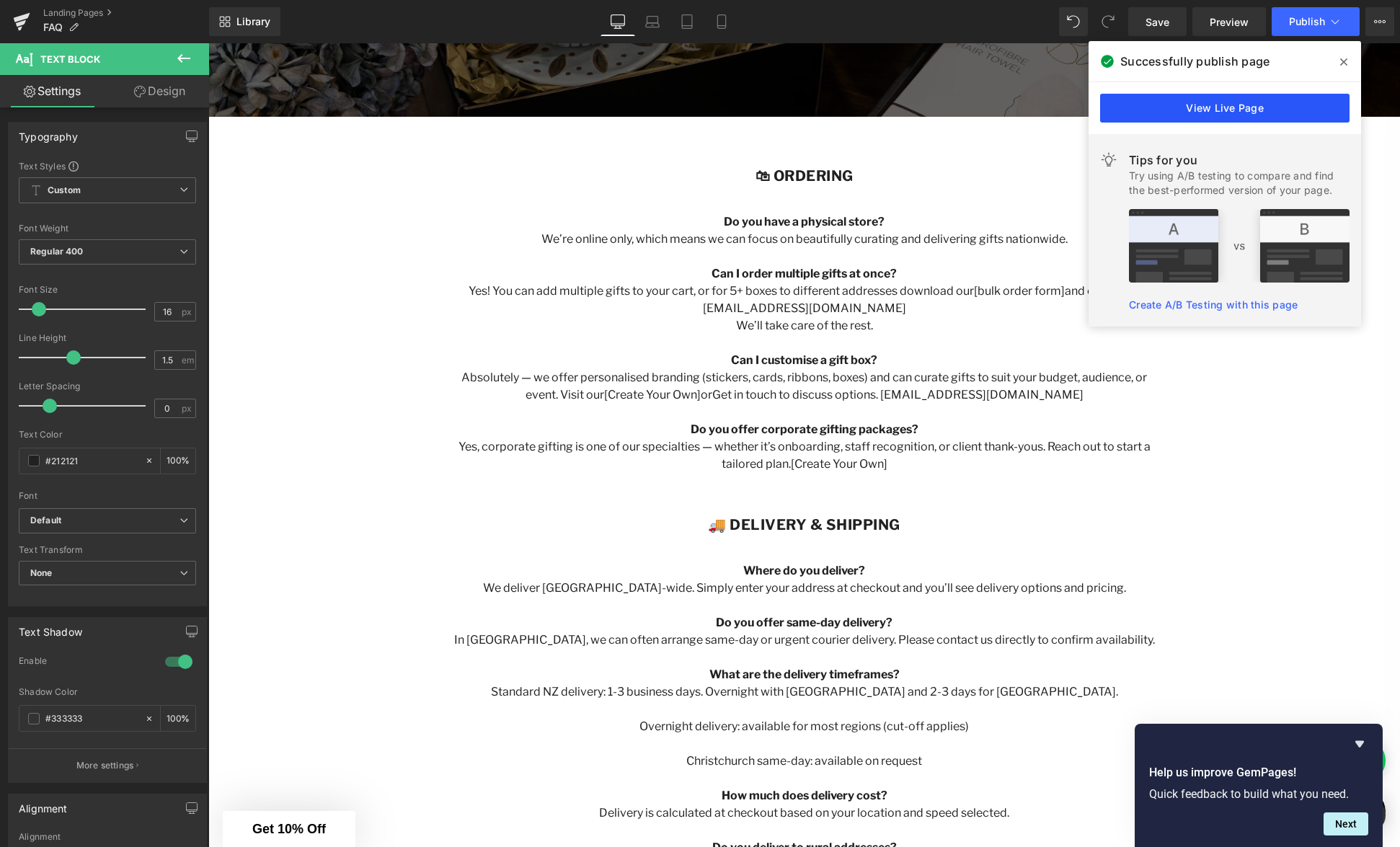
click at [1235, 111] on link "View Live Page" at bounding box center [1225, 108] width 249 height 29
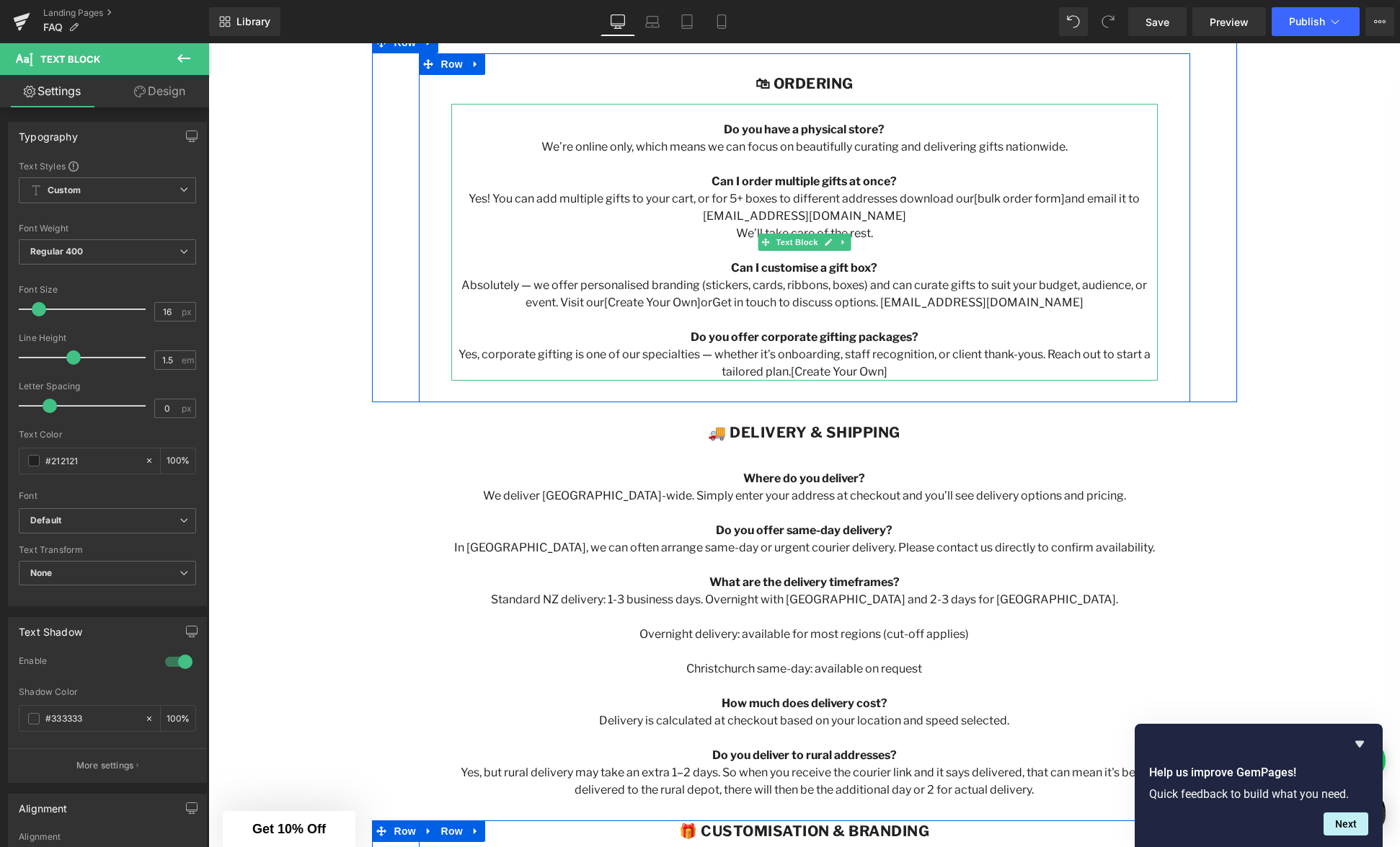
scroll to position [550, 0]
